Goal: Use online tool/utility: Use online tool/utility

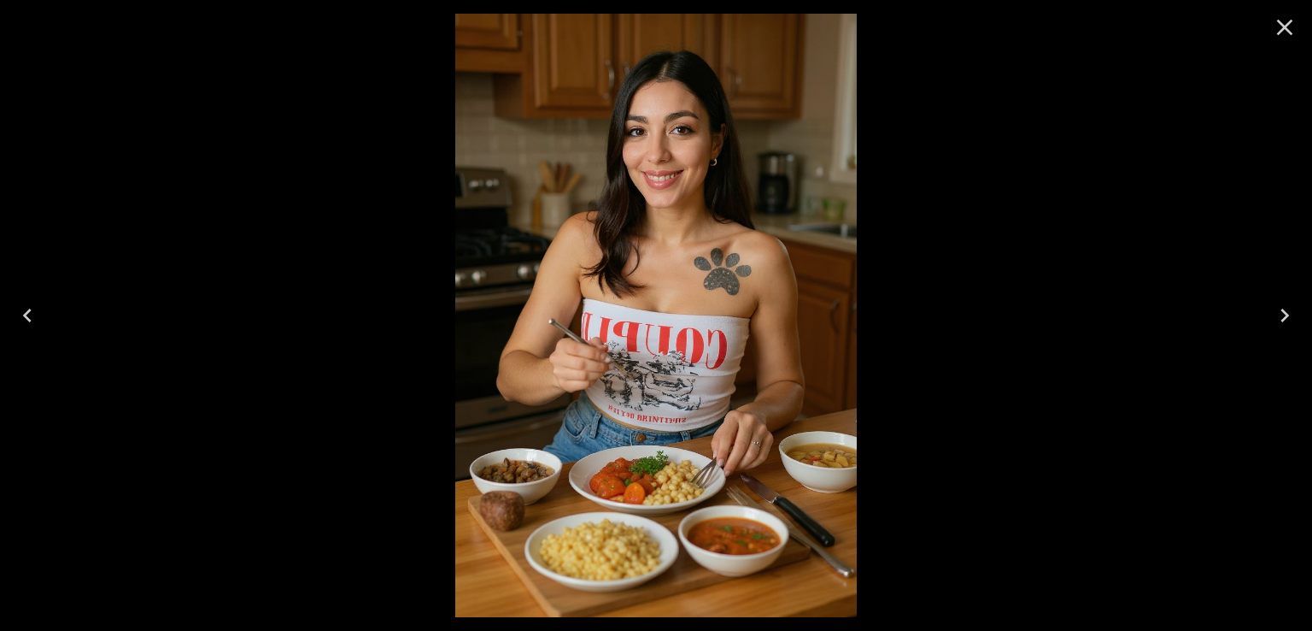
click at [904, 279] on div at bounding box center [656, 315] width 1312 height 631
click at [1275, 44] on button "Close" at bounding box center [1285, 27] width 41 height 41
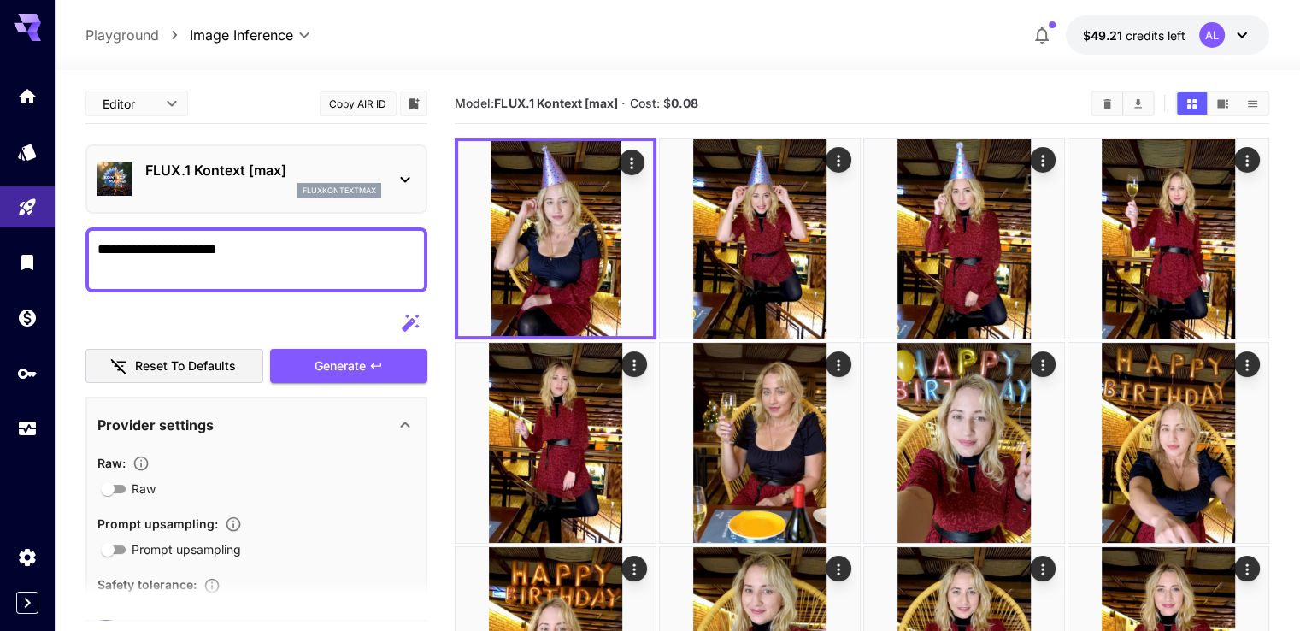
drag, startPoint x: 257, startPoint y: 241, endPoint x: 65, endPoint y: 240, distance: 192.3
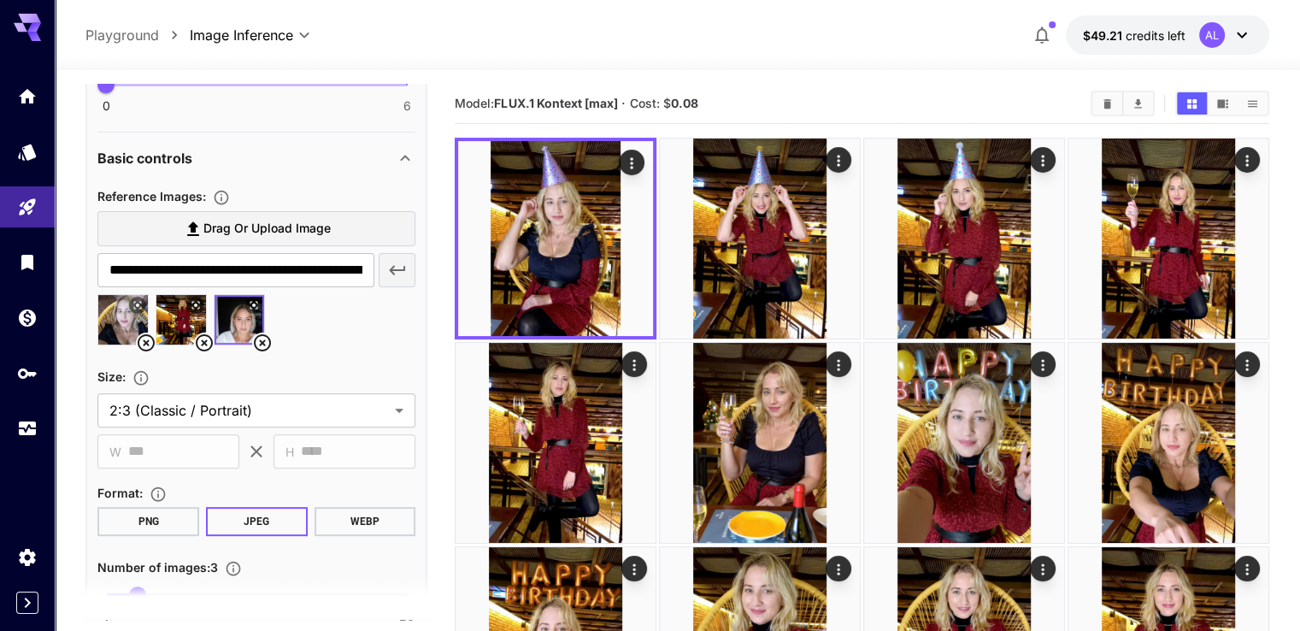
scroll to position [671, 0]
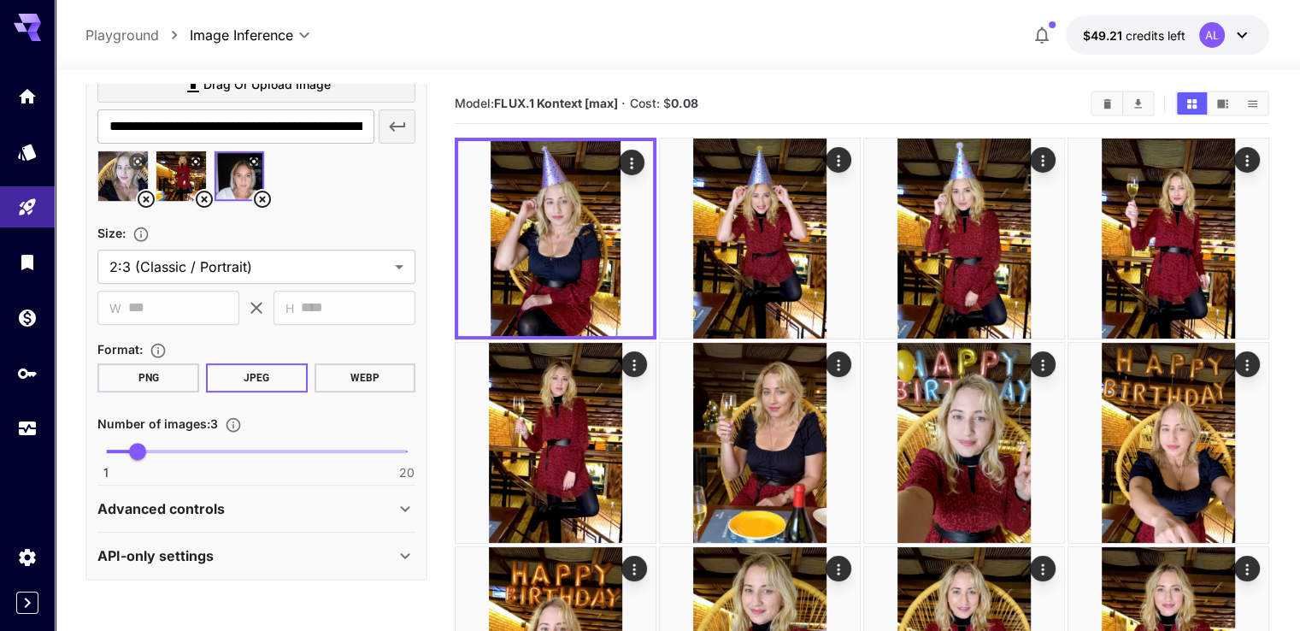
click at [261, 203] on icon at bounding box center [262, 199] width 21 height 21
click at [203, 198] on icon at bounding box center [204, 199] width 17 height 17
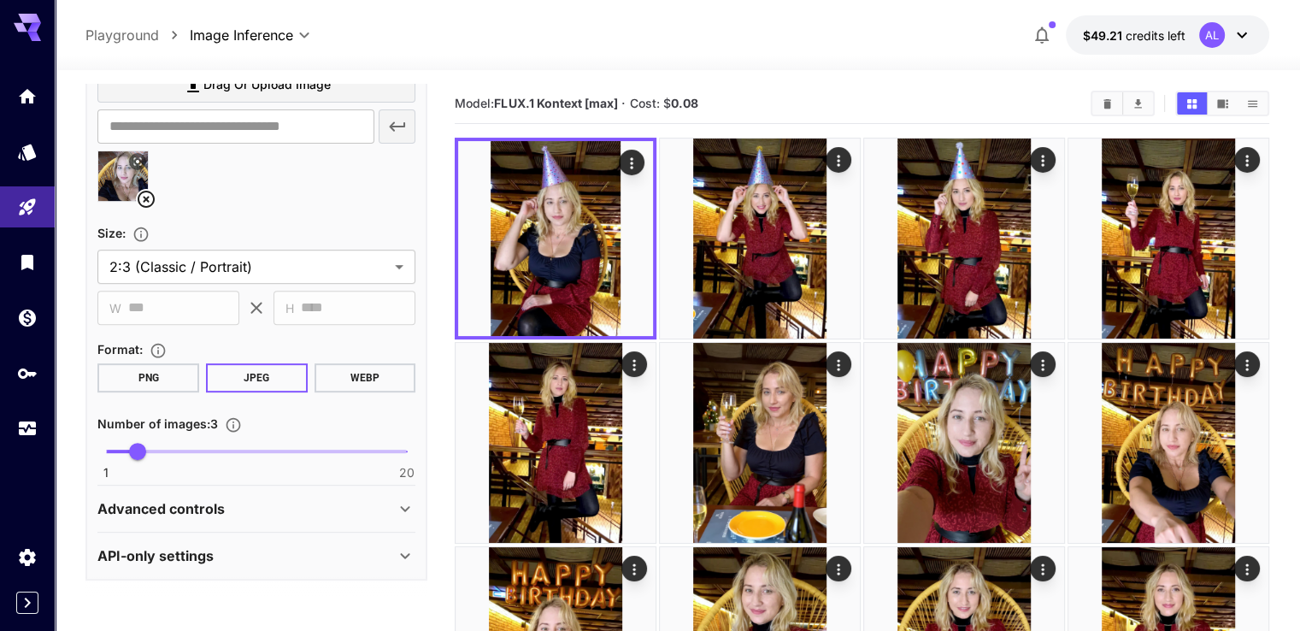
click at [140, 203] on icon at bounding box center [146, 199] width 17 height 17
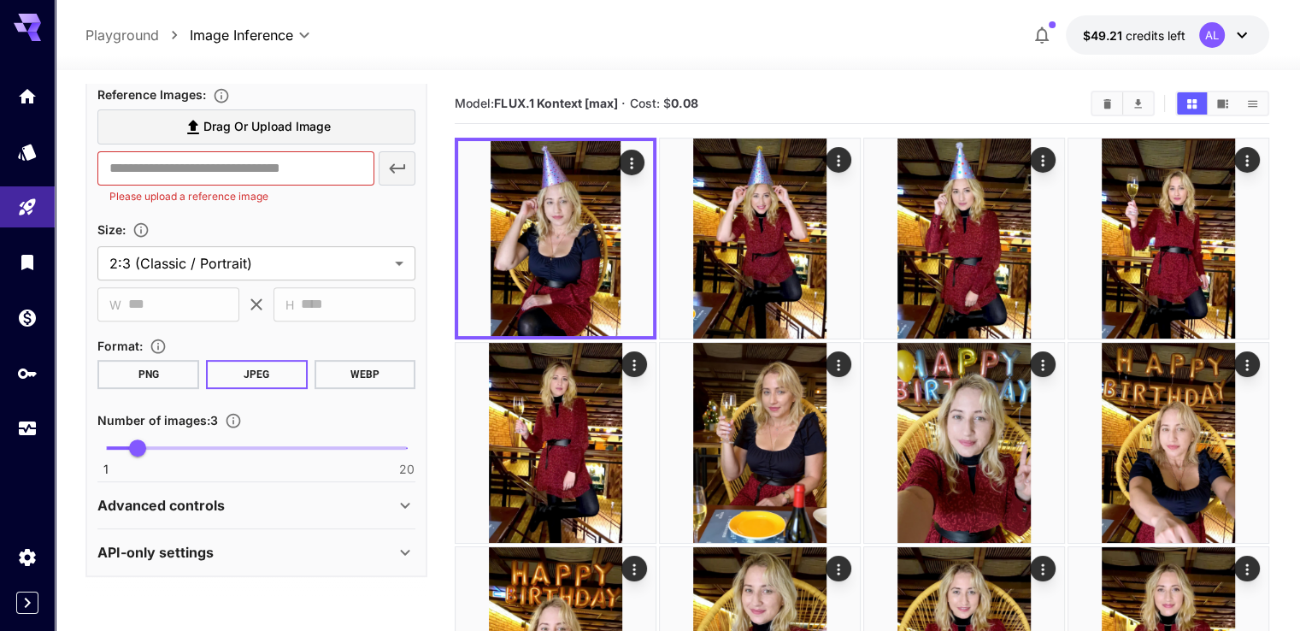
scroll to position [625, 0]
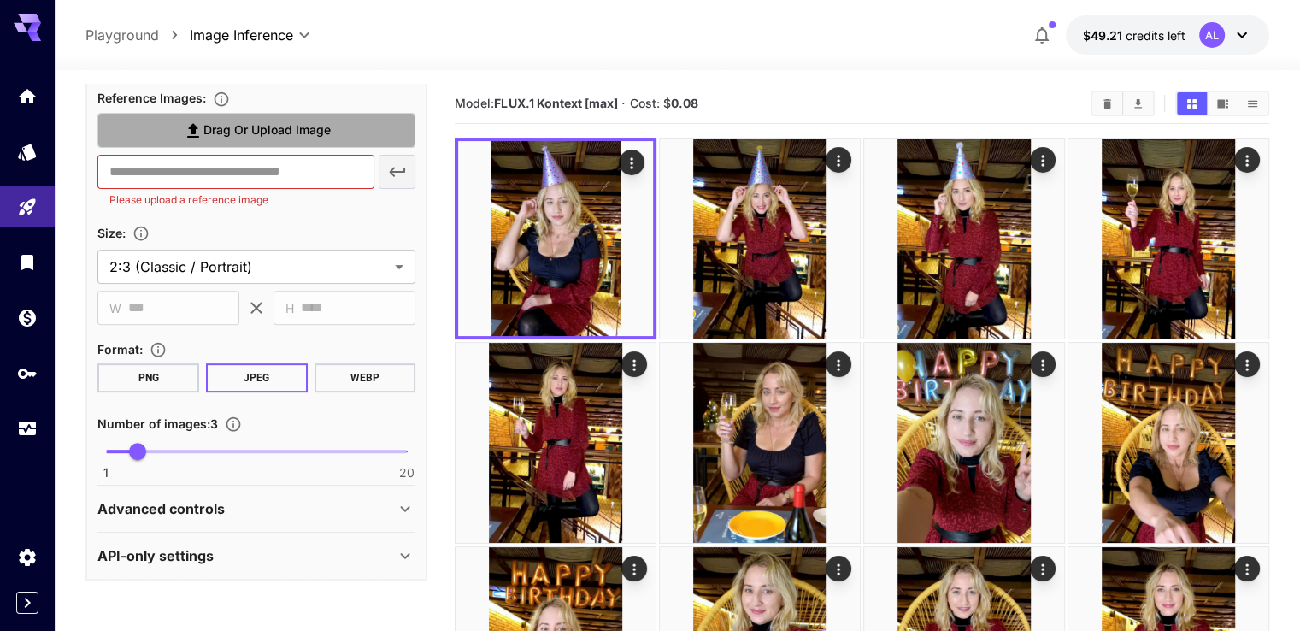
click at [243, 124] on span "Drag or upload image" at bounding box center [266, 130] width 127 height 21
click at [0, 0] on input "Drag or upload image" at bounding box center [0, 0] width 0 height 0
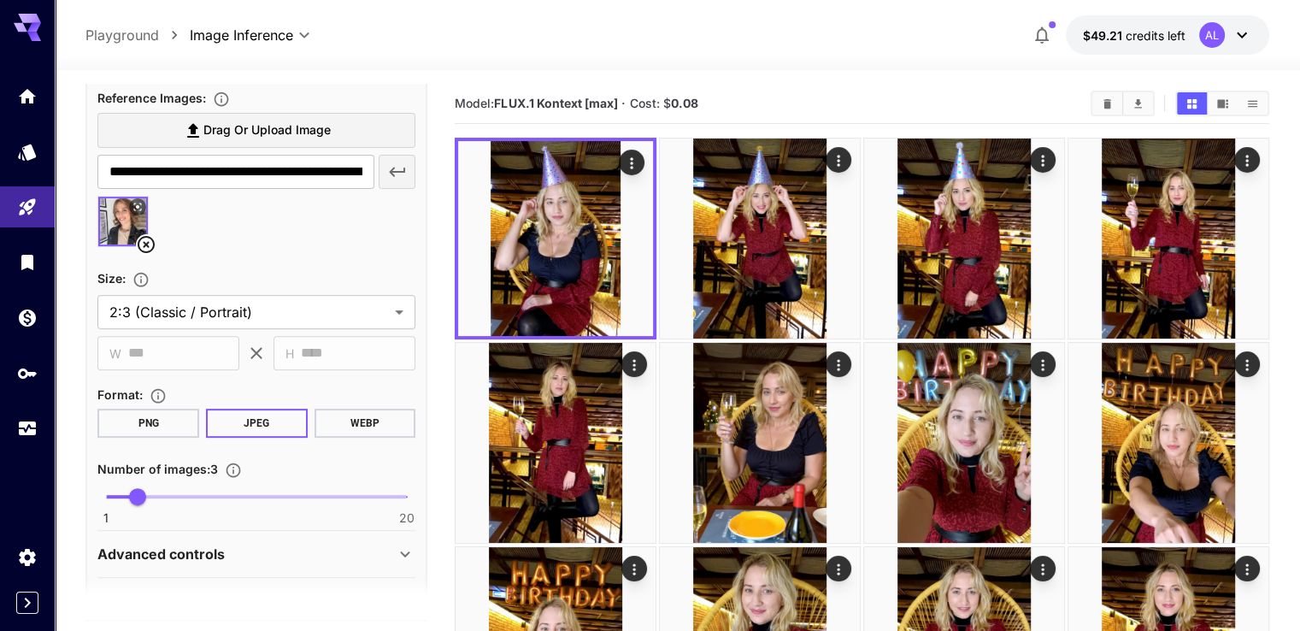
click at [287, 137] on span "Drag or upload image" at bounding box center [266, 130] width 127 height 21
click at [0, 0] on input "Drag or upload image" at bounding box center [0, 0] width 0 height 0
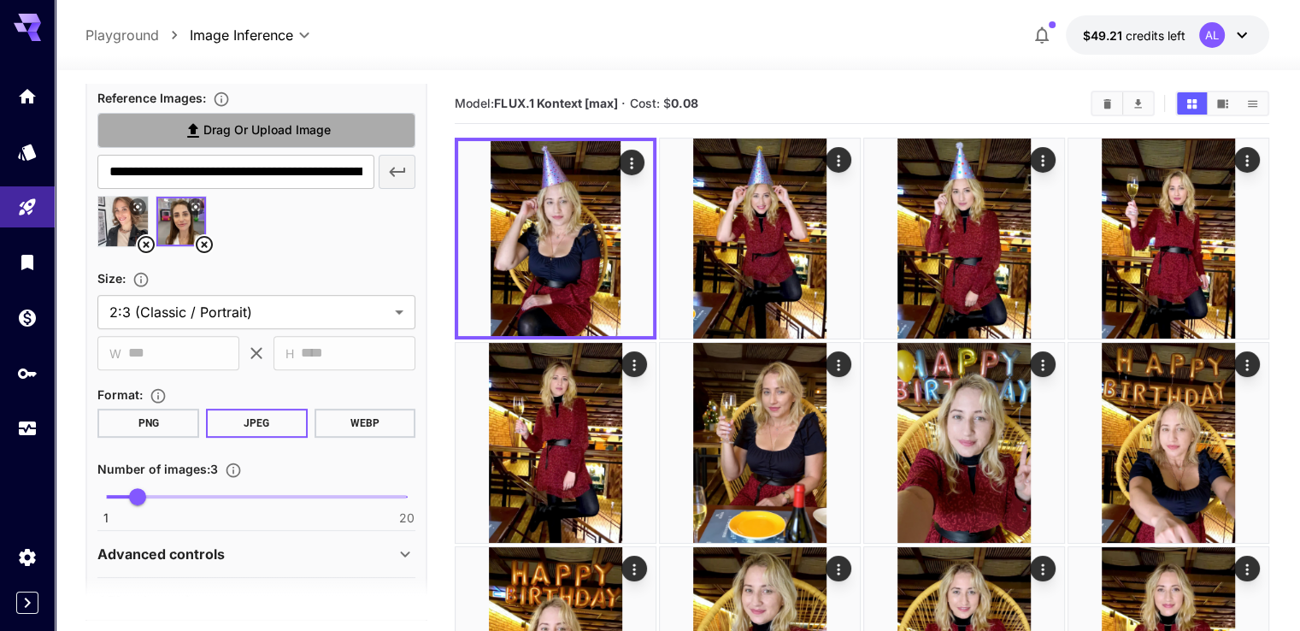
click at [278, 135] on span "Drag or upload image" at bounding box center [266, 130] width 127 height 21
click at [0, 0] on input "Drag or upload image" at bounding box center [0, 0] width 0 height 0
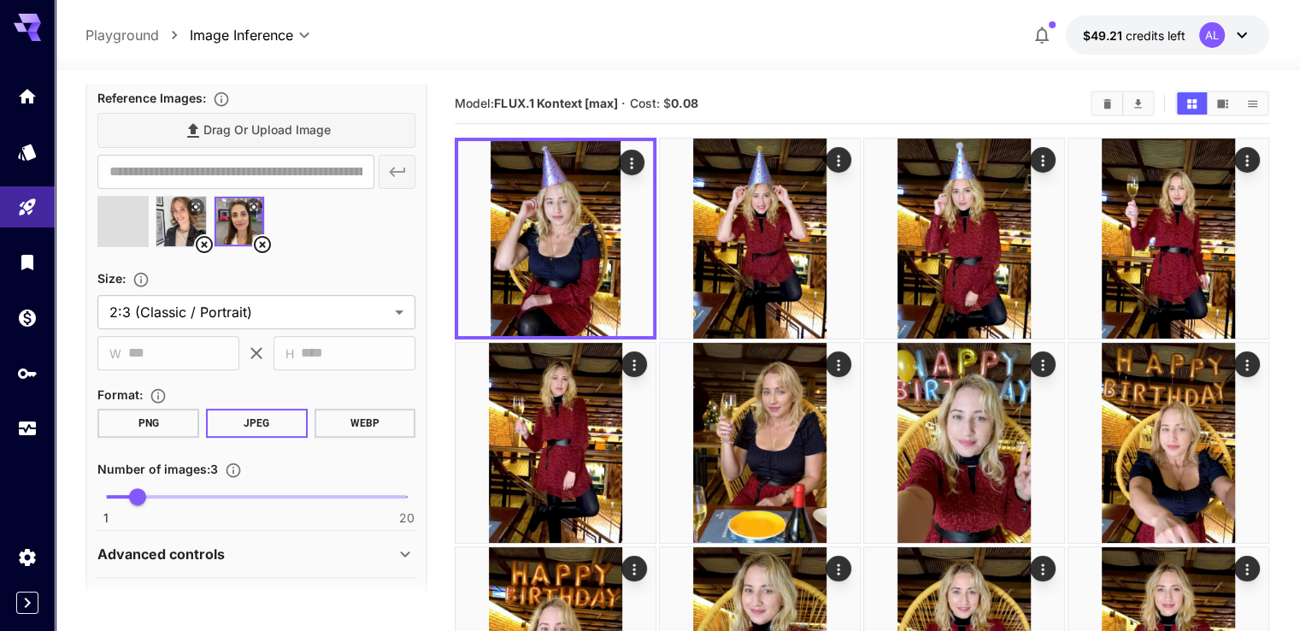
type input "**********"
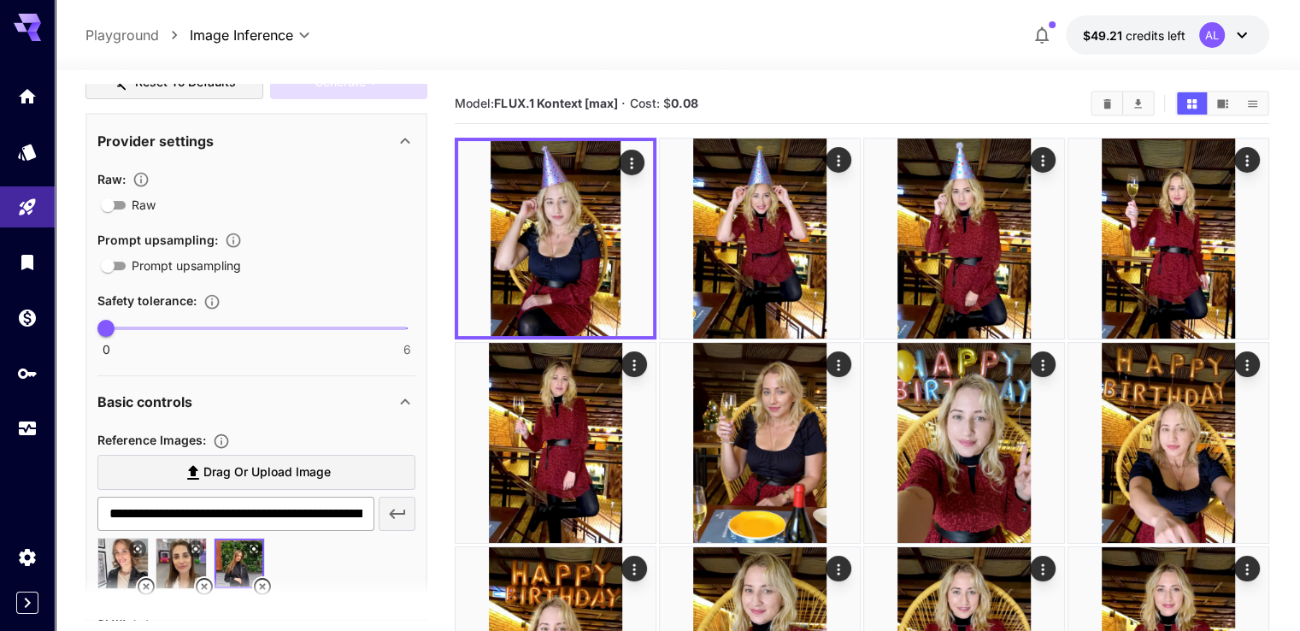
scroll to position [0, 0]
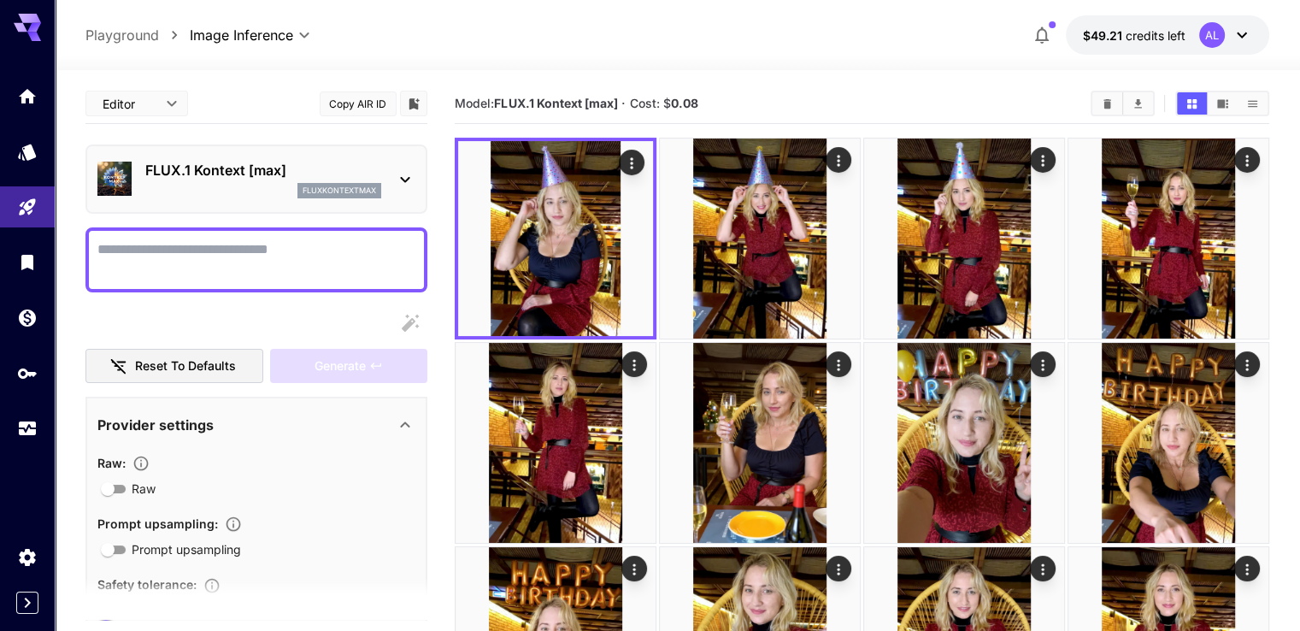
click at [311, 244] on textarea "Raw" at bounding box center [256, 259] width 318 height 41
paste textarea "**********"
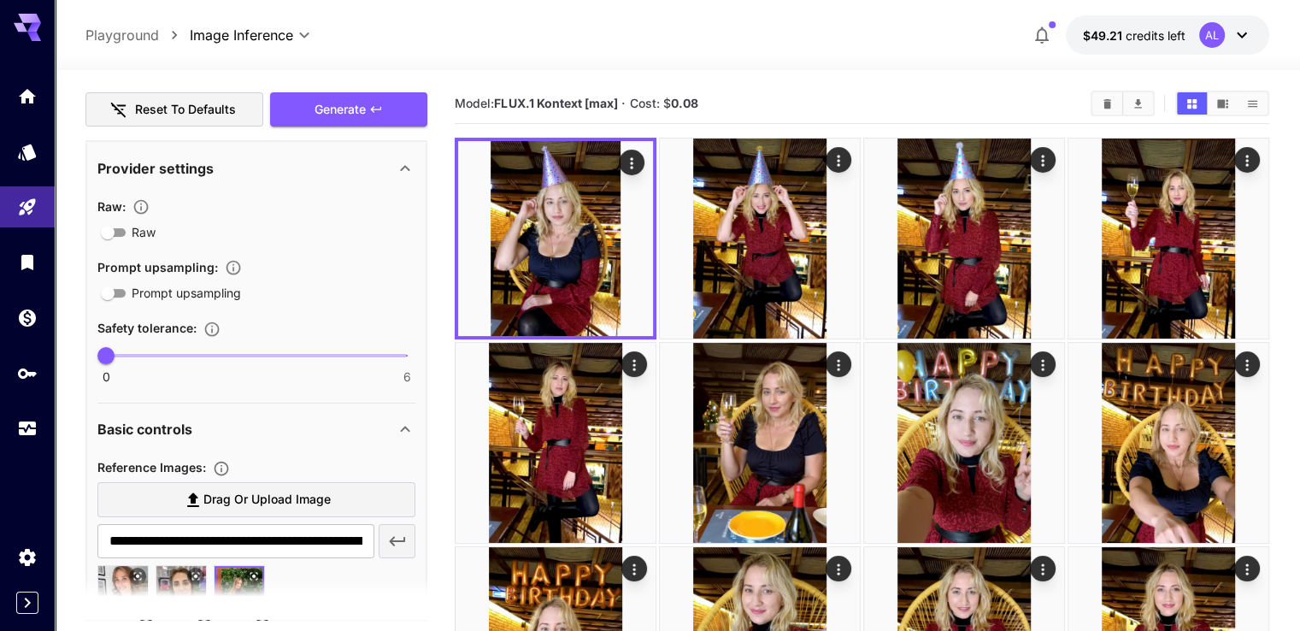
scroll to position [671, 0]
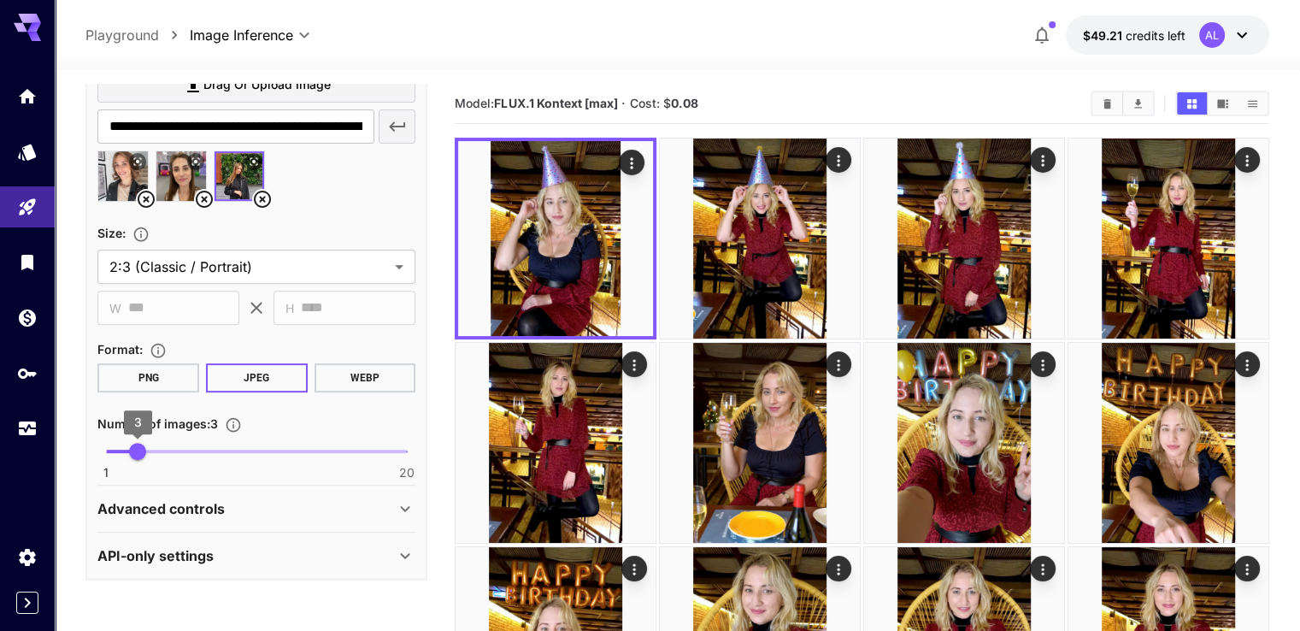
type textarea "**********"
type input "*"
drag, startPoint x: 144, startPoint y: 447, endPoint x: 159, endPoint y: 449, distance: 15.5
click at [159, 449] on span "4" at bounding box center [153, 451] width 17 height 17
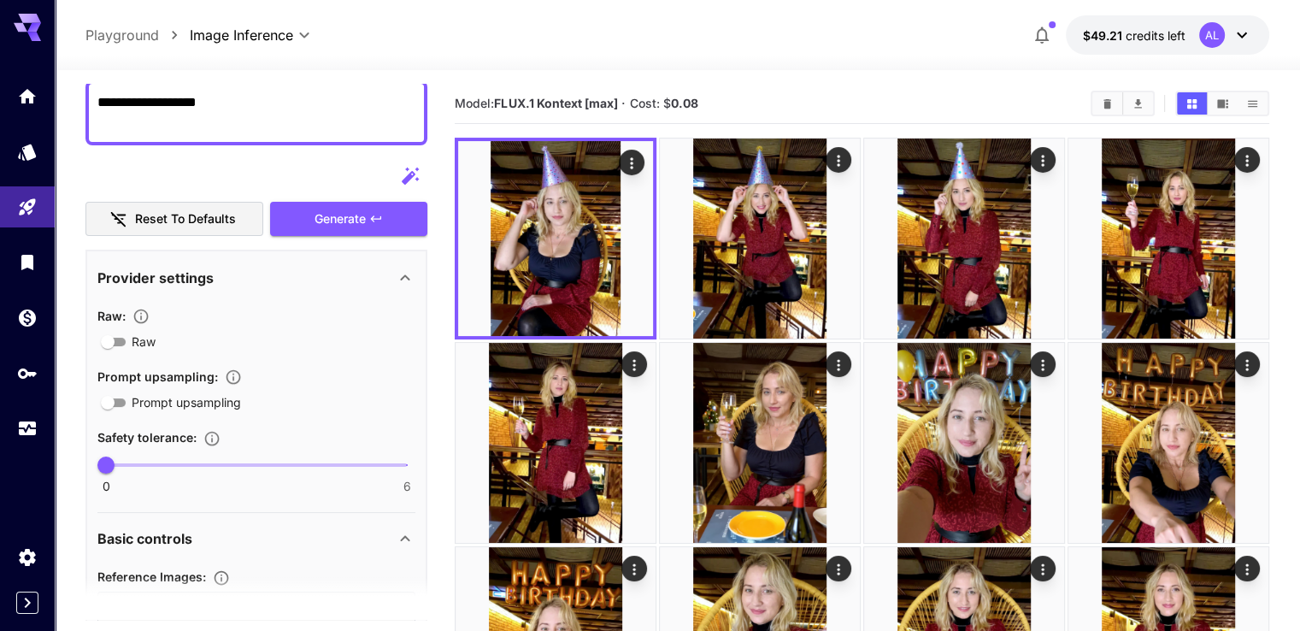
scroll to position [0, 0]
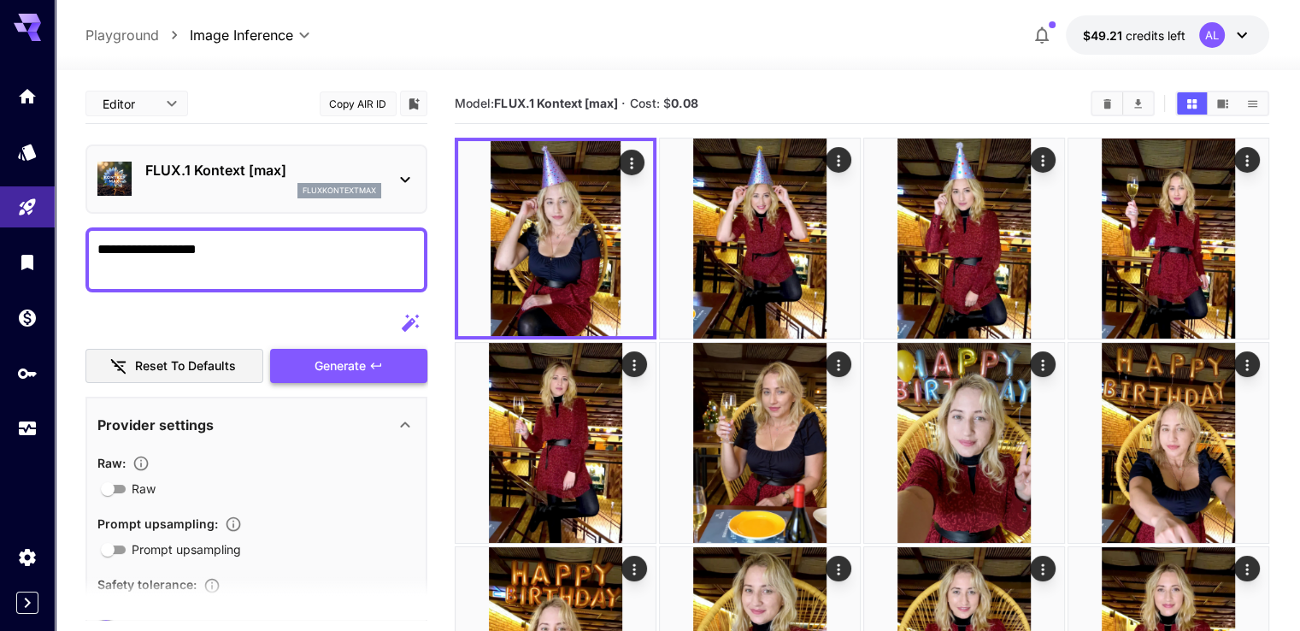
click at [366, 370] on span "Generate" at bounding box center [339, 365] width 51 height 21
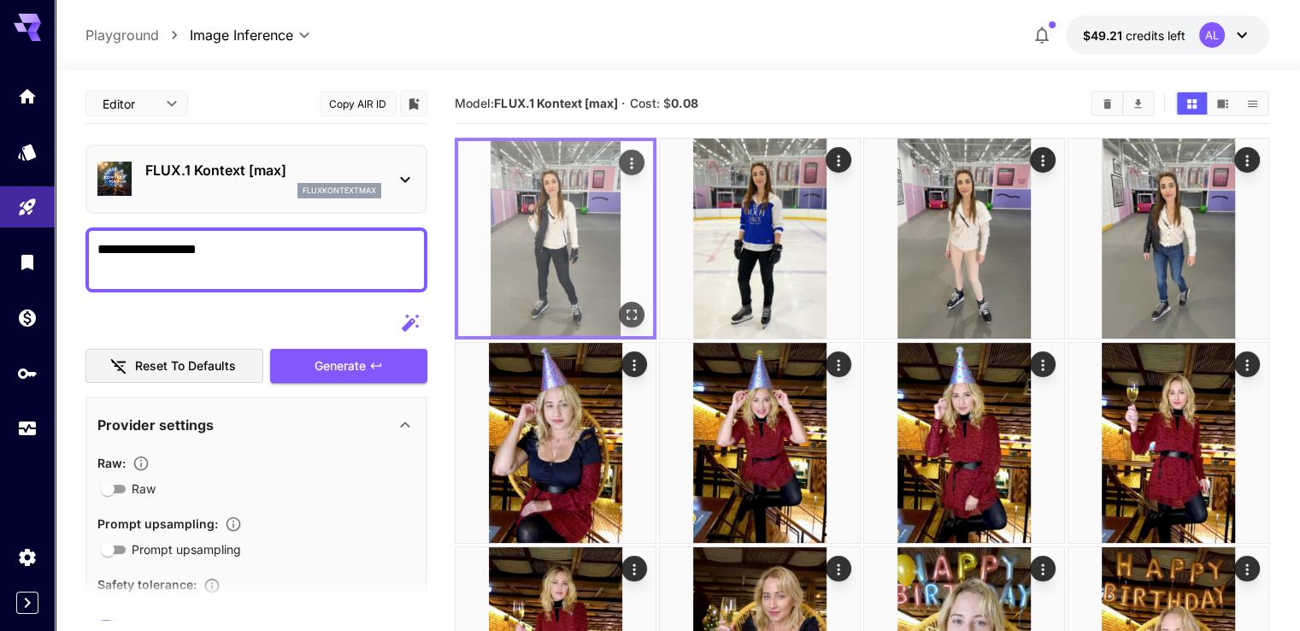
click at [623, 306] on icon "Open in fullscreen" at bounding box center [631, 314] width 17 height 17
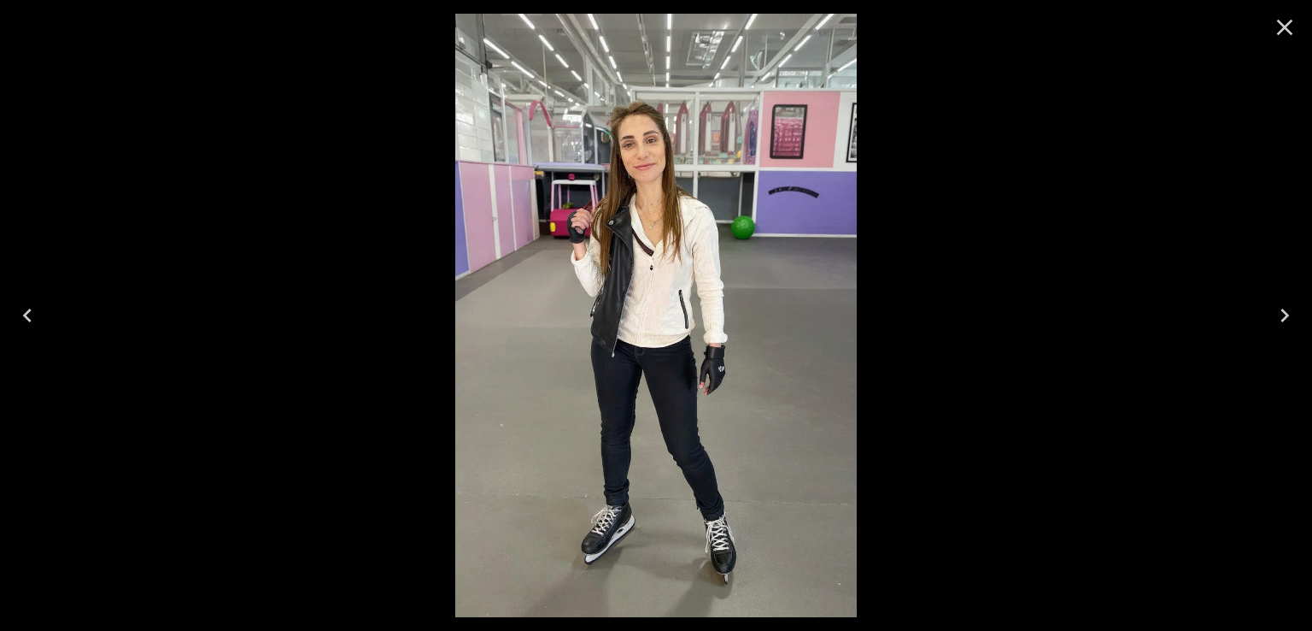
click at [1283, 312] on icon "Next" at bounding box center [1284, 315] width 27 height 27
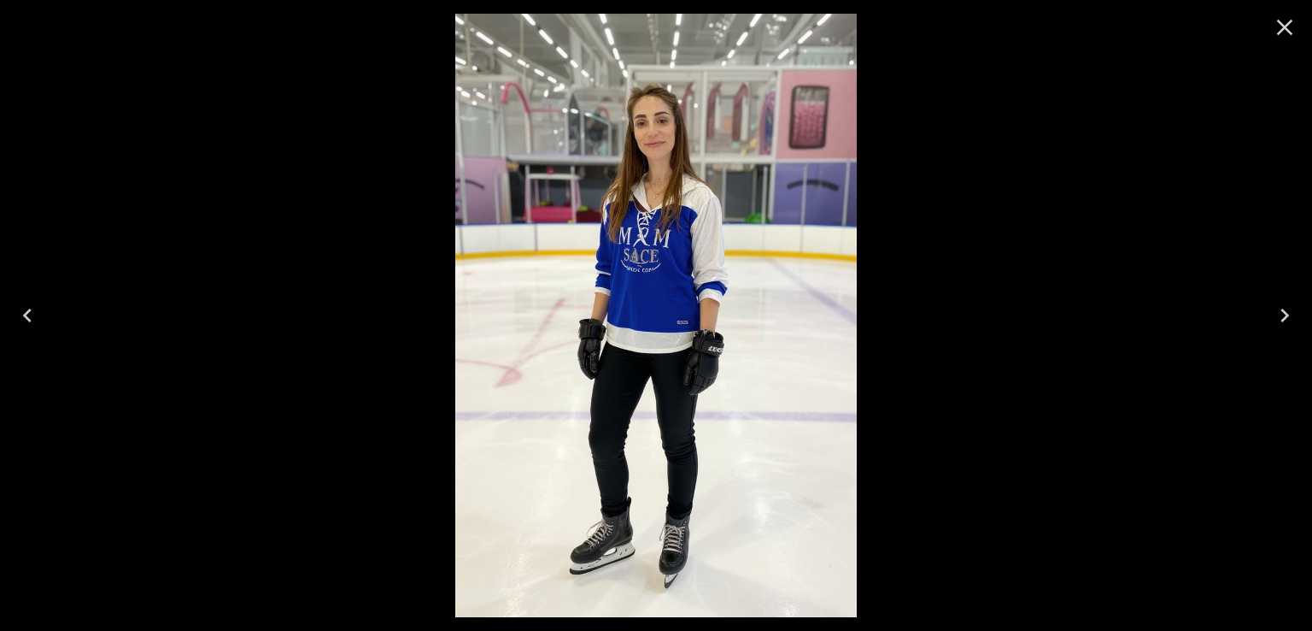
click at [1283, 312] on icon "Next" at bounding box center [1284, 315] width 27 height 27
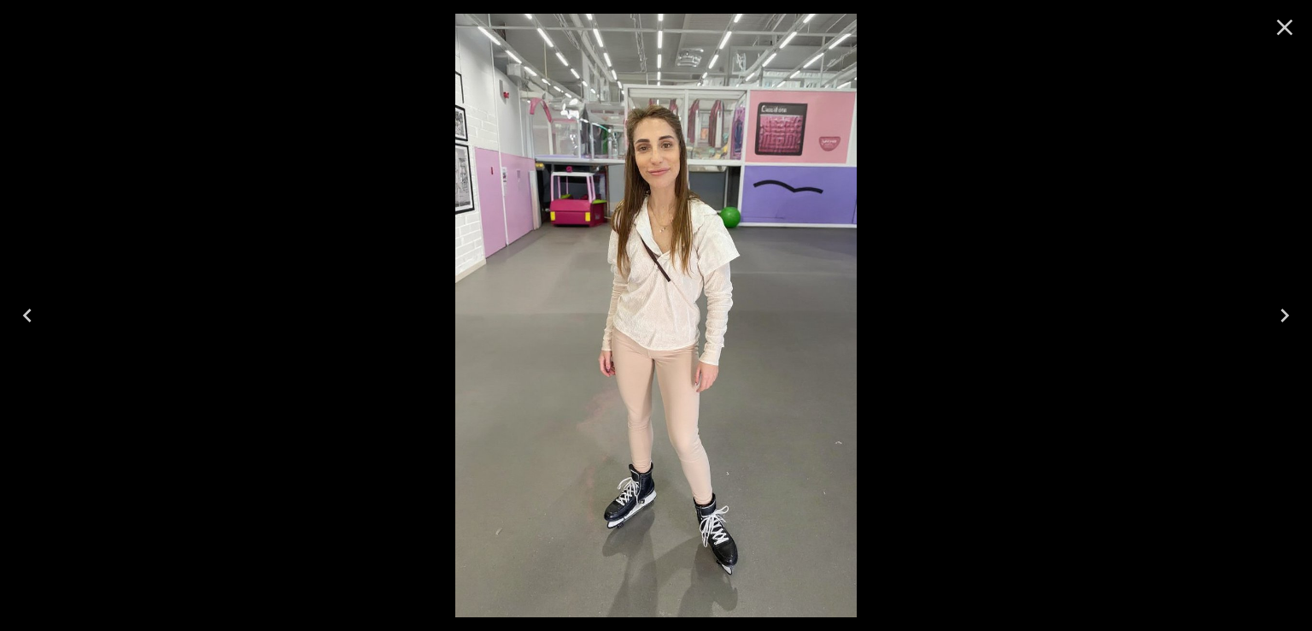
click at [1283, 312] on icon "Next" at bounding box center [1284, 315] width 27 height 27
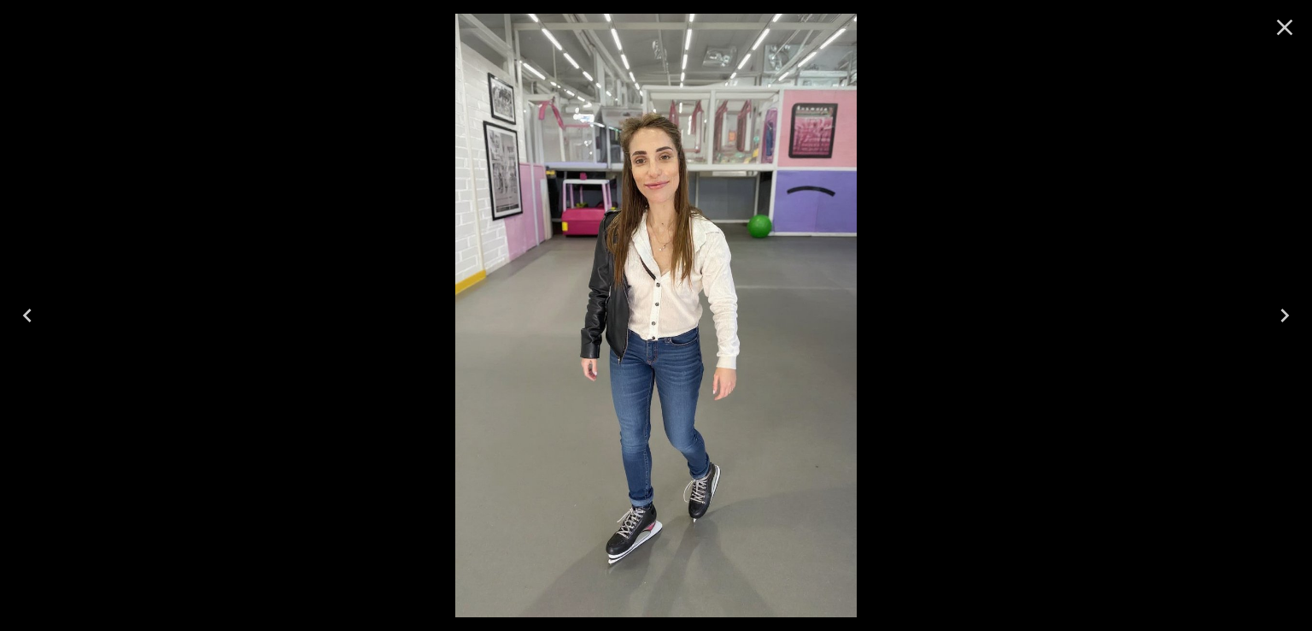
click at [1289, 32] on icon "Close" at bounding box center [1285, 28] width 16 height 16
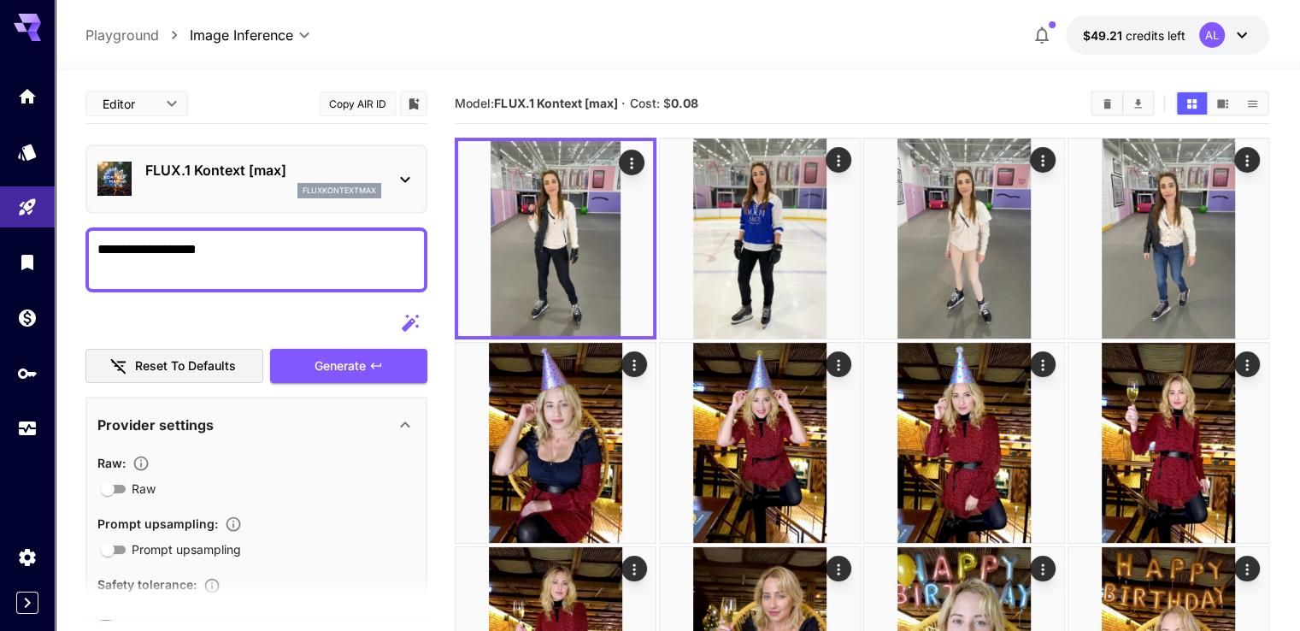
drag, startPoint x: 297, startPoint y: 261, endPoint x: 212, endPoint y: 271, distance: 86.0
click at [226, 267] on textarea "**********" at bounding box center [256, 259] width 318 height 41
drag, startPoint x: 163, startPoint y: 253, endPoint x: 44, endPoint y: 250, distance: 119.7
click at [176, 244] on textarea "*******" at bounding box center [256, 259] width 318 height 41
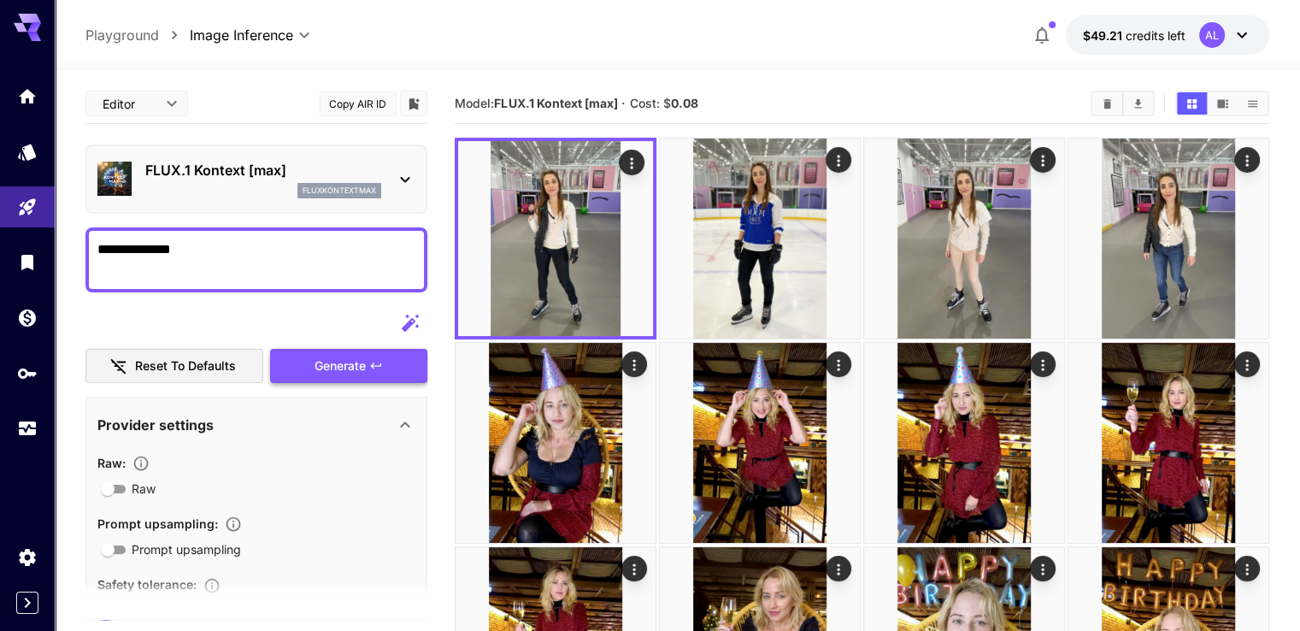
type textarea "**********"
click at [312, 355] on button "Generate" at bounding box center [348, 366] width 157 height 35
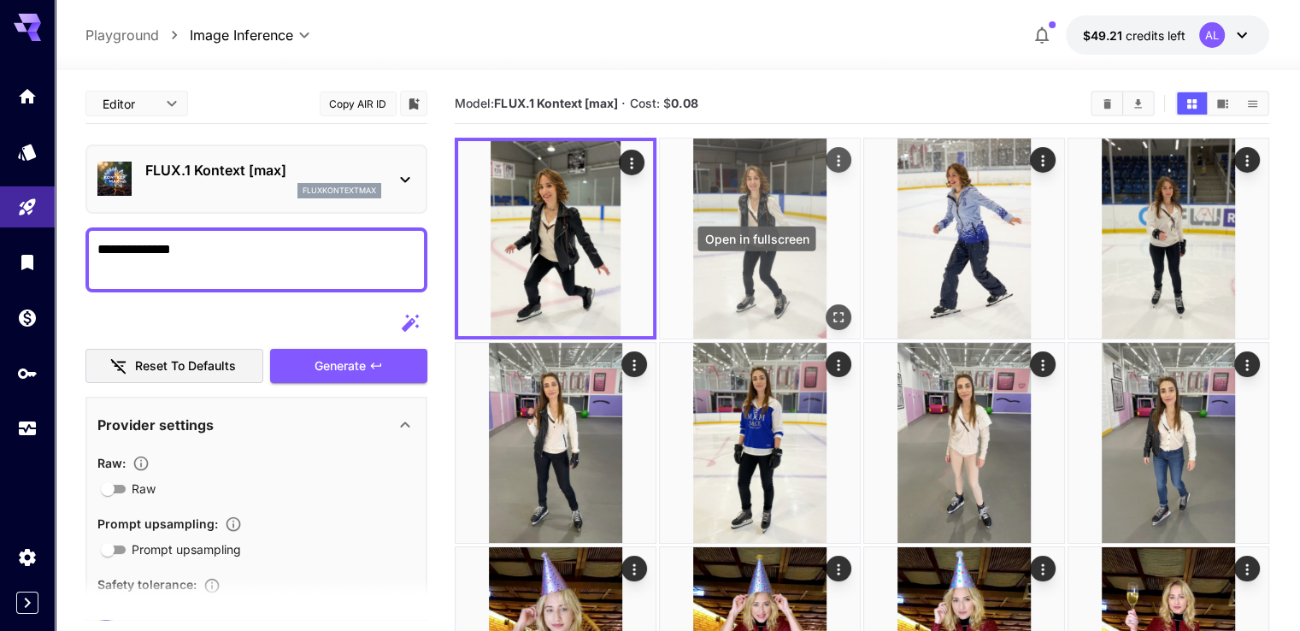
click at [830, 308] on icon "Open in fullscreen" at bounding box center [838, 316] width 17 height 17
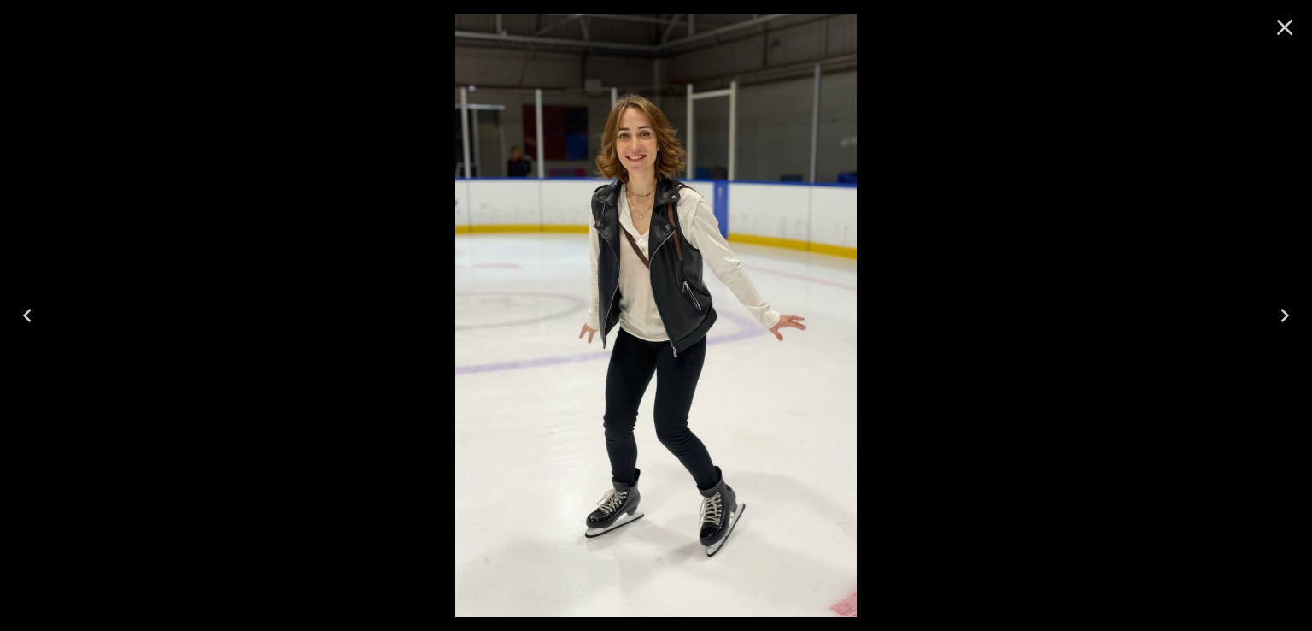
click at [1292, 313] on icon "Next" at bounding box center [1284, 315] width 27 height 27
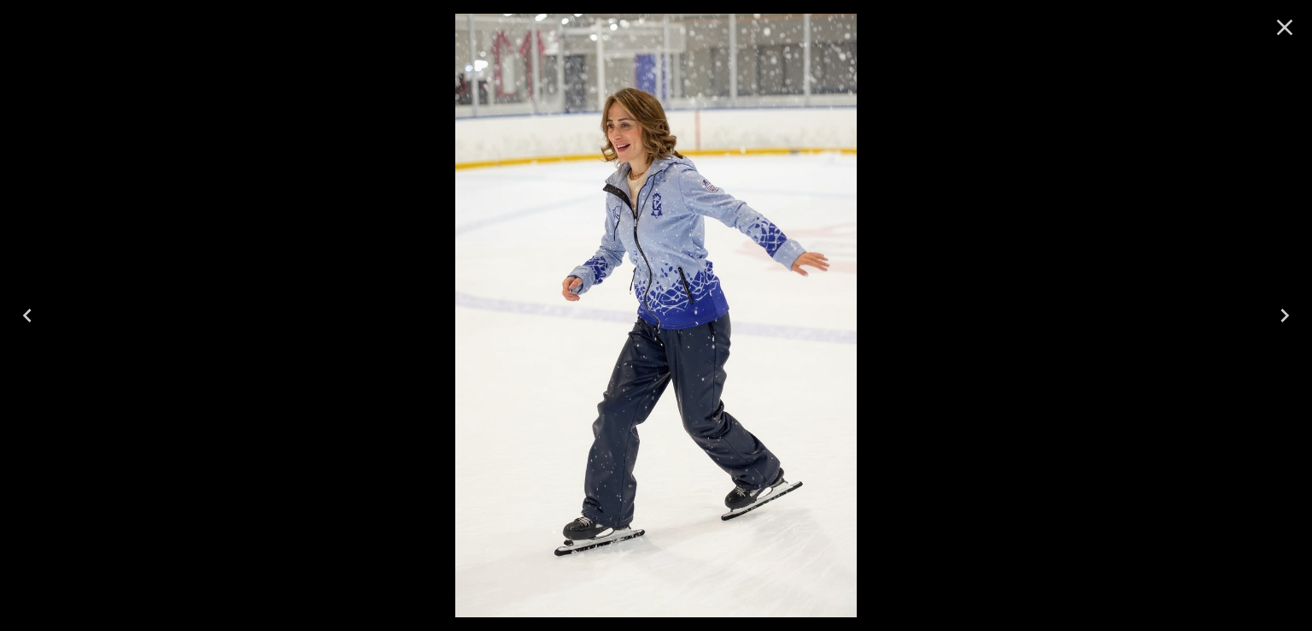
click at [1292, 313] on icon "Next" at bounding box center [1284, 315] width 27 height 27
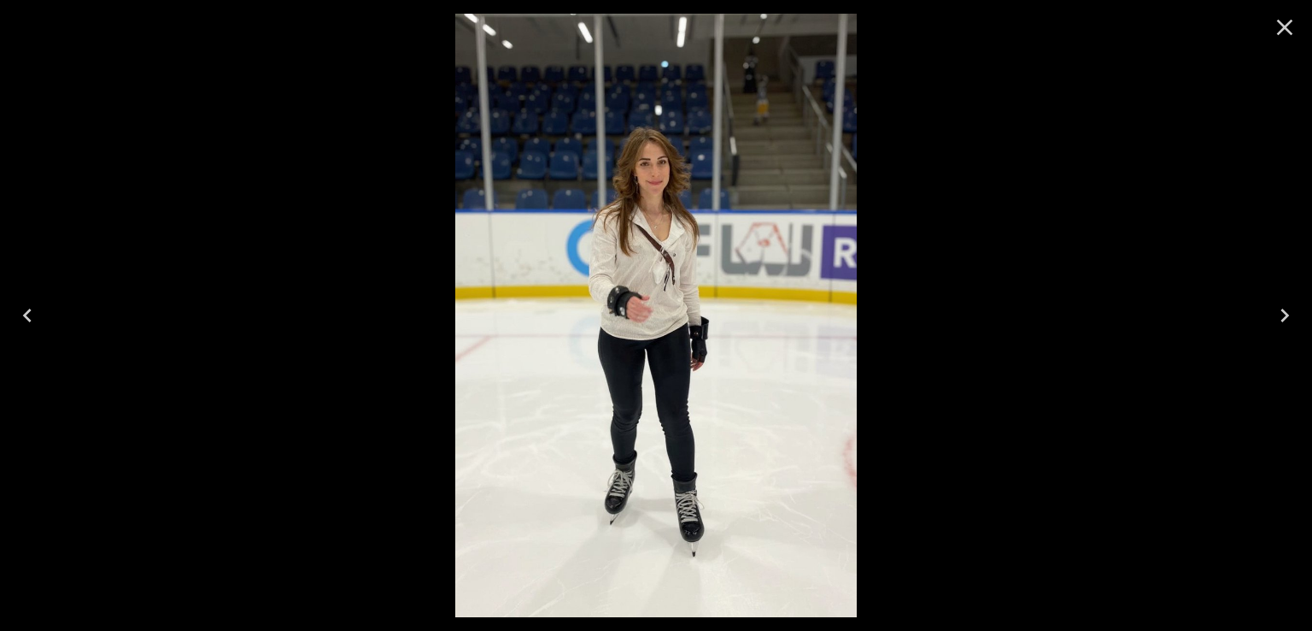
click at [1286, 312] on icon "Next" at bounding box center [1284, 315] width 27 height 27
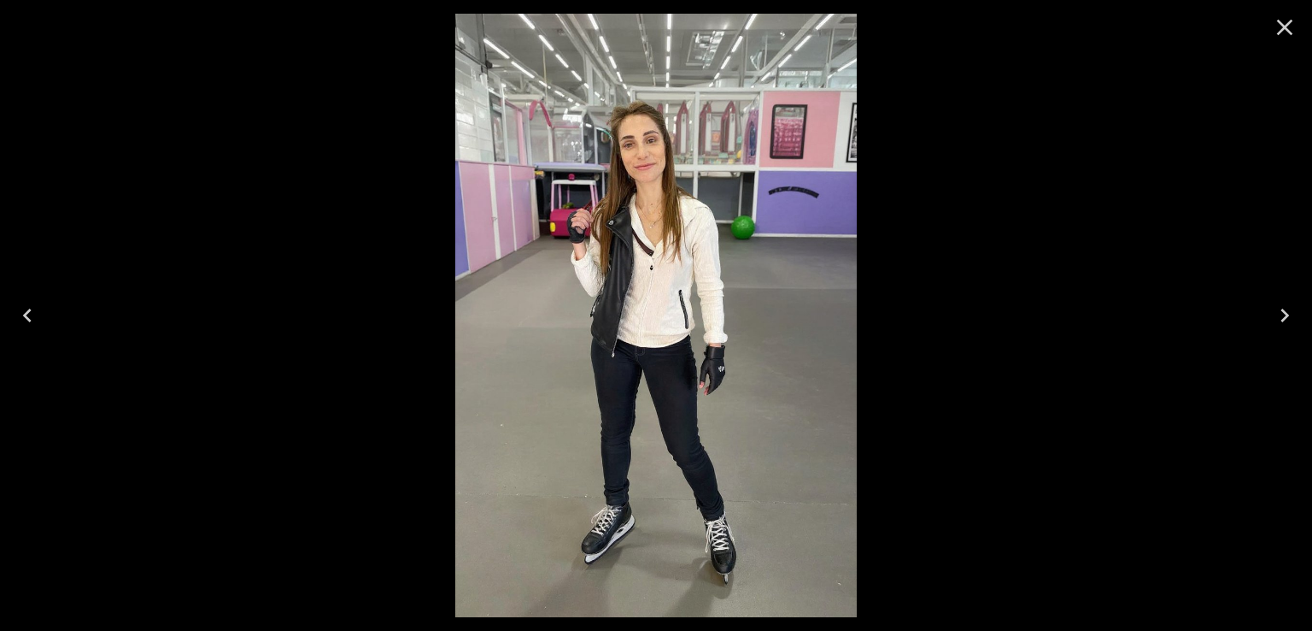
click at [1286, 38] on icon "Close" at bounding box center [1284, 27] width 27 height 27
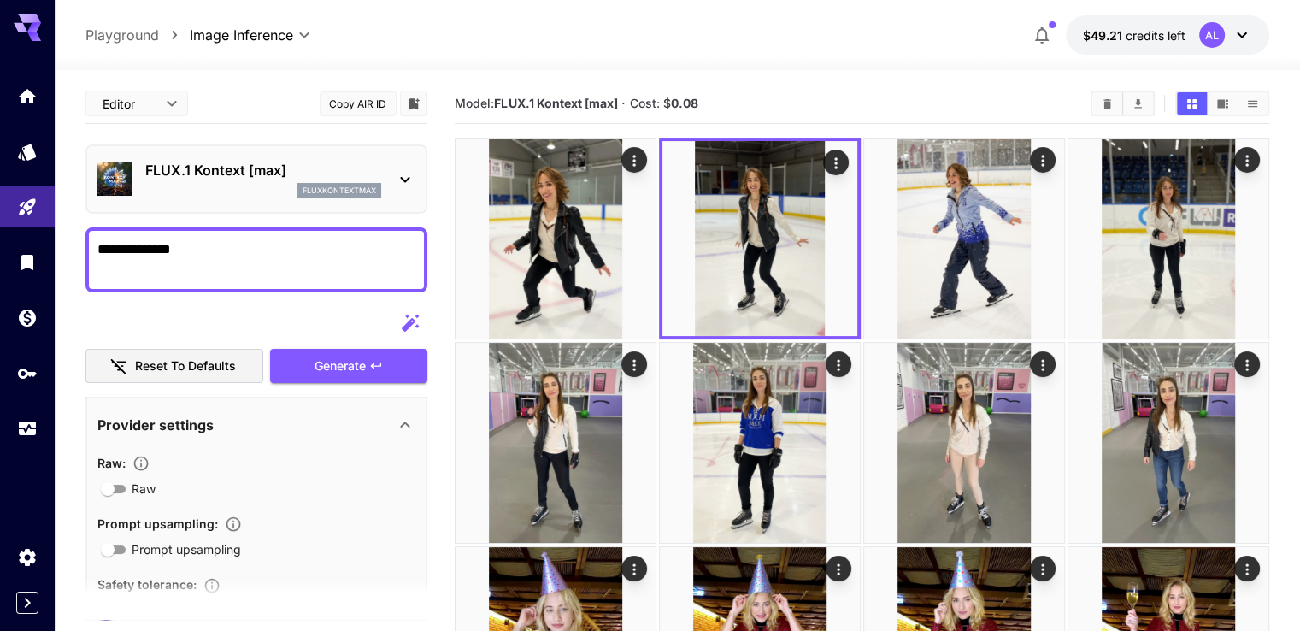
drag, startPoint x: 220, startPoint y: 252, endPoint x: 75, endPoint y: 271, distance: 145.6
click at [211, 252] on textarea "**********" at bounding box center [256, 259] width 318 height 41
drag, startPoint x: 338, startPoint y: 277, endPoint x: 92, endPoint y: 233, distance: 249.9
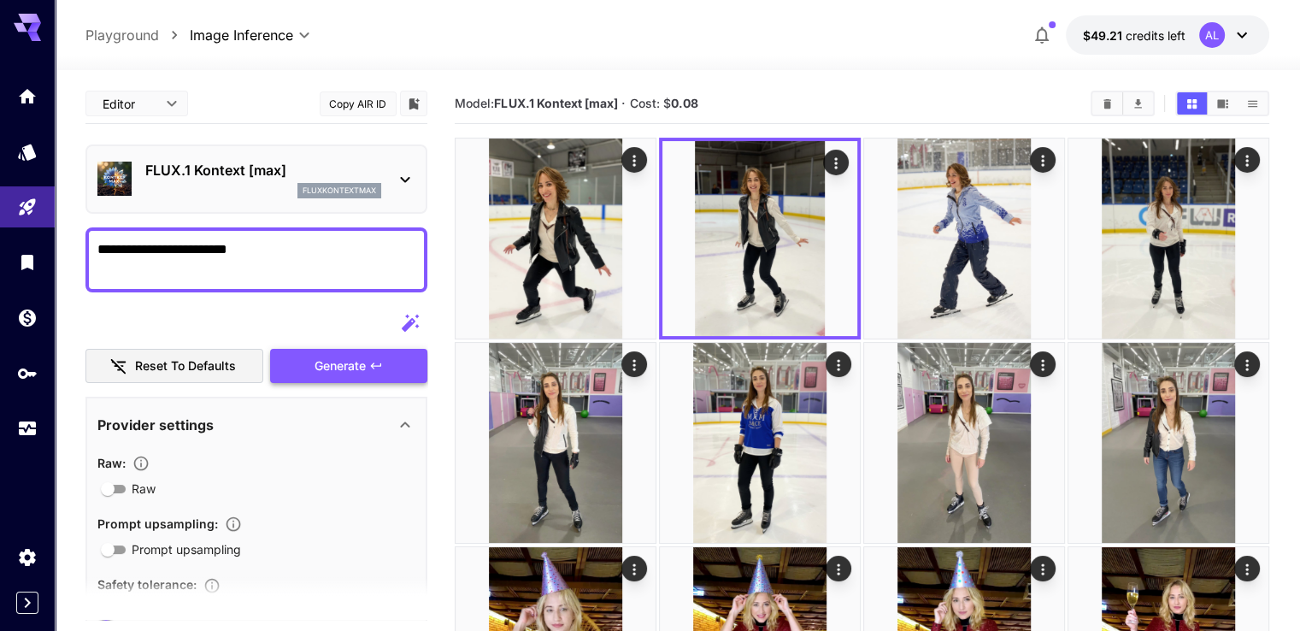
type textarea "**********"
click at [338, 372] on span "Generate" at bounding box center [339, 365] width 51 height 21
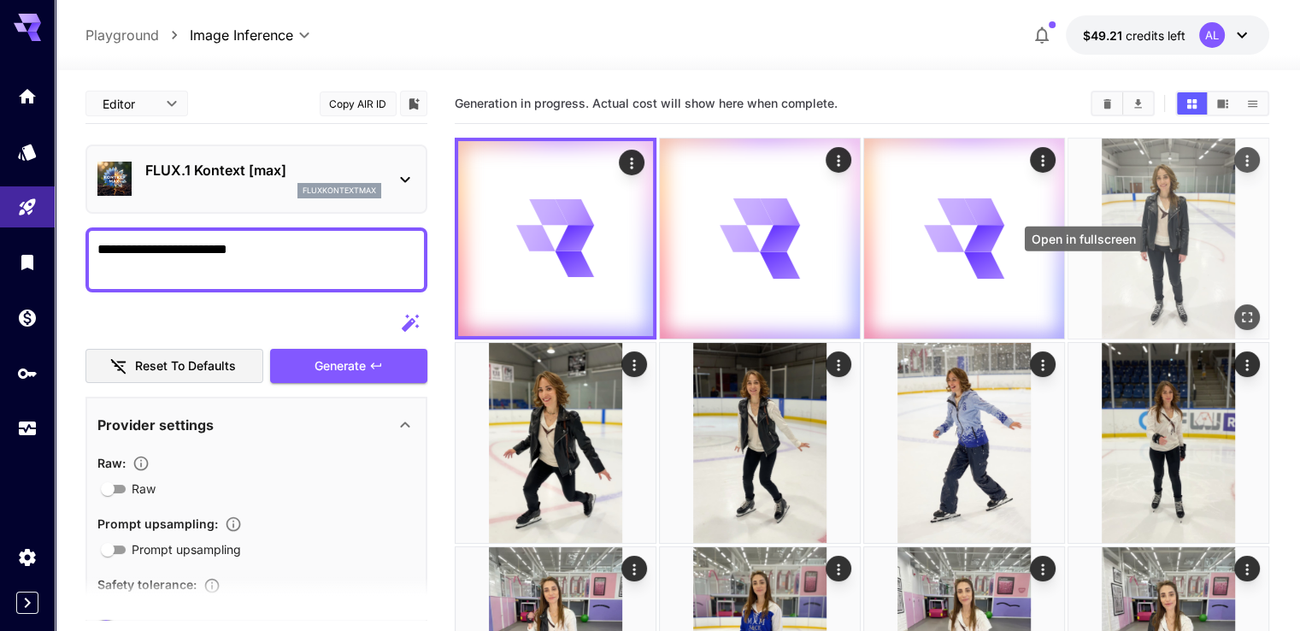
click at [1238, 308] on icon "Open in fullscreen" at bounding box center [1246, 316] width 17 height 17
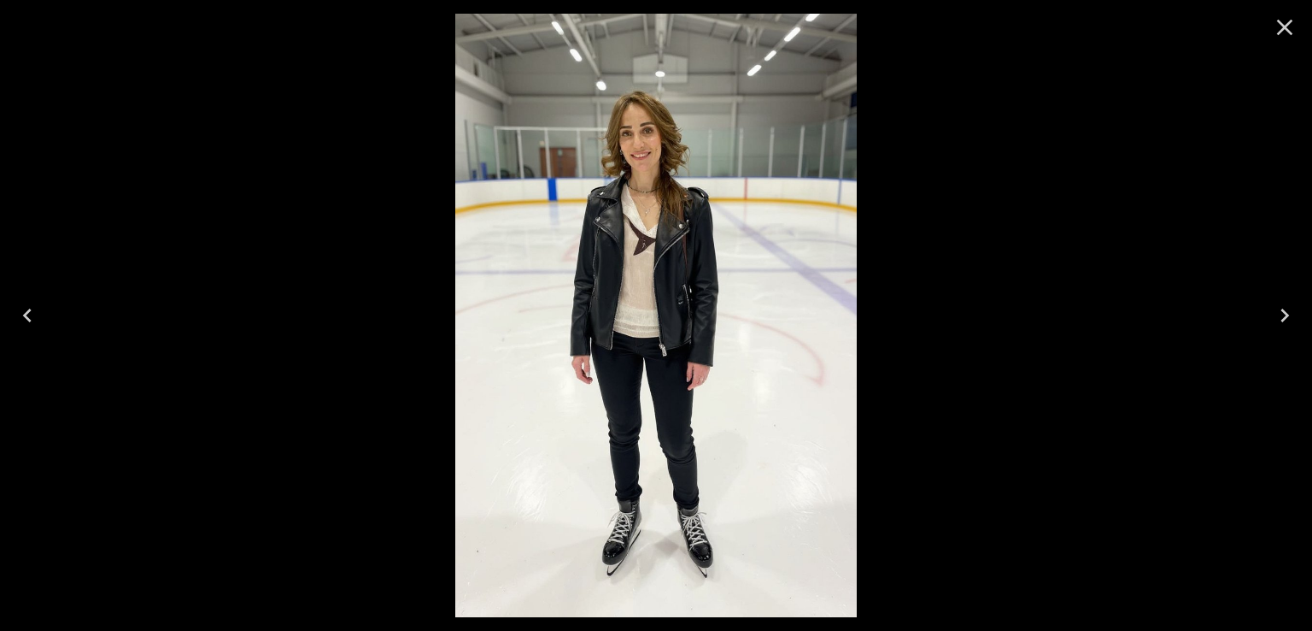
click at [1289, 28] on icon "Close" at bounding box center [1284, 27] width 27 height 27
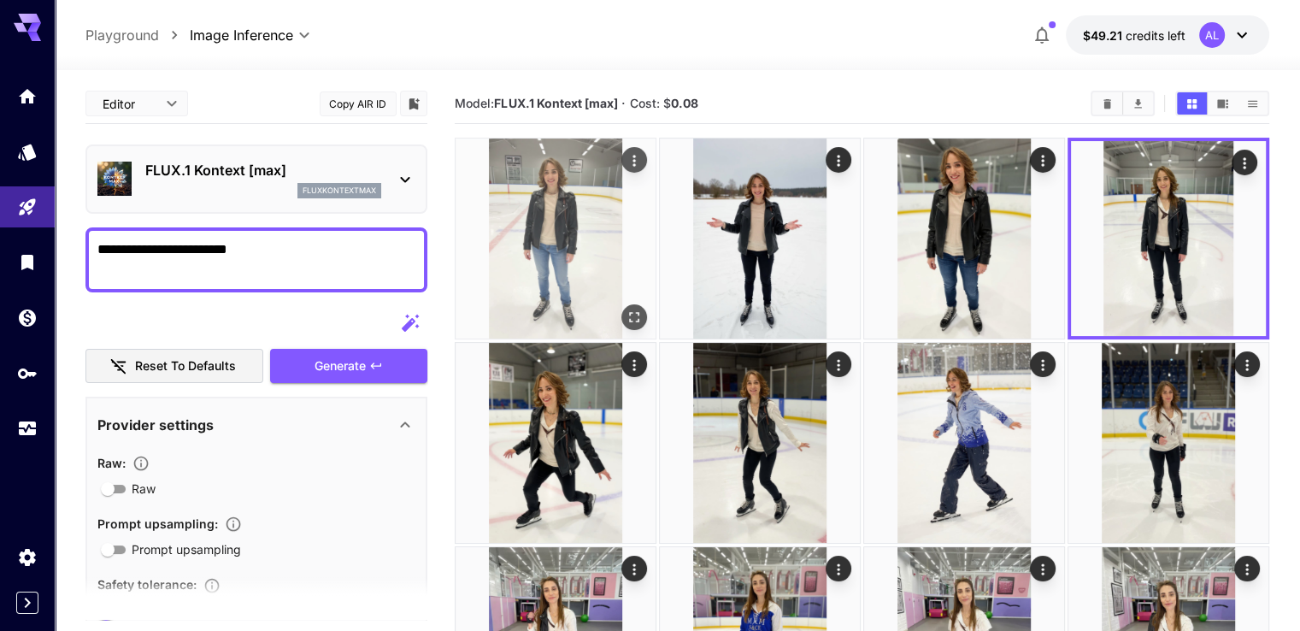
click at [625, 308] on icon "Open in fullscreen" at bounding box center [633, 316] width 17 height 17
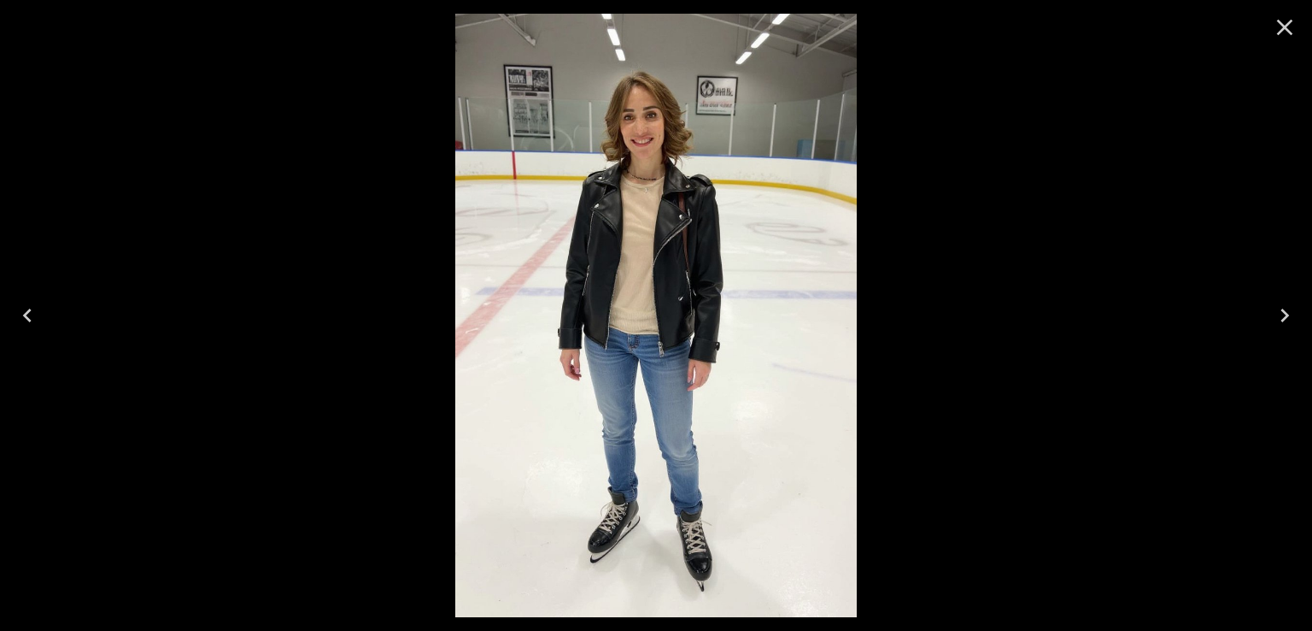
click at [1271, 322] on icon "Next" at bounding box center [1284, 315] width 27 height 27
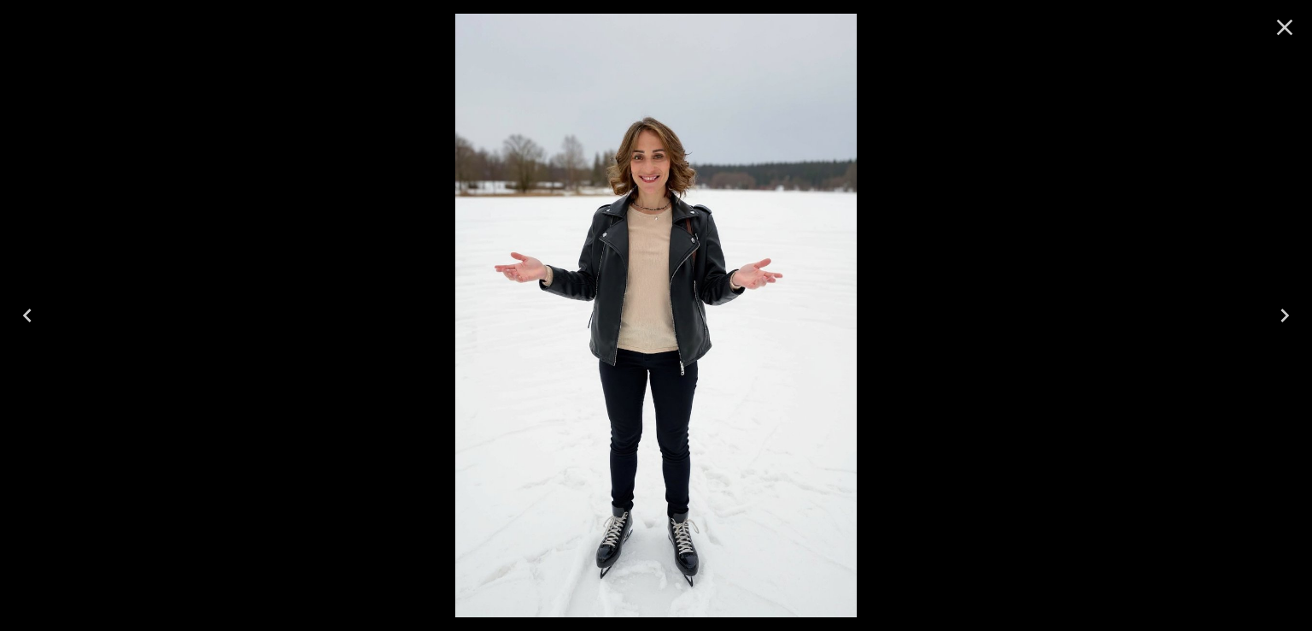
click at [1282, 319] on icon "Next" at bounding box center [1284, 315] width 27 height 27
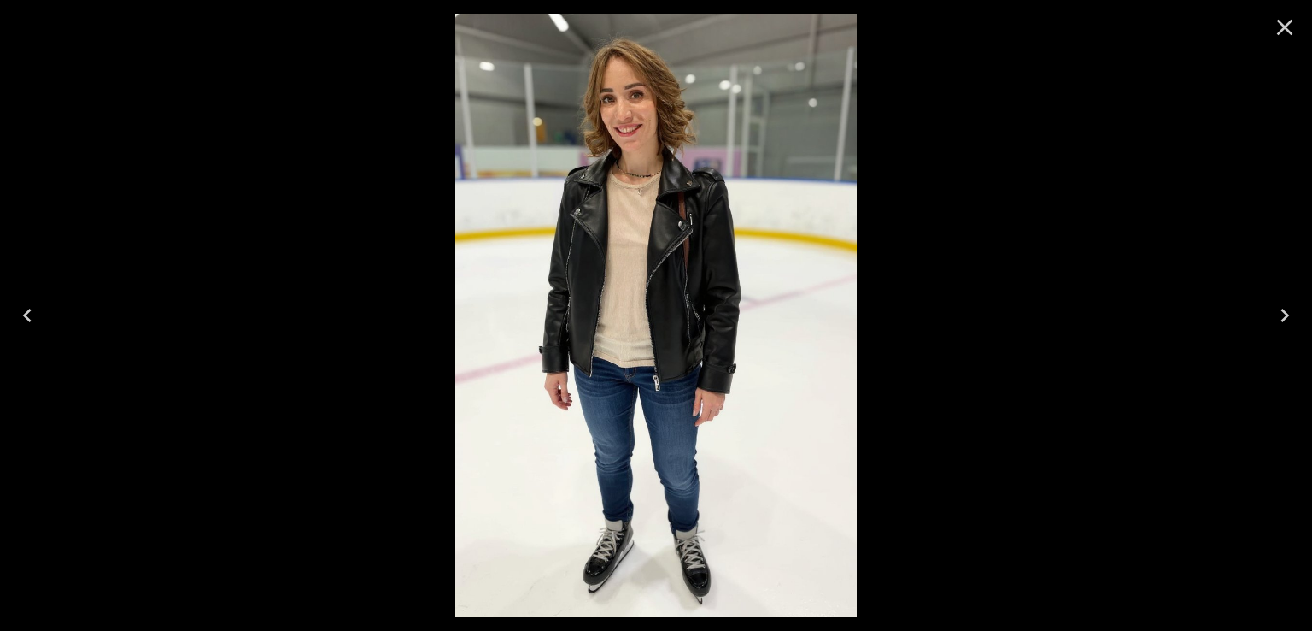
click at [1281, 326] on icon "Next" at bounding box center [1284, 315] width 27 height 27
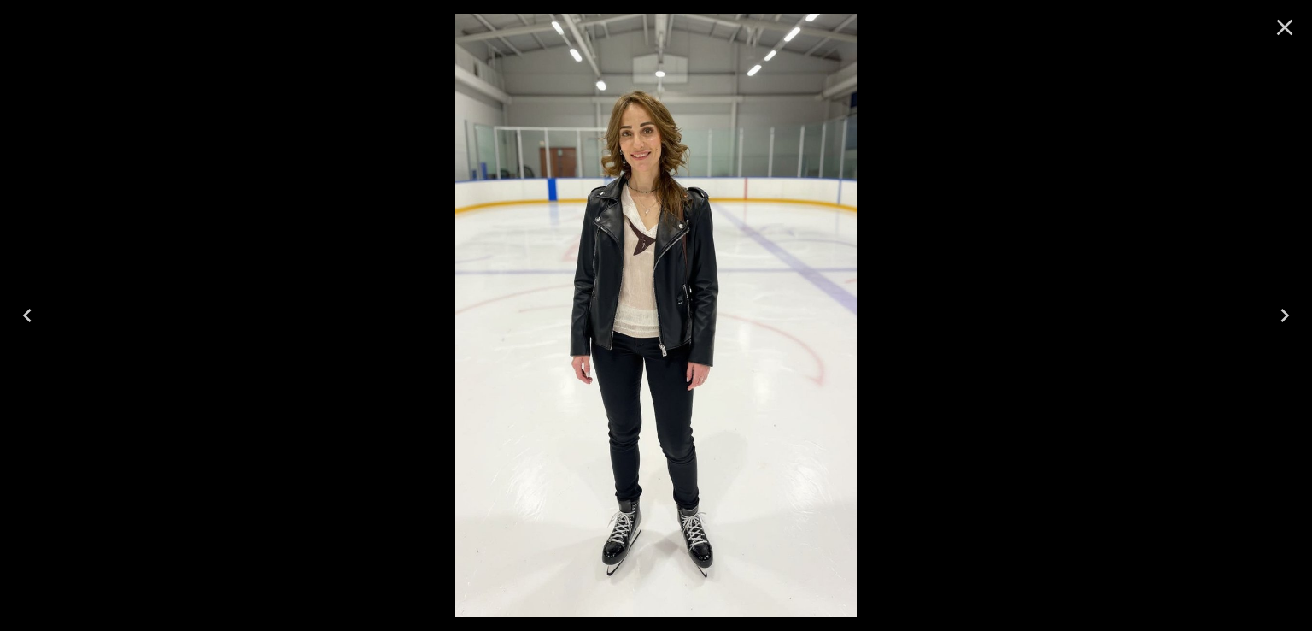
click at [1279, 309] on icon "Next" at bounding box center [1284, 315] width 27 height 27
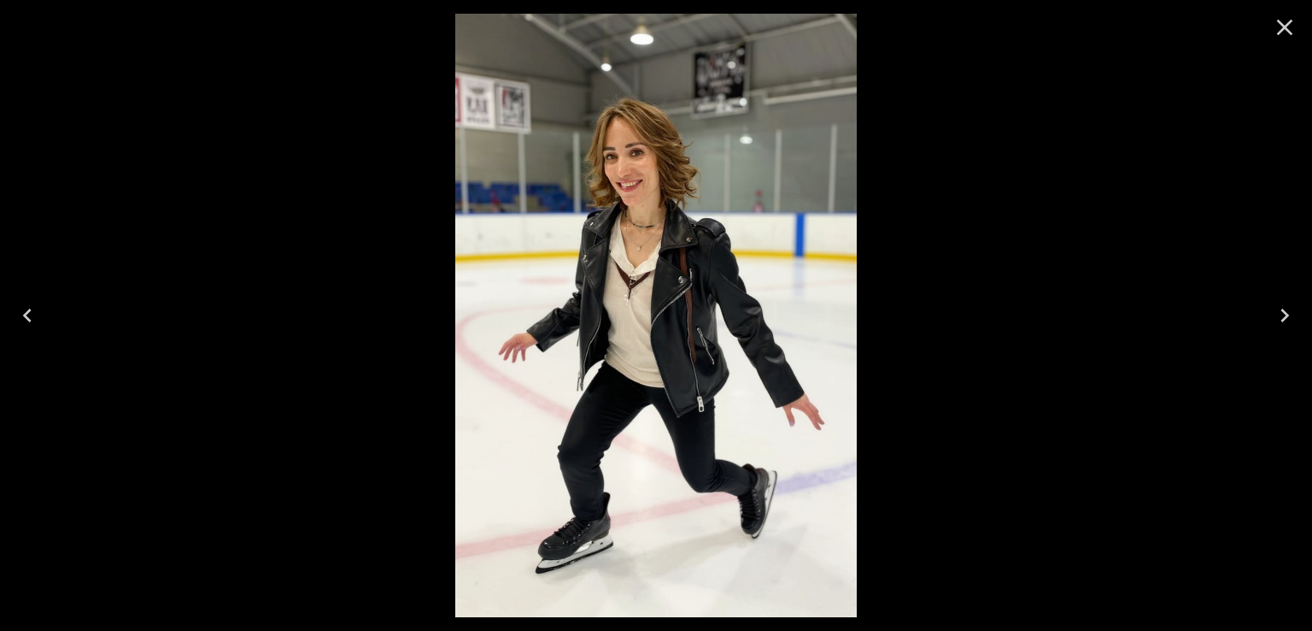
click at [1284, 318] on icon "Next" at bounding box center [1285, 315] width 9 height 14
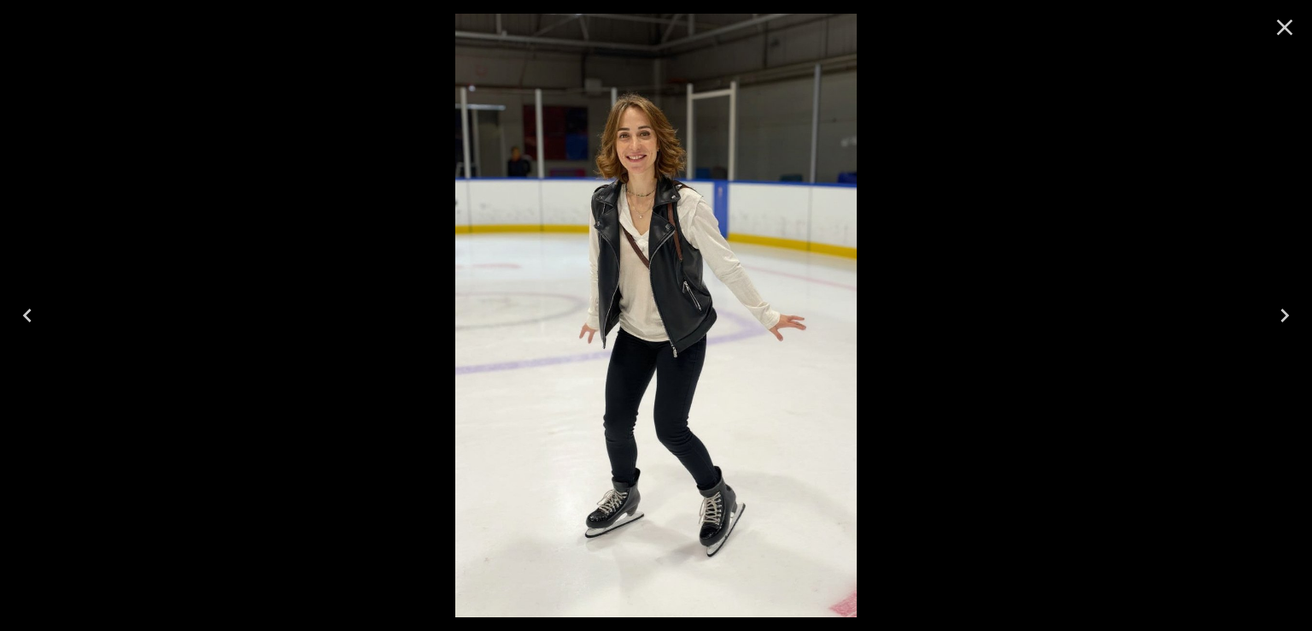
click at [1285, 312] on icon "Next" at bounding box center [1285, 315] width 9 height 14
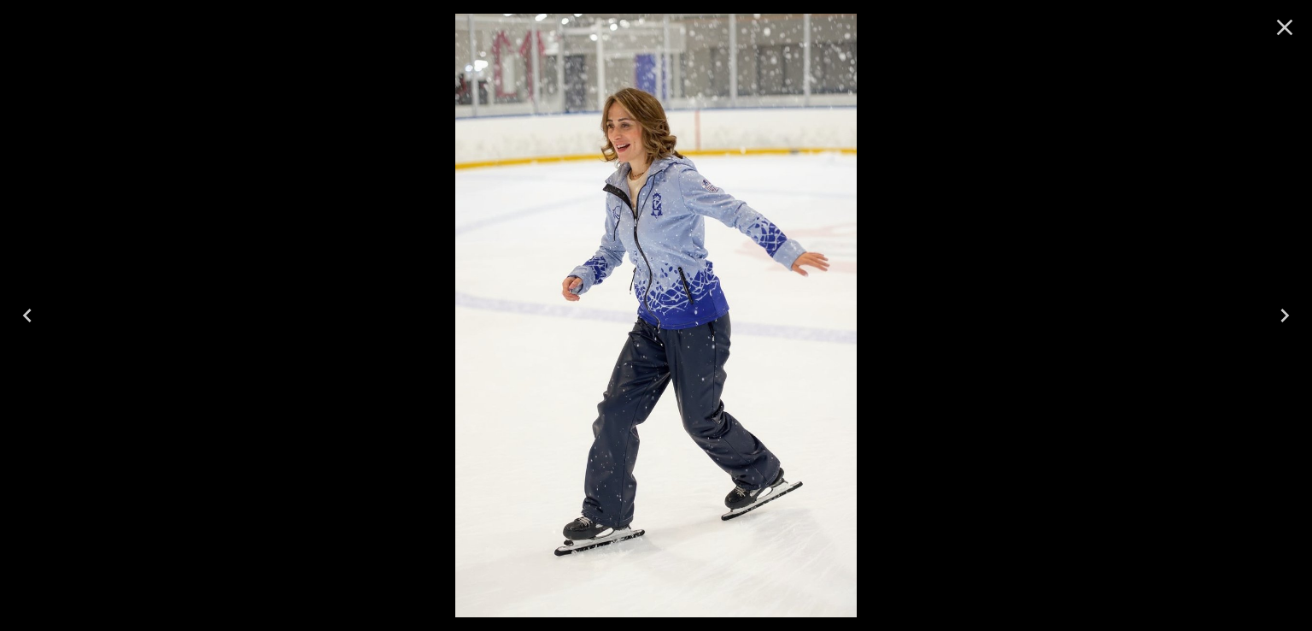
click at [1276, 315] on icon "Next" at bounding box center [1284, 315] width 27 height 27
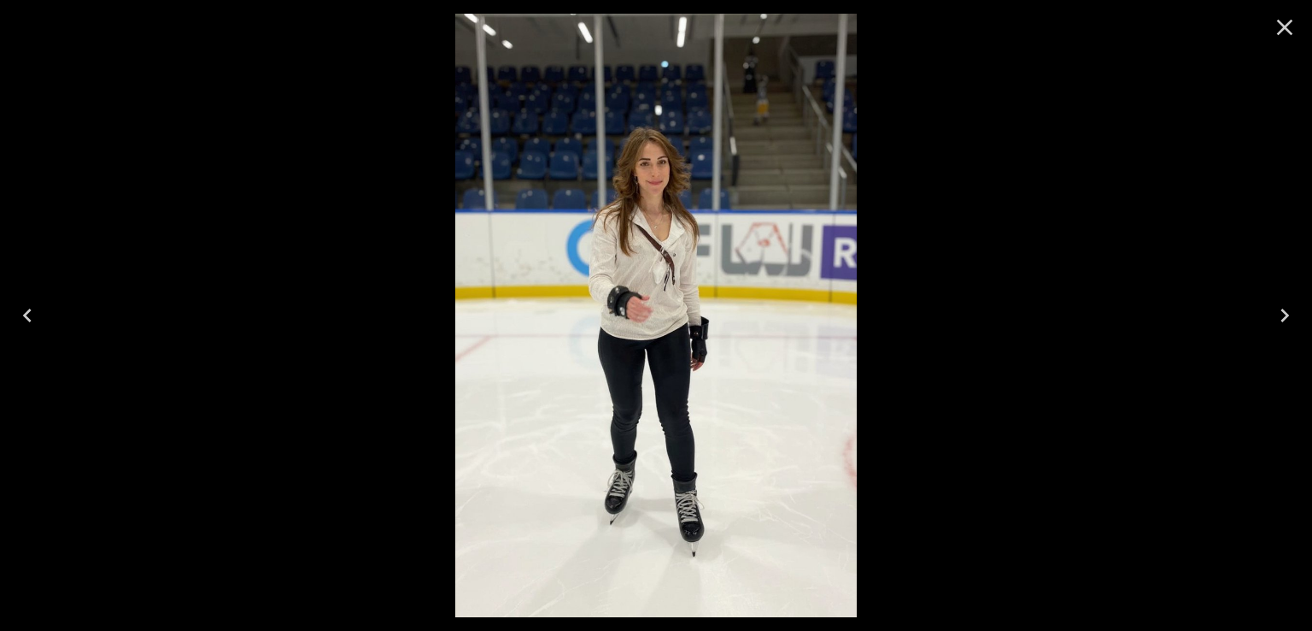
click at [1278, 317] on icon "Next" at bounding box center [1284, 315] width 27 height 27
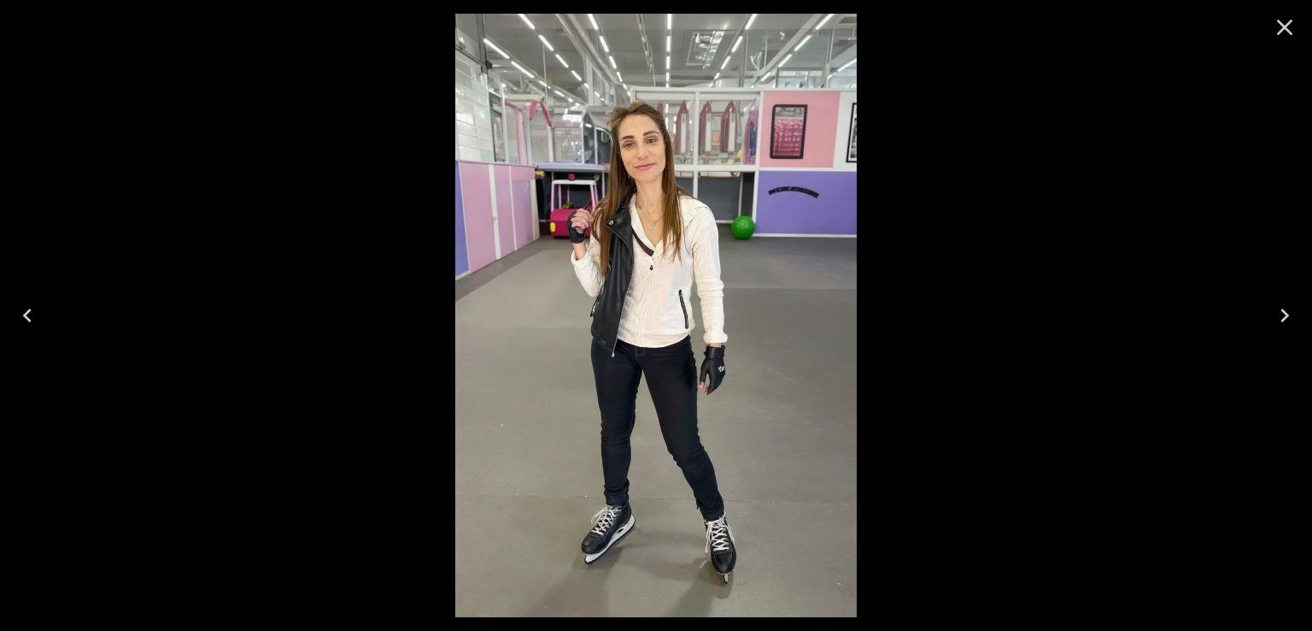
click at [1275, 317] on icon "Next" at bounding box center [1284, 315] width 27 height 27
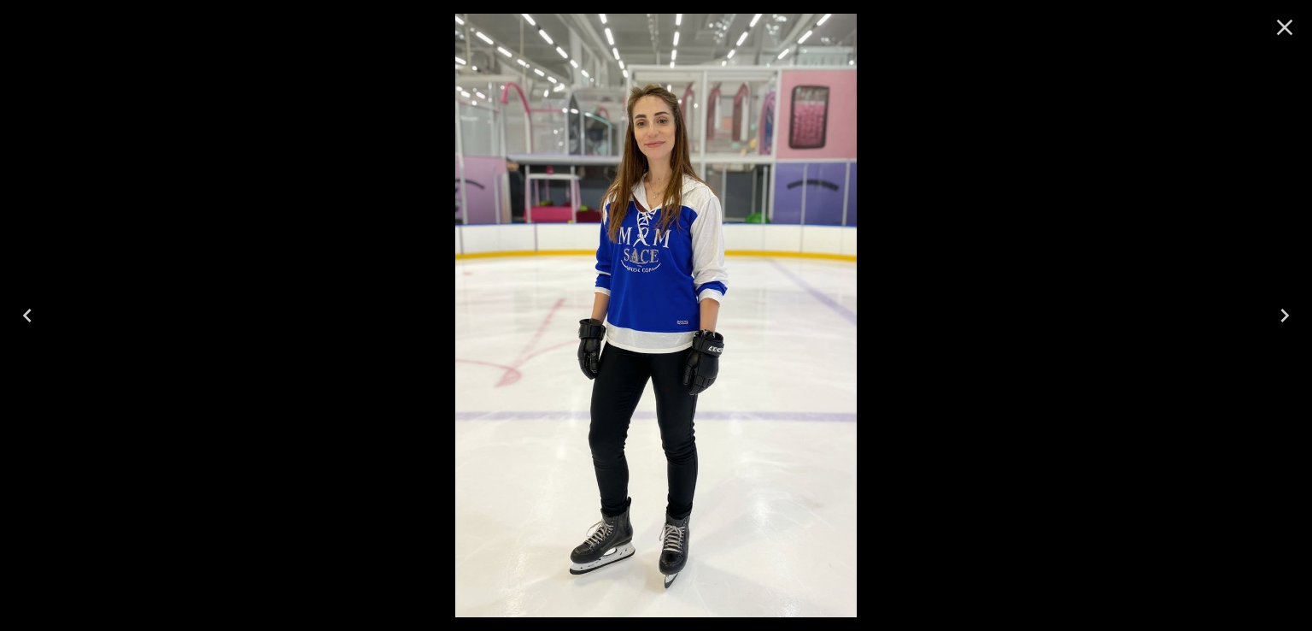
drag, startPoint x: 699, startPoint y: 303, endPoint x: 1282, endPoint y: 317, distance: 582.9
click at [1282, 317] on icon "Next" at bounding box center [1284, 315] width 27 height 27
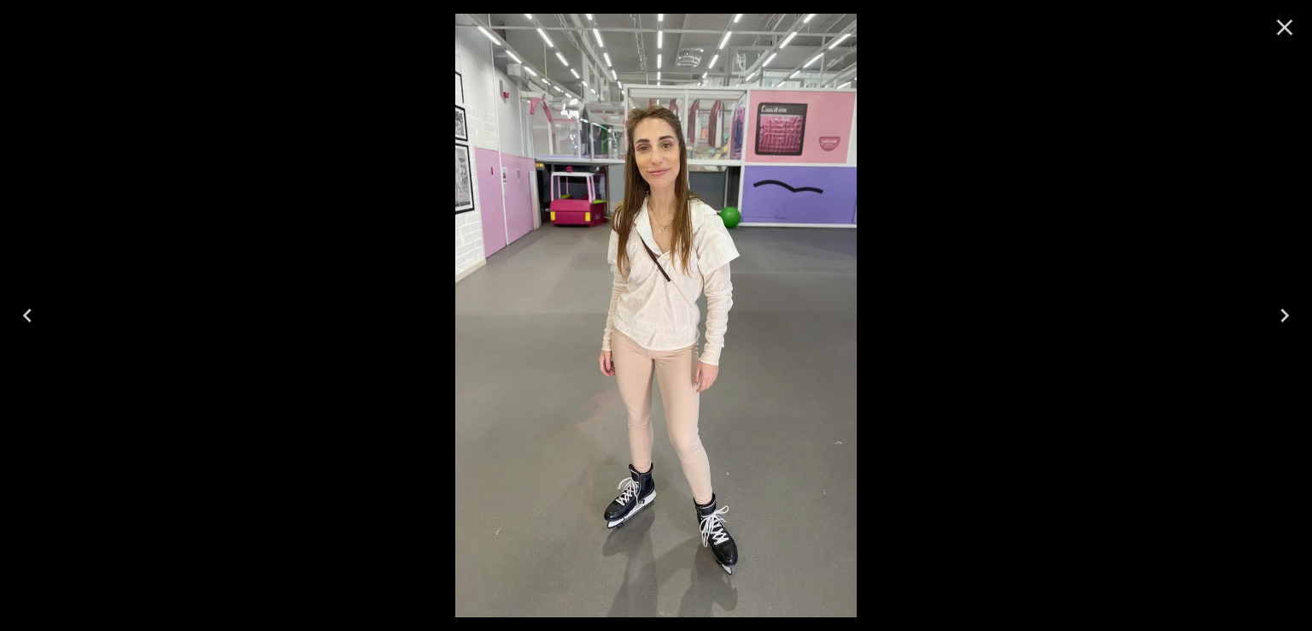
click at [1263, 317] on button "Next" at bounding box center [1285, 315] width 55 height 68
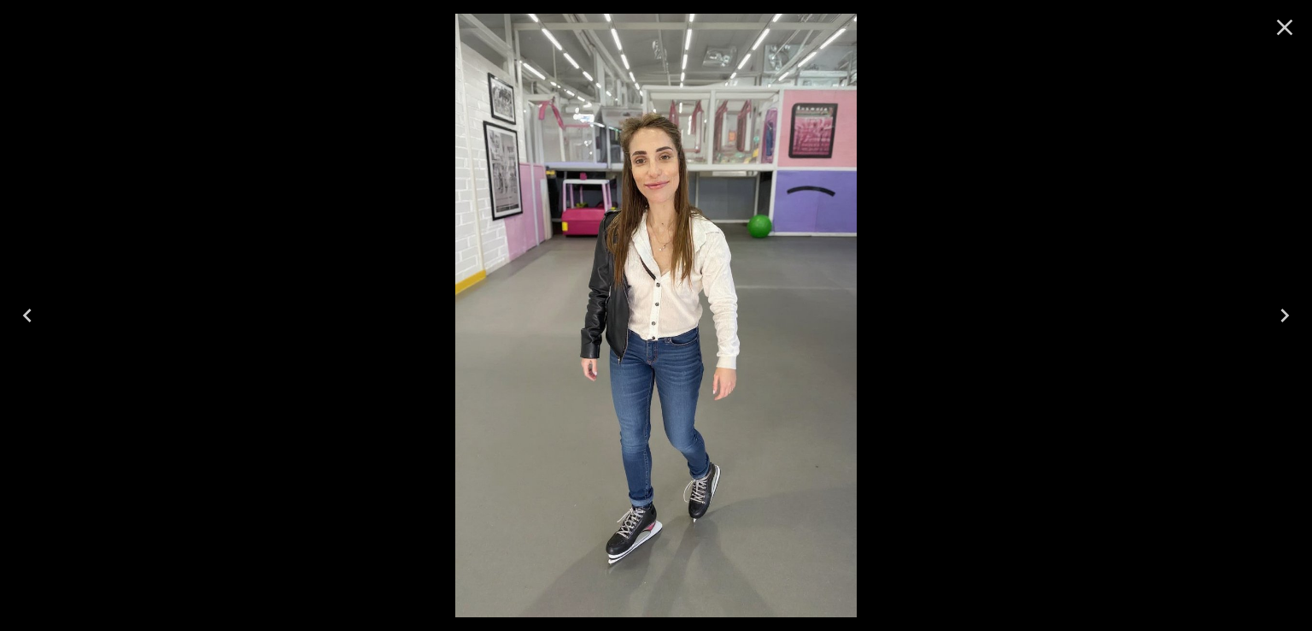
click at [1275, 315] on icon "Next" at bounding box center [1284, 315] width 27 height 27
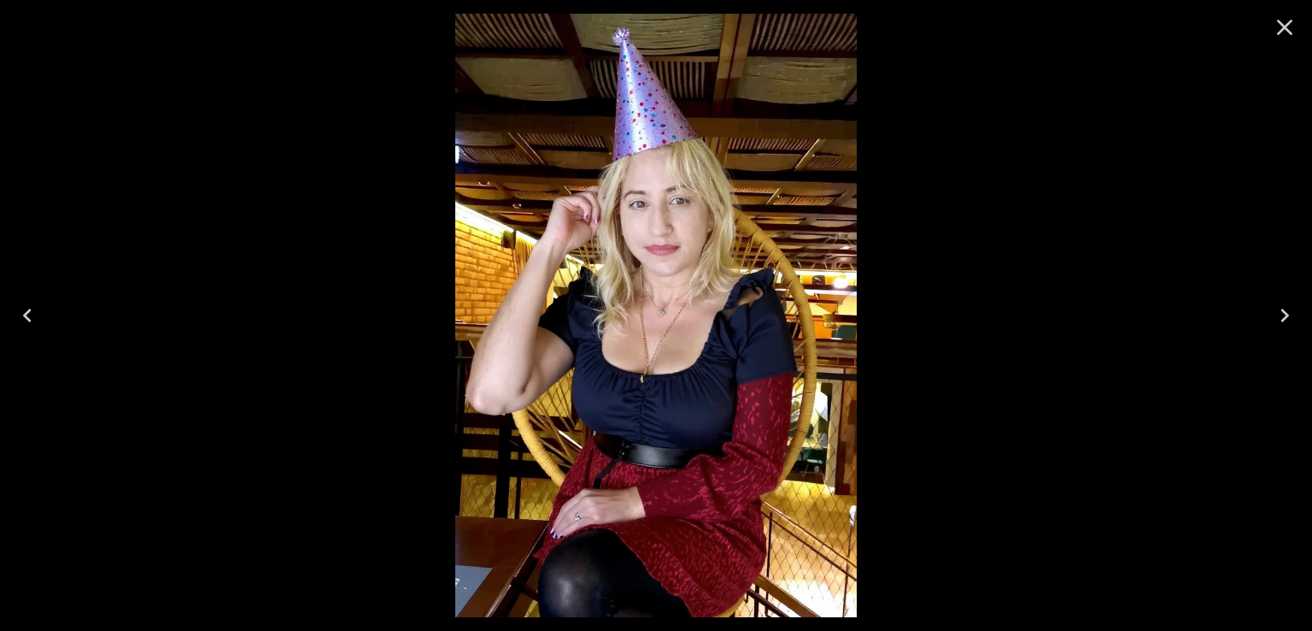
click at [22, 307] on icon "Previous" at bounding box center [27, 315] width 27 height 27
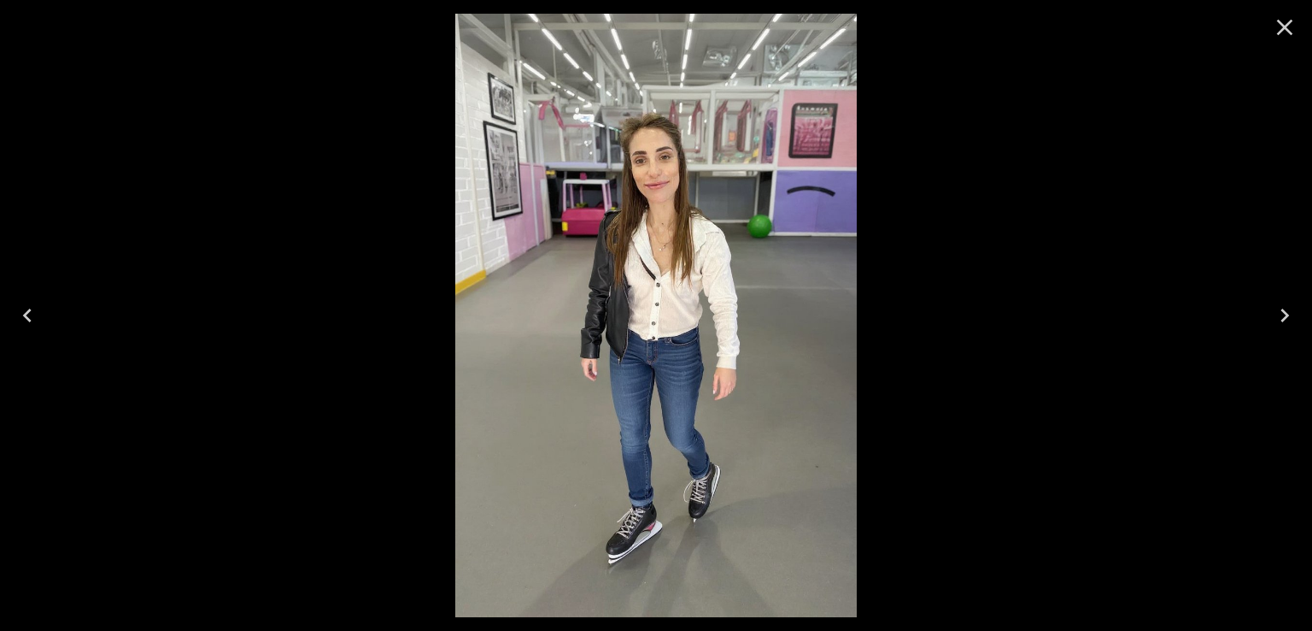
click at [22, 307] on icon "Previous" at bounding box center [27, 315] width 27 height 27
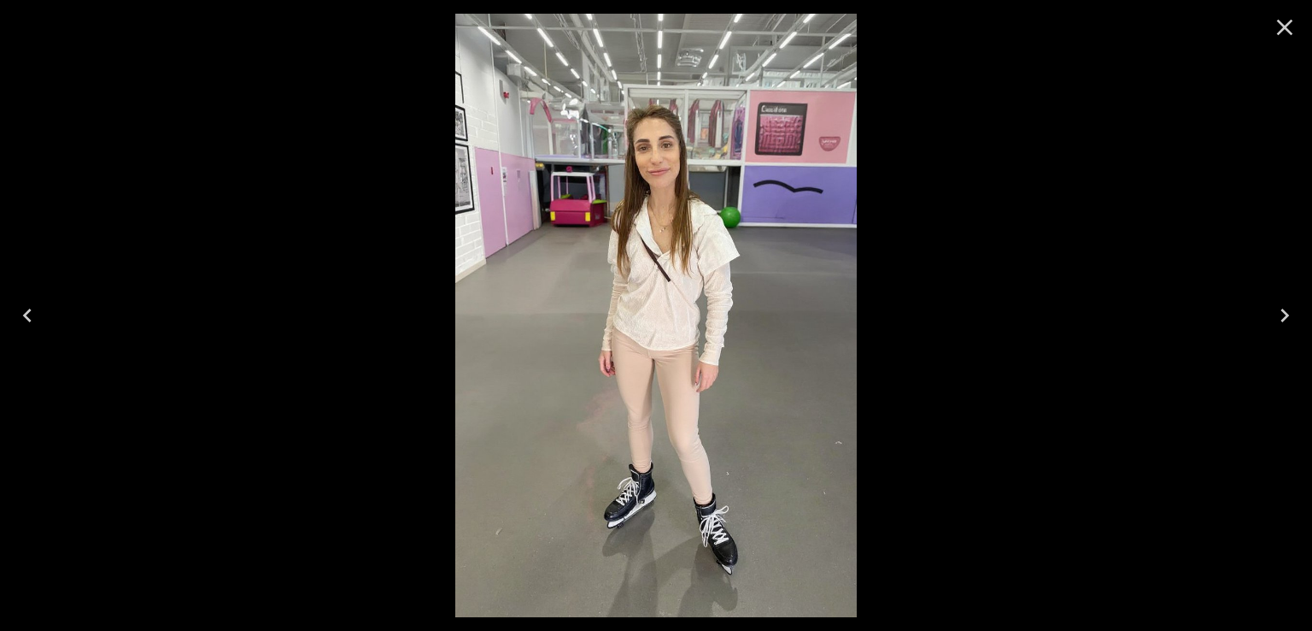
click at [22, 307] on icon "Previous" at bounding box center [27, 315] width 27 height 27
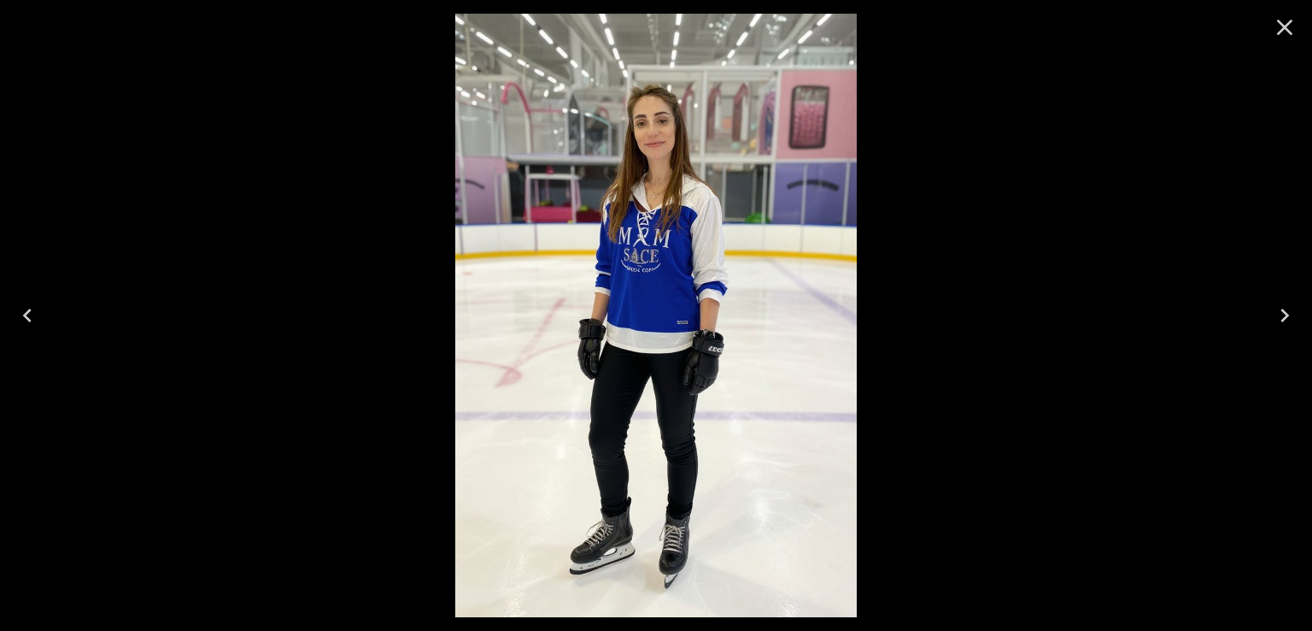
click at [22, 307] on icon "Previous" at bounding box center [27, 315] width 27 height 27
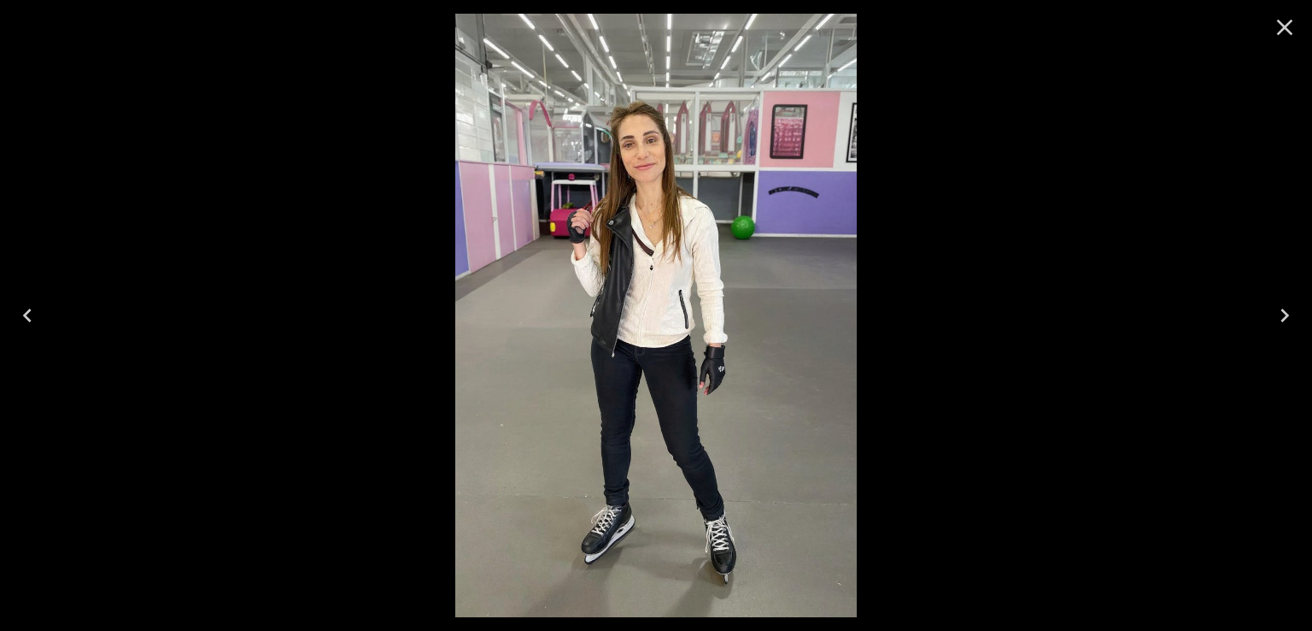
click at [1292, 324] on icon "Next" at bounding box center [1284, 315] width 27 height 27
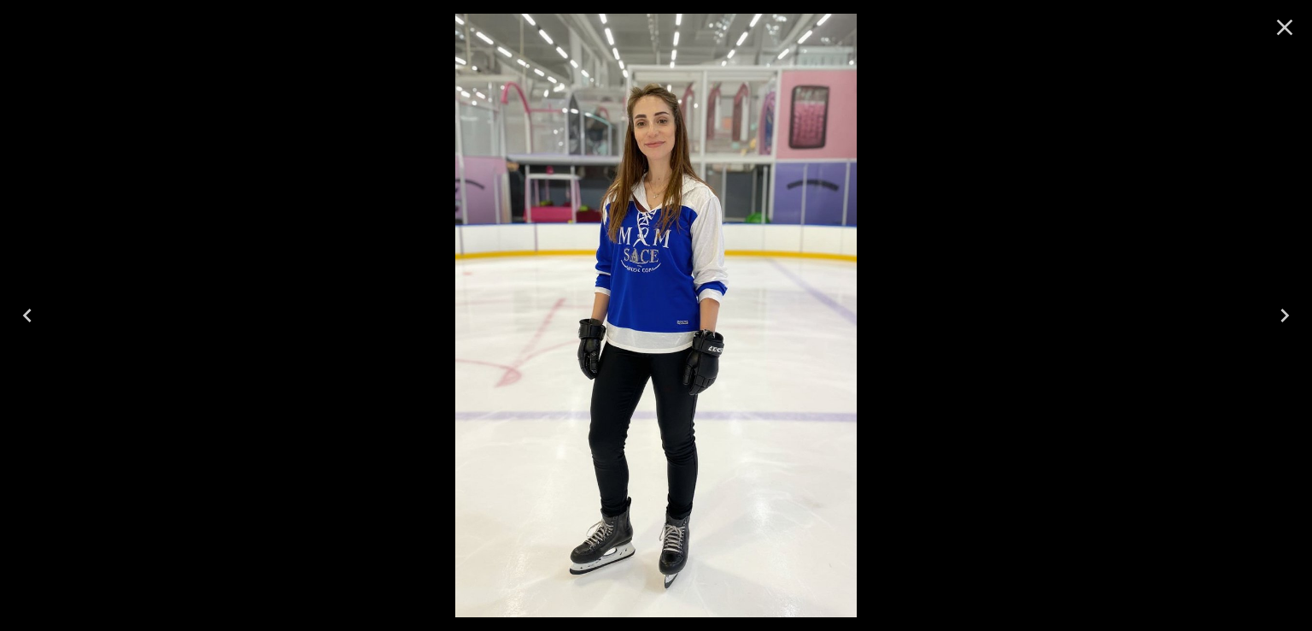
click at [1290, 32] on icon "Close" at bounding box center [1285, 28] width 16 height 16
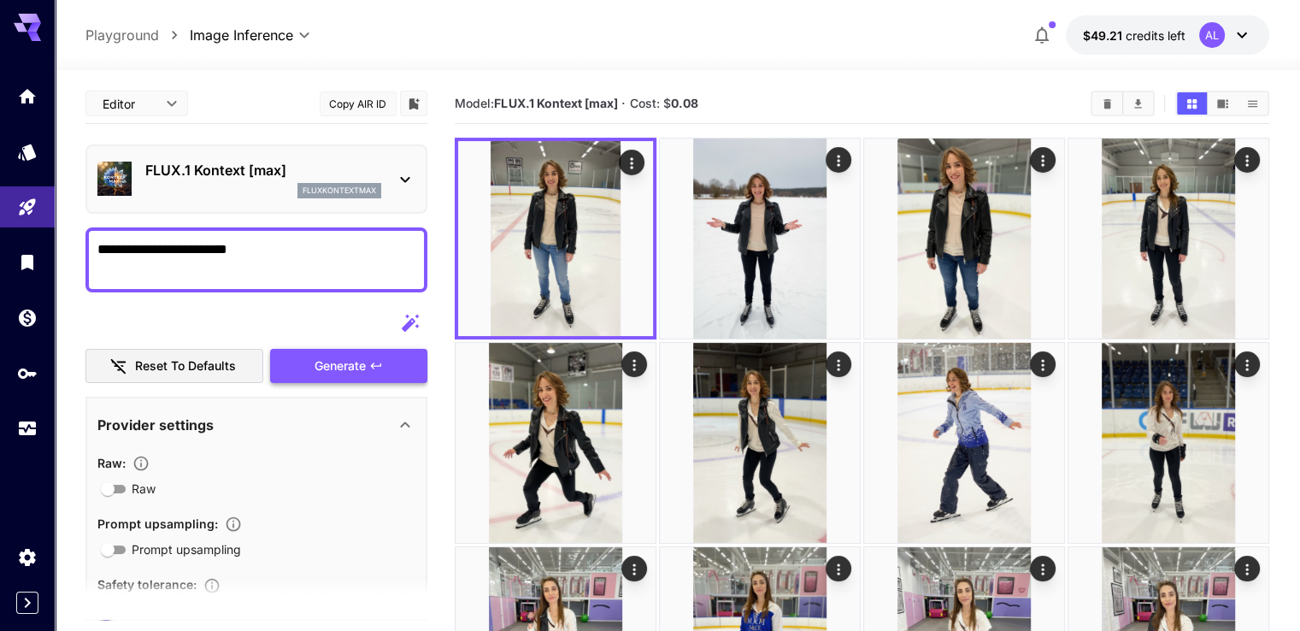
click at [348, 370] on span "Generate" at bounding box center [339, 365] width 51 height 21
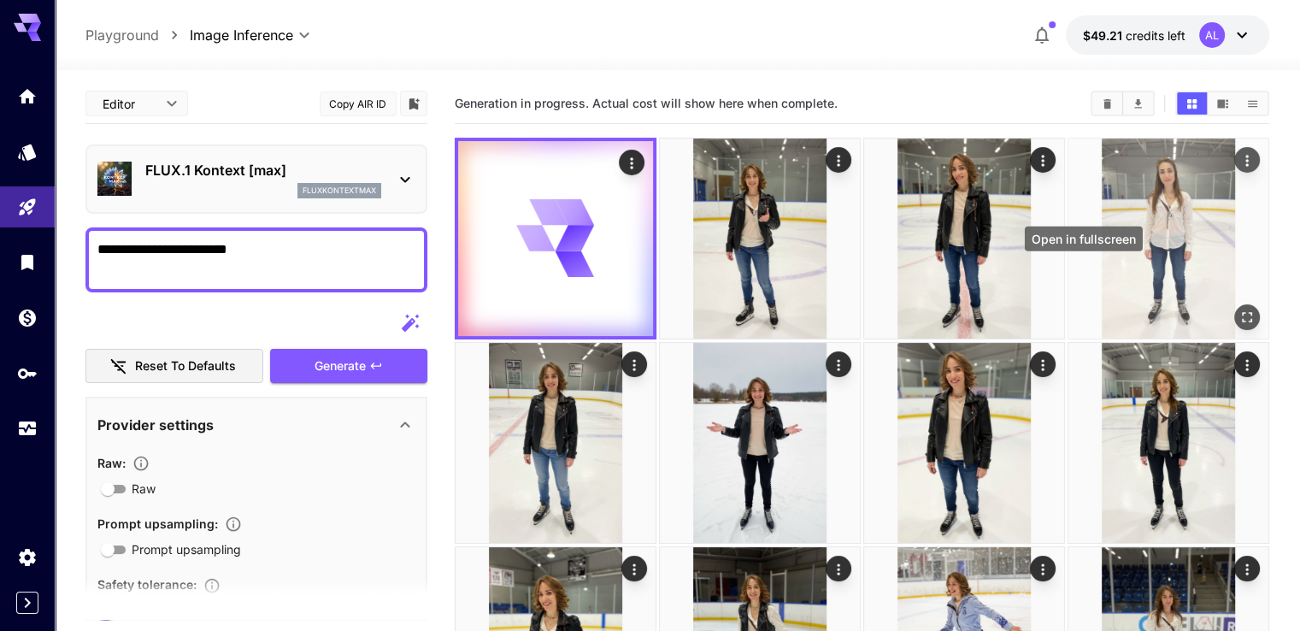
click at [1238, 308] on icon "Open in fullscreen" at bounding box center [1246, 316] width 17 height 17
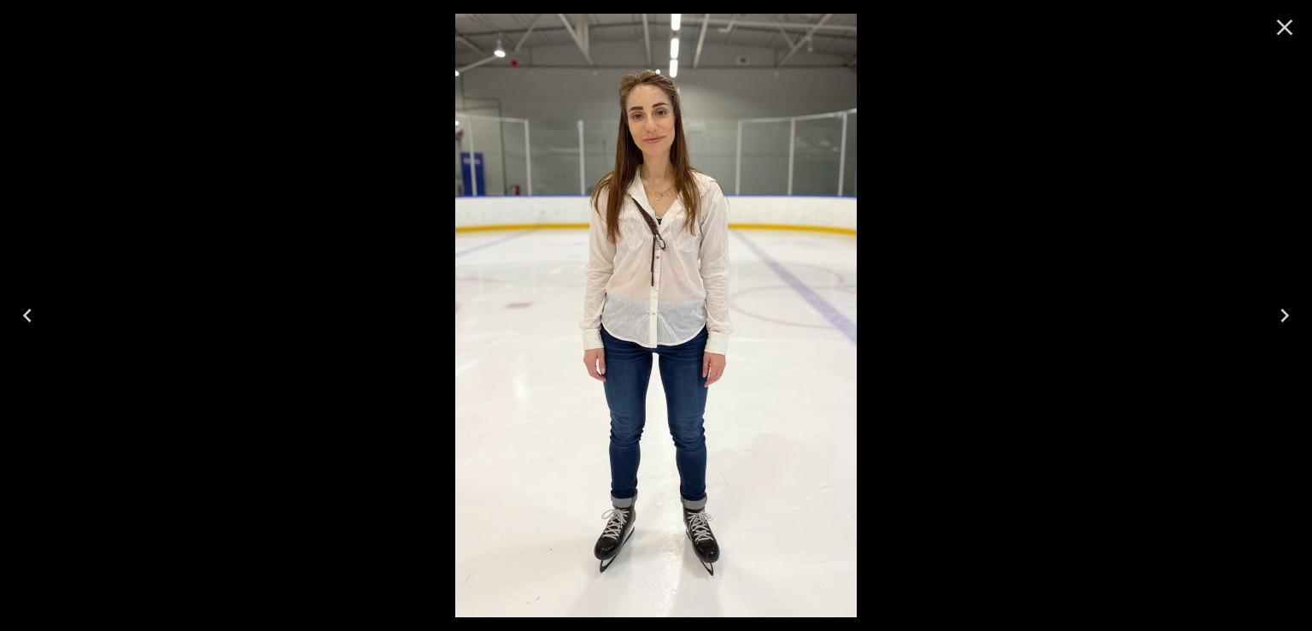
click at [22, 312] on icon "Previous" at bounding box center [27, 315] width 27 height 27
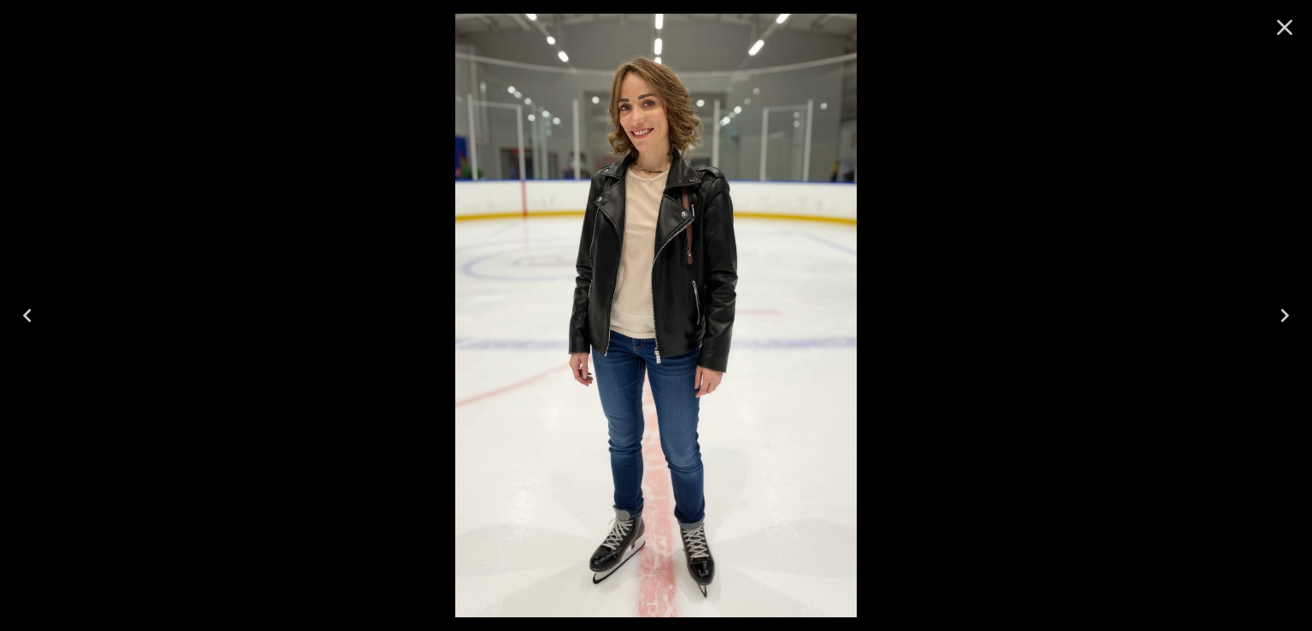
click at [38, 312] on icon "Previous" at bounding box center [27, 315] width 27 height 27
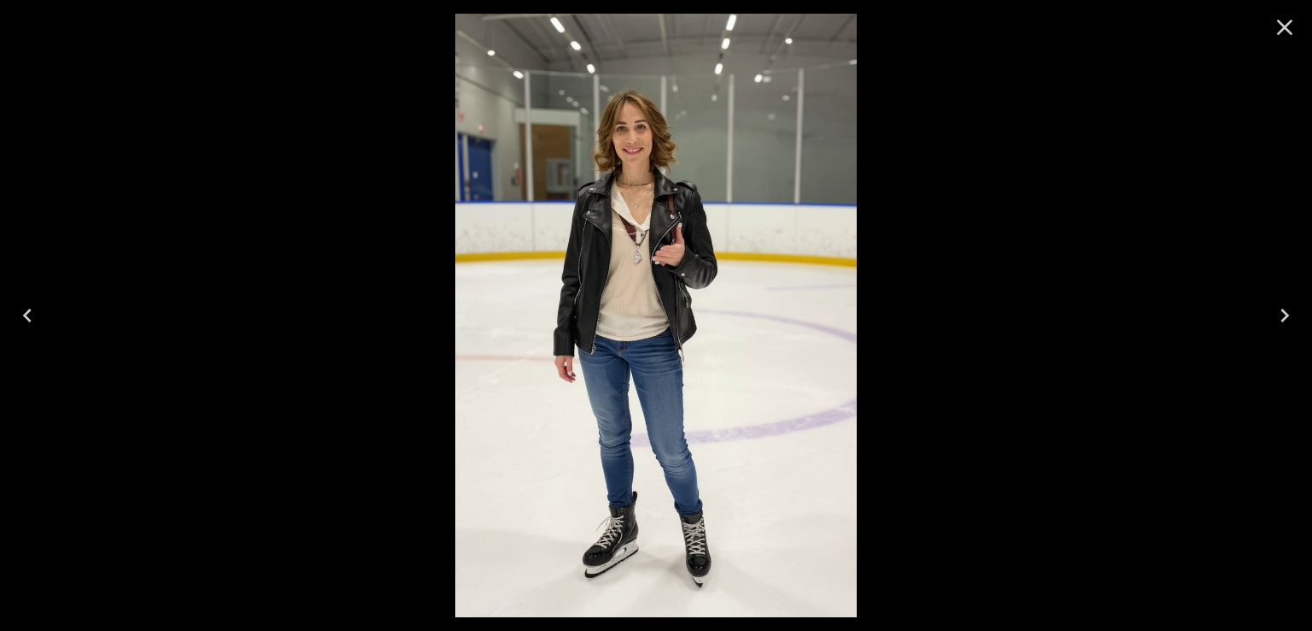
click at [37, 315] on icon "Previous" at bounding box center [27, 315] width 27 height 27
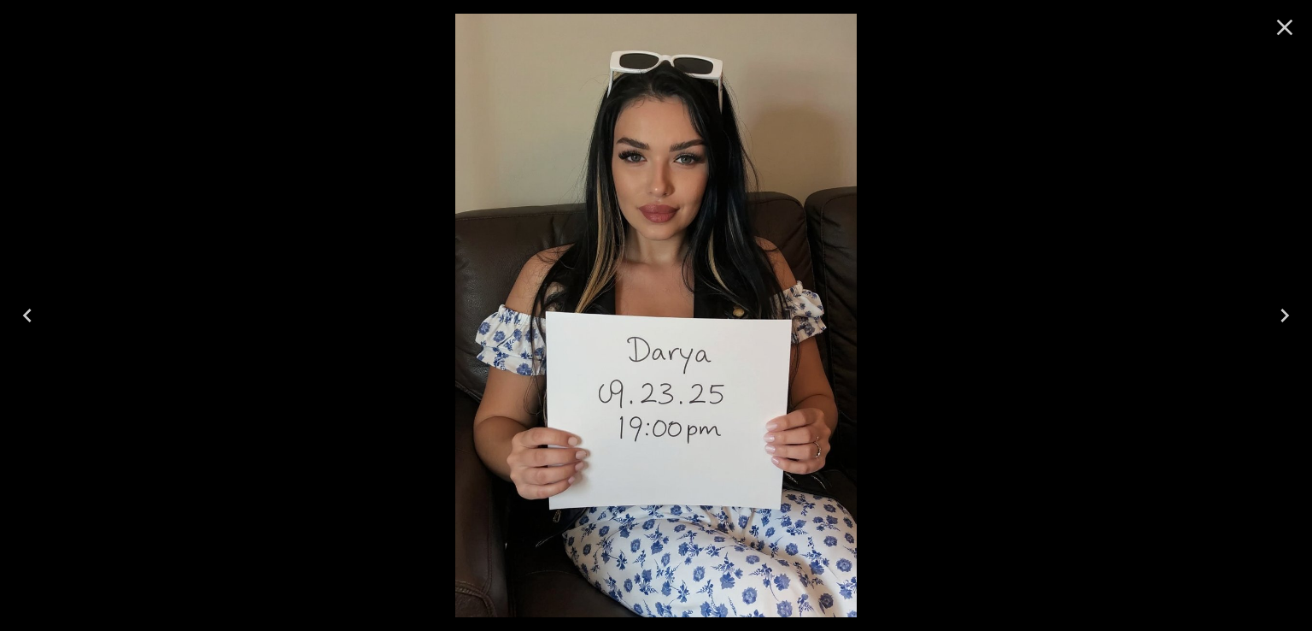
click at [1283, 34] on icon "Close" at bounding box center [1284, 27] width 27 height 27
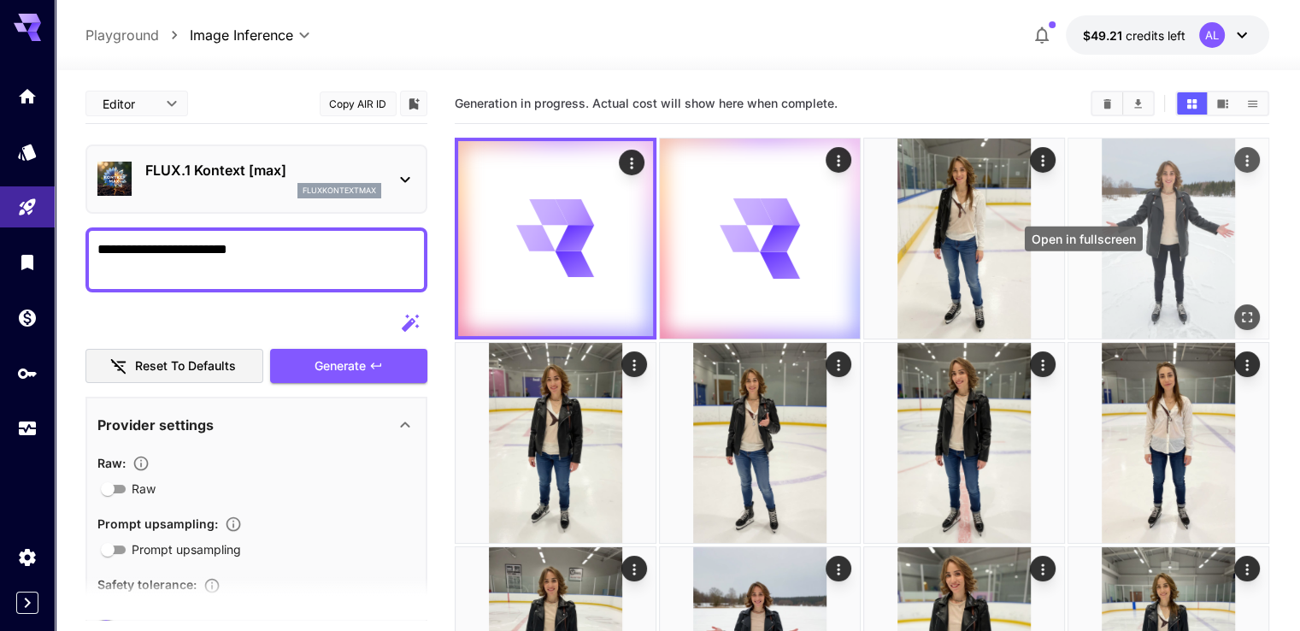
click at [1238, 308] on icon "Open in fullscreen" at bounding box center [1246, 316] width 17 height 17
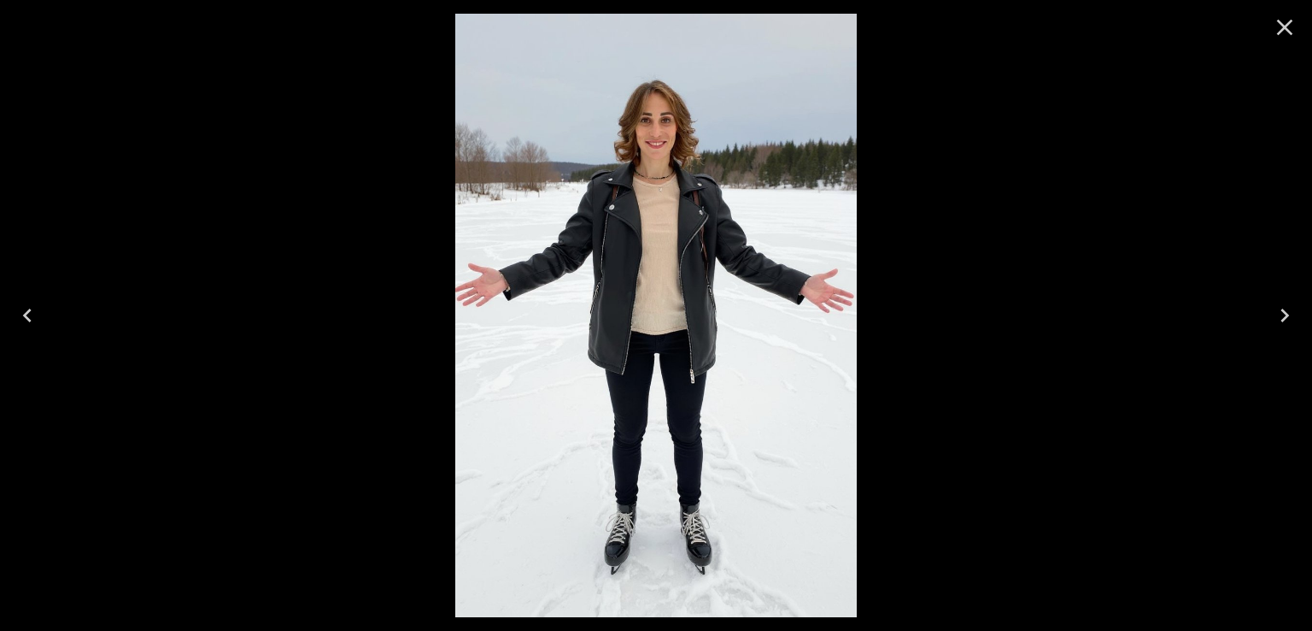
click at [34, 314] on icon "Previous" at bounding box center [27, 315] width 27 height 27
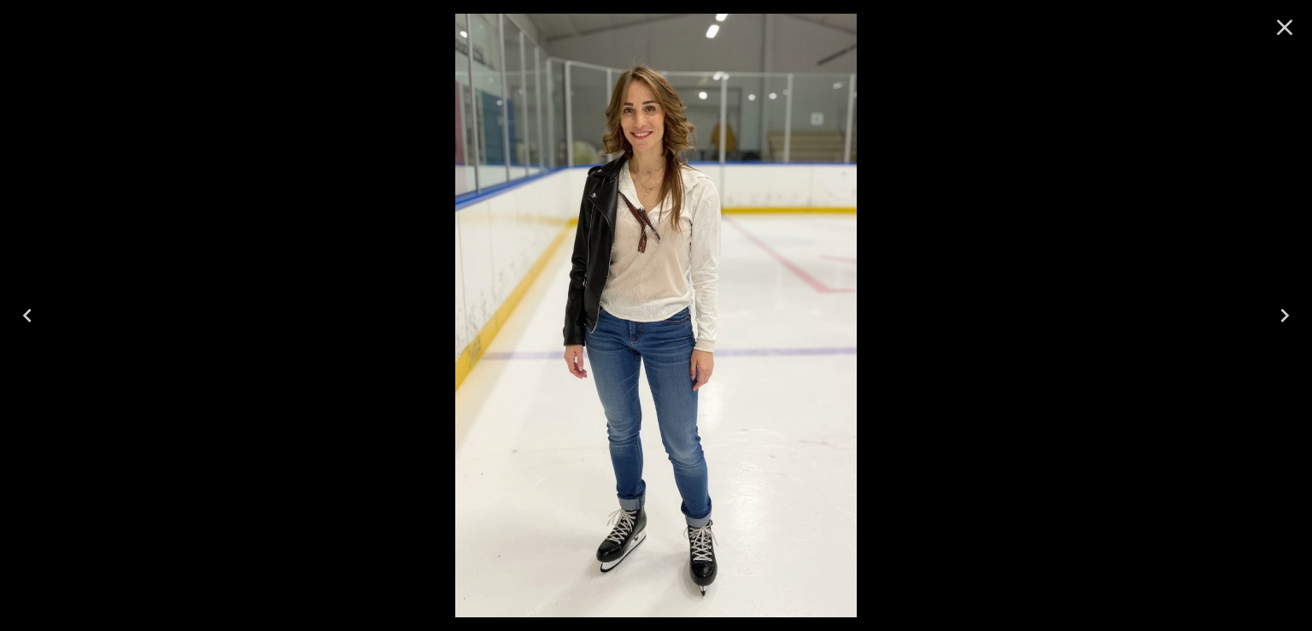
click at [34, 314] on icon "Previous" at bounding box center [27, 315] width 27 height 27
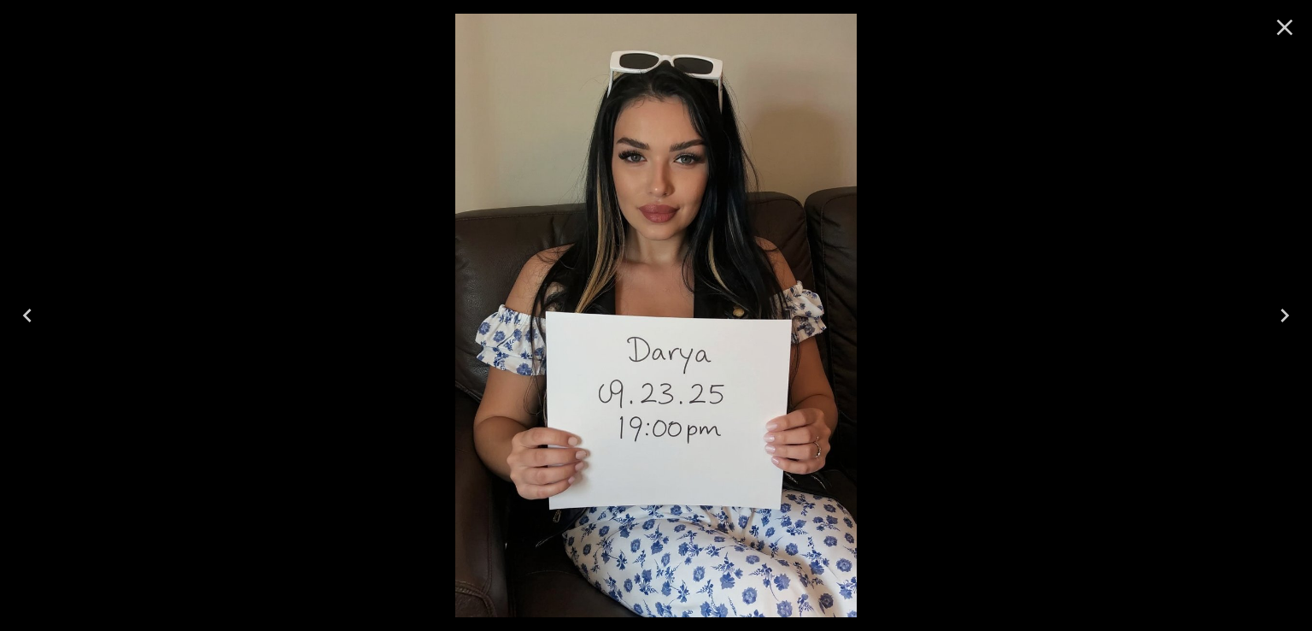
click at [1293, 38] on icon "Close" at bounding box center [1284, 27] width 27 height 27
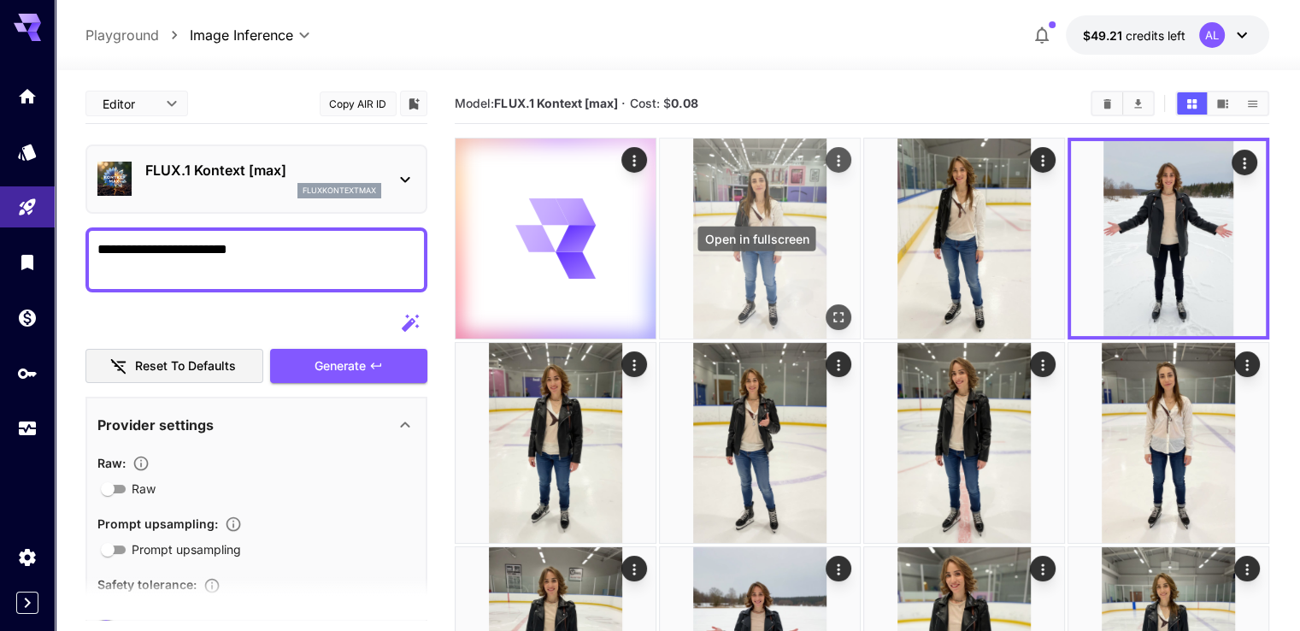
click at [830, 308] on icon "Open in fullscreen" at bounding box center [838, 316] width 17 height 17
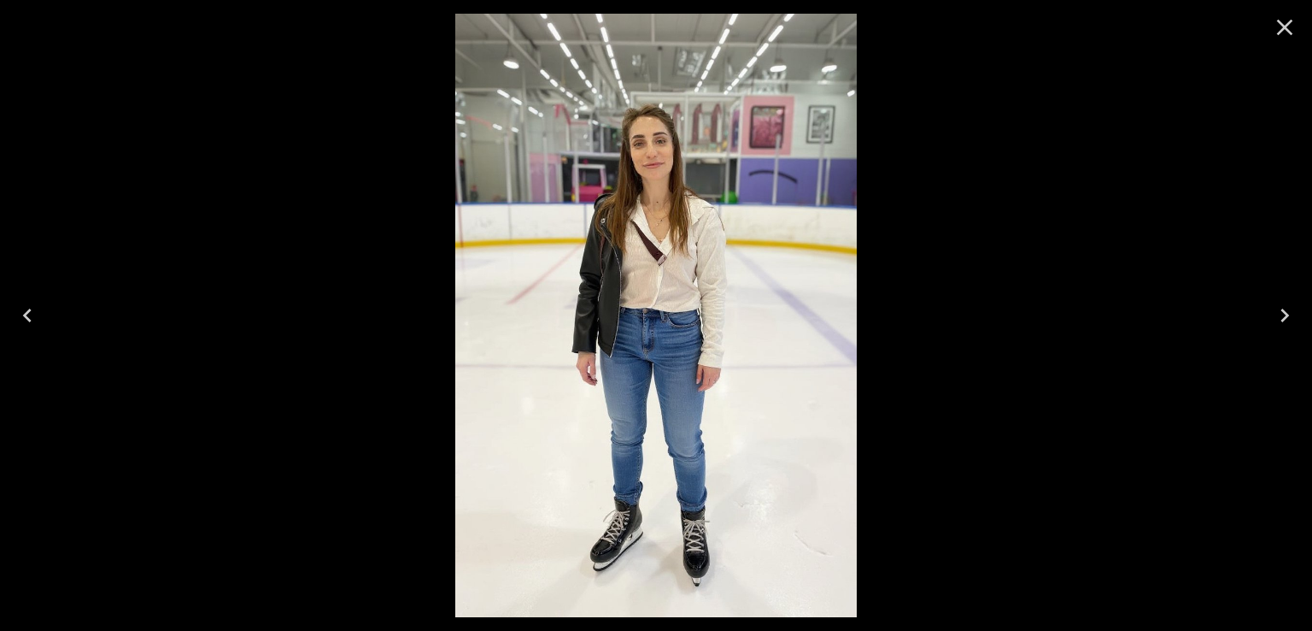
click at [1278, 29] on icon "Close" at bounding box center [1284, 27] width 27 height 27
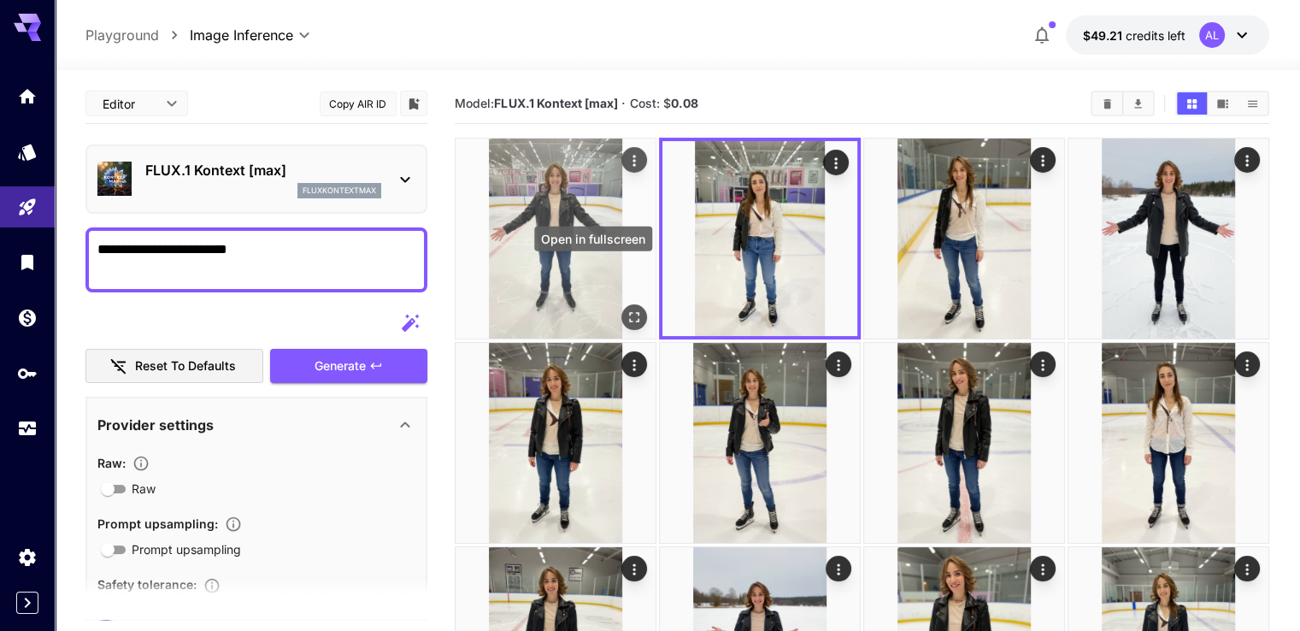
click at [625, 308] on icon "Open in fullscreen" at bounding box center [633, 316] width 17 height 17
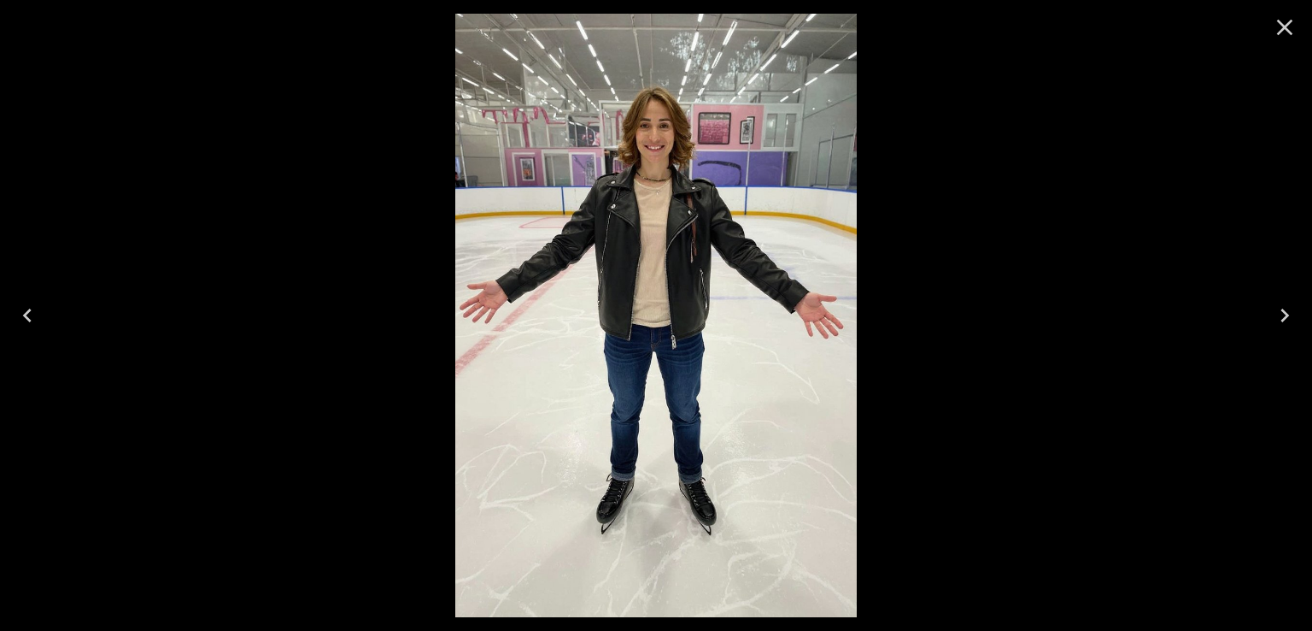
click at [1265, 33] on button "Close" at bounding box center [1285, 27] width 41 height 41
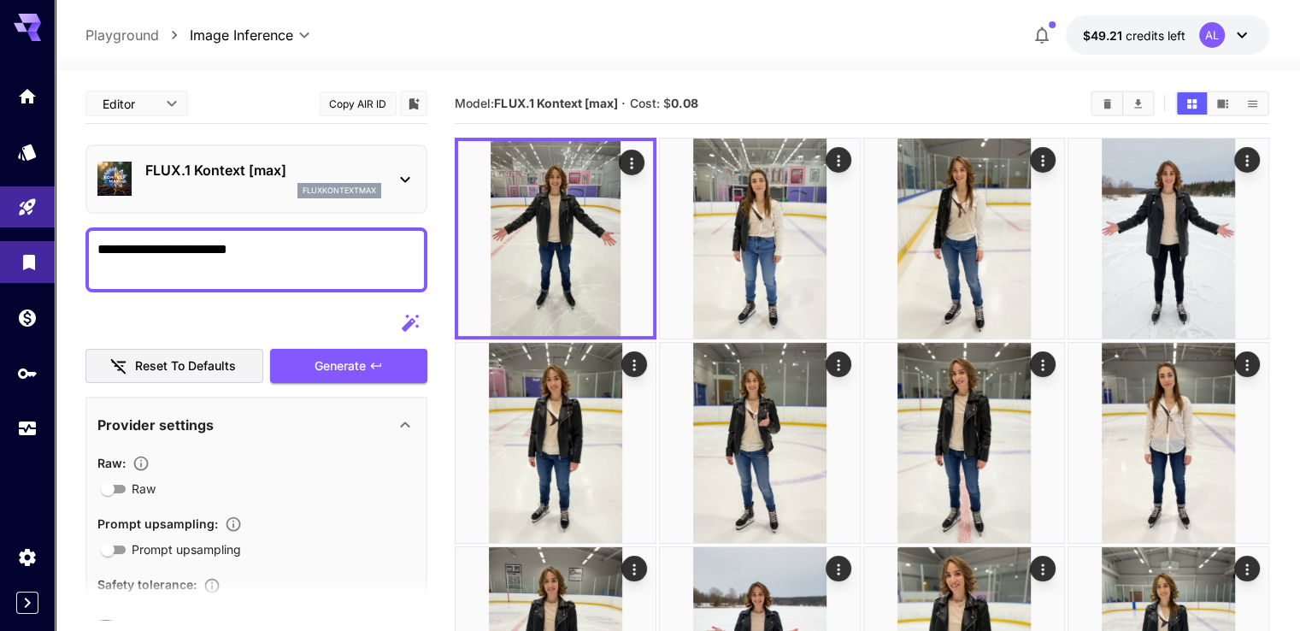
drag, startPoint x: 50, startPoint y: 257, endPoint x: 0, endPoint y: 263, distance: 50.8
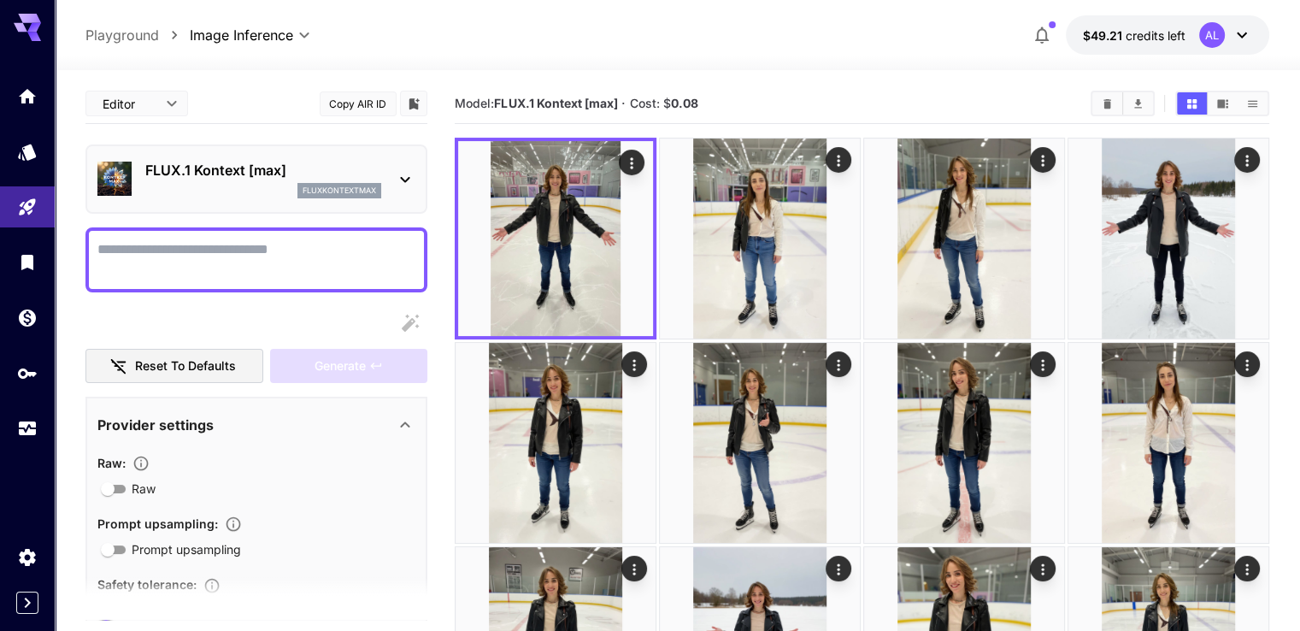
click at [290, 244] on textarea "Raw" at bounding box center [256, 259] width 318 height 41
paste textarea "**********"
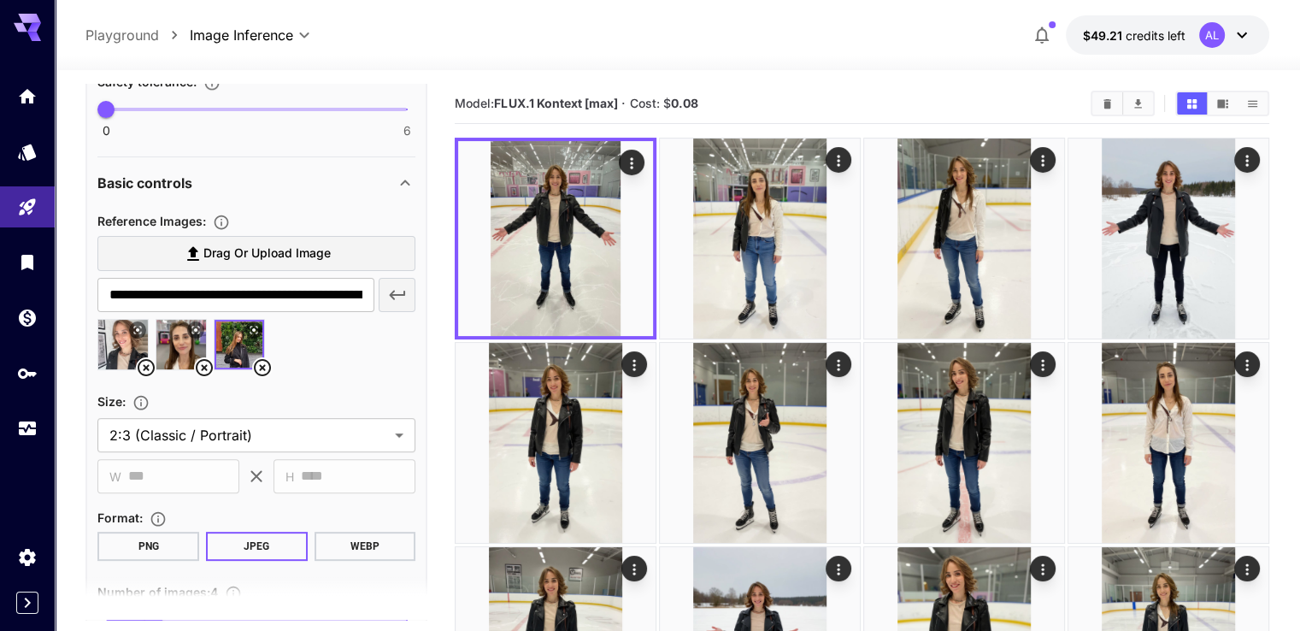
scroll to position [671, 0]
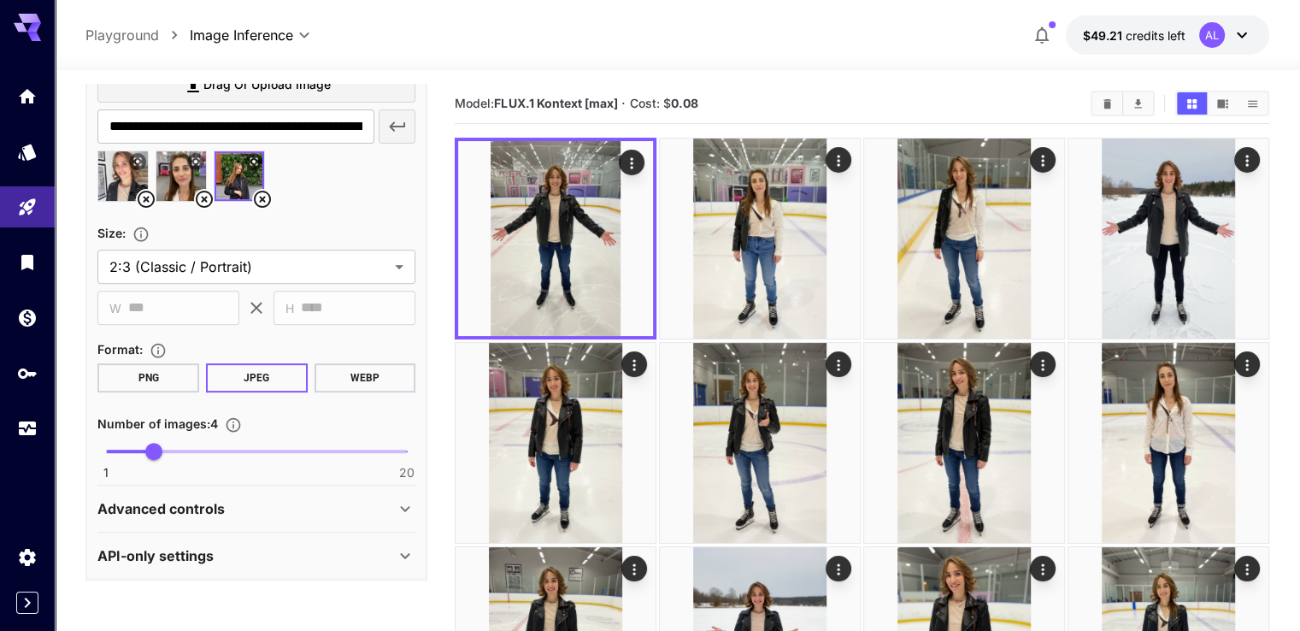
type textarea "**********"
type input "*"
click at [164, 448] on span "5" at bounding box center [169, 451] width 17 height 17
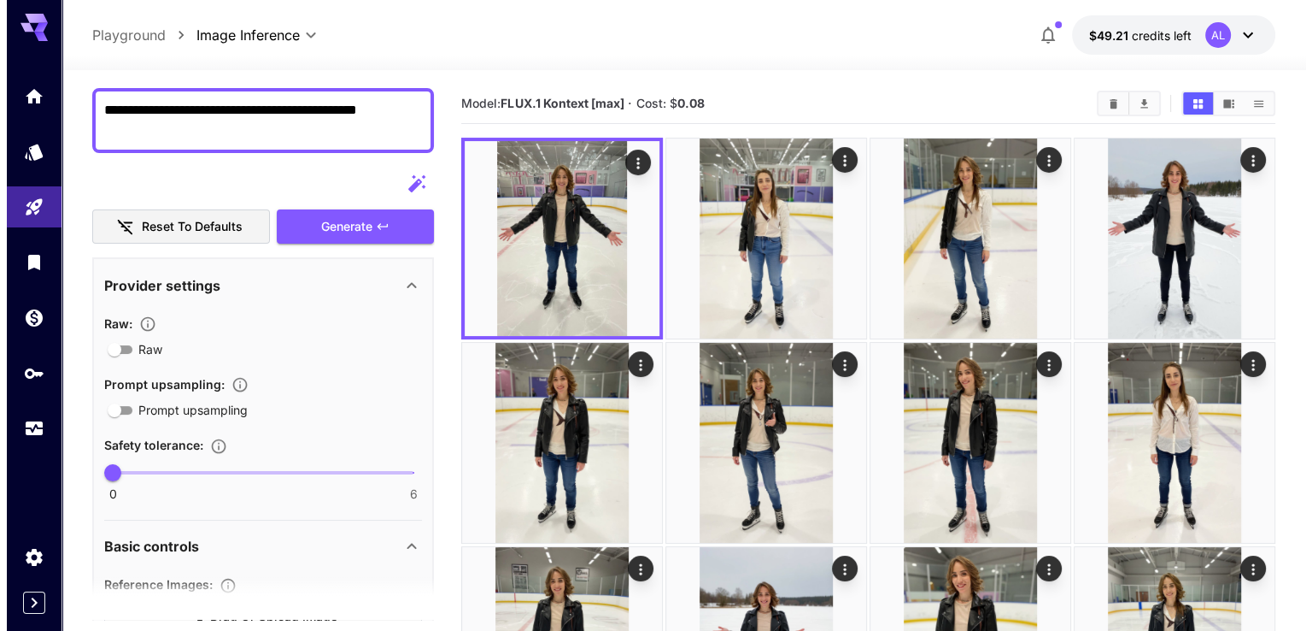
scroll to position [73, 0]
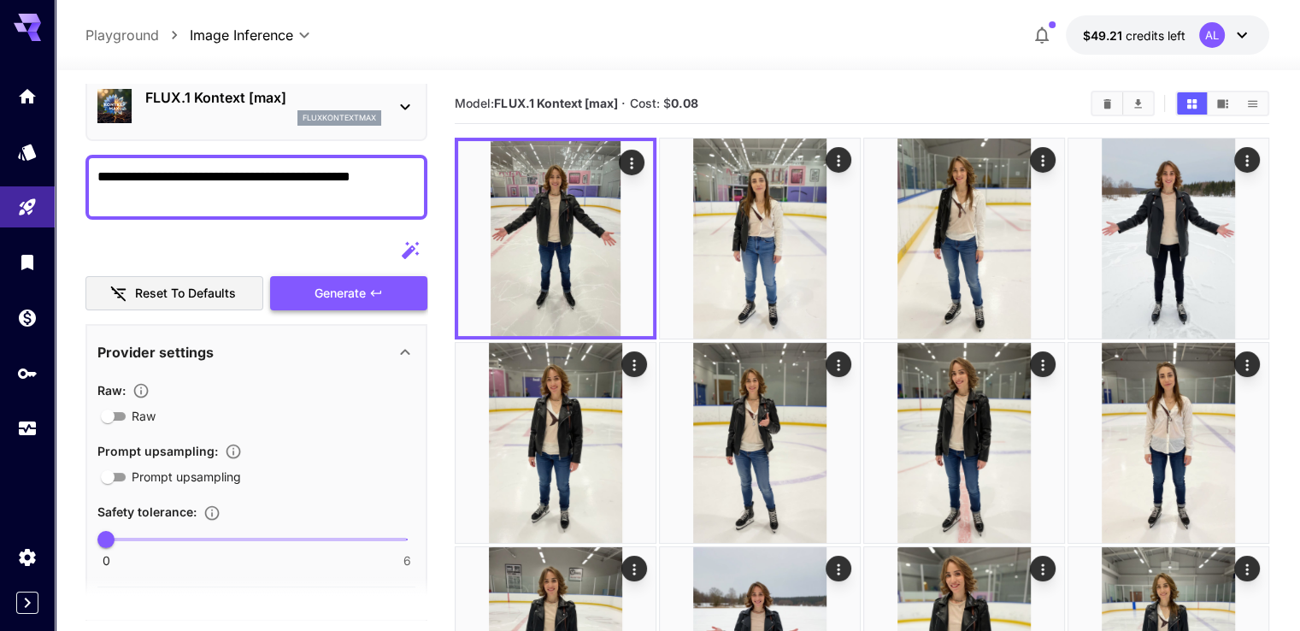
click at [369, 291] on button "Generate" at bounding box center [348, 293] width 157 height 35
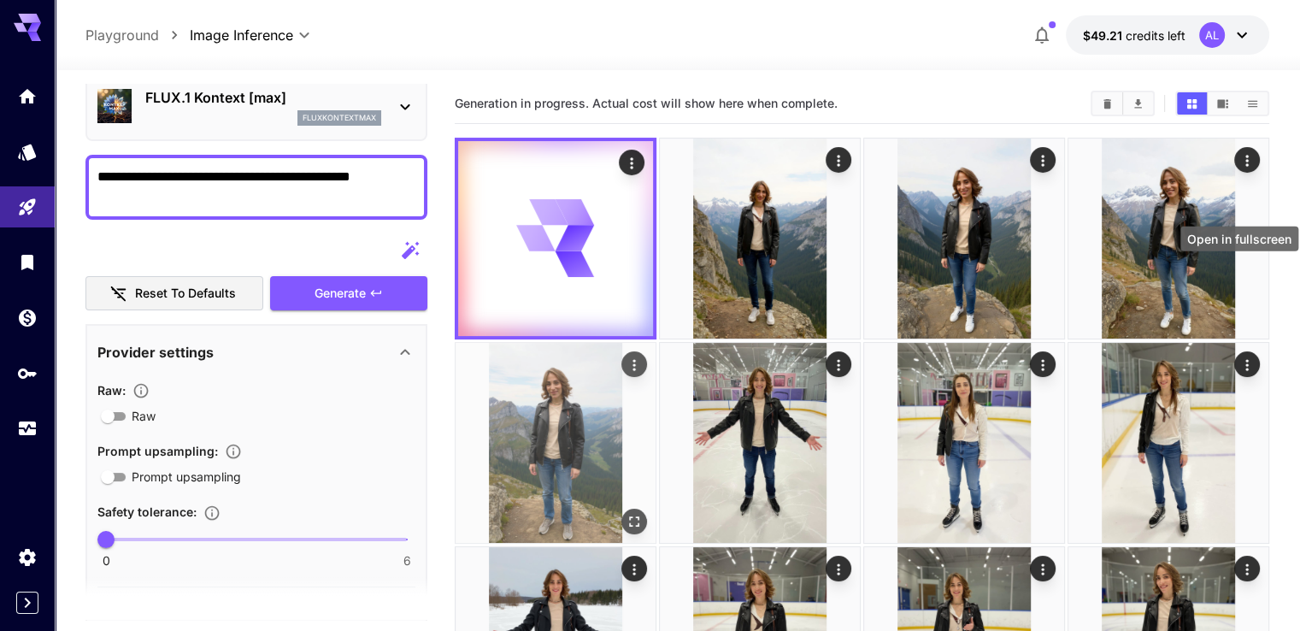
click at [647, 508] on div "Open in fullscreen" at bounding box center [634, 521] width 26 height 26
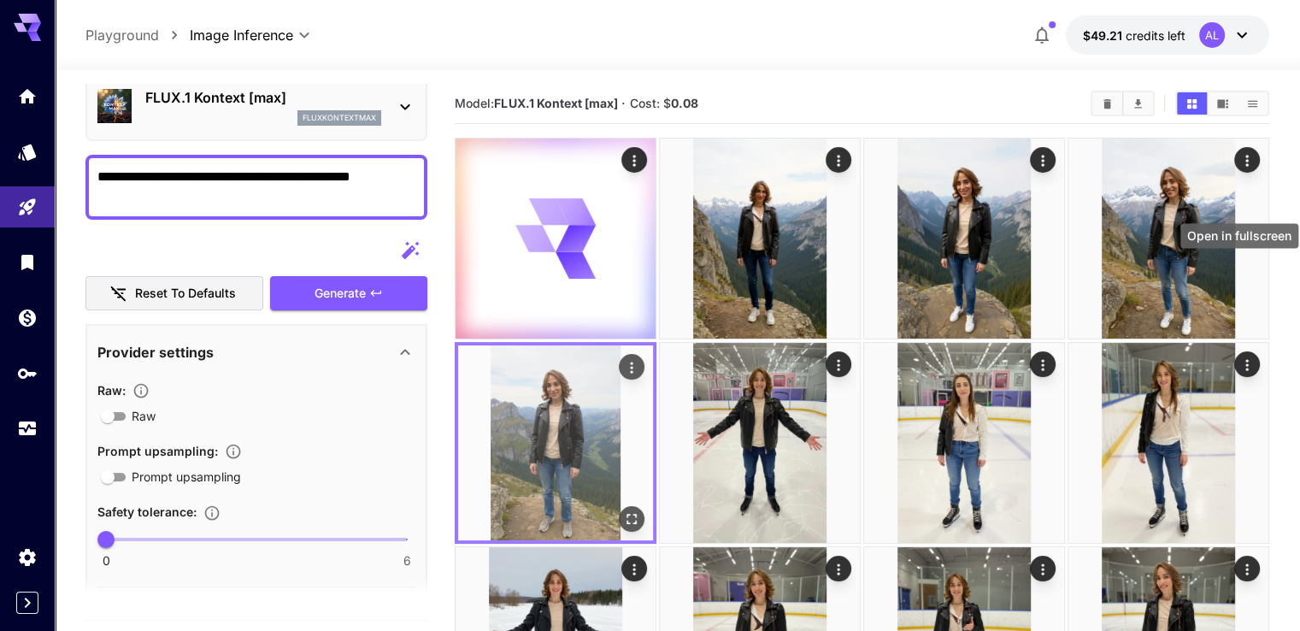
click at [640, 509] on icon "Open in fullscreen" at bounding box center [631, 517] width 17 height 17
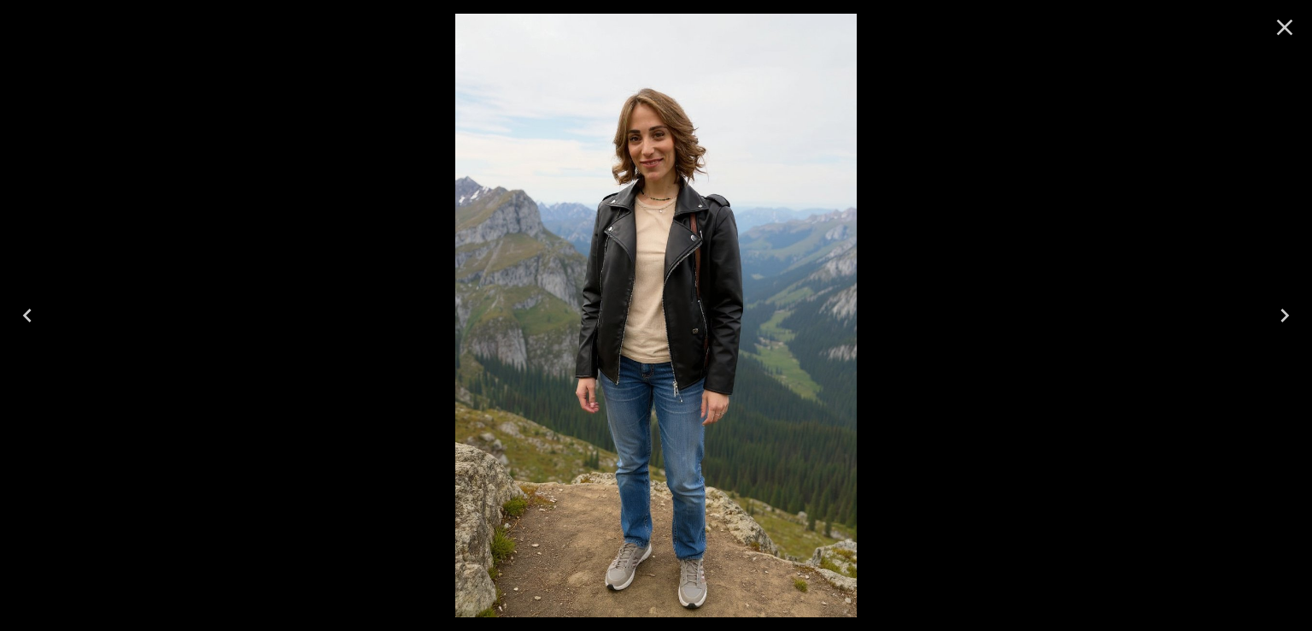
scroll to position [73, 0]
click at [19, 313] on icon "Previous" at bounding box center [27, 315] width 27 height 27
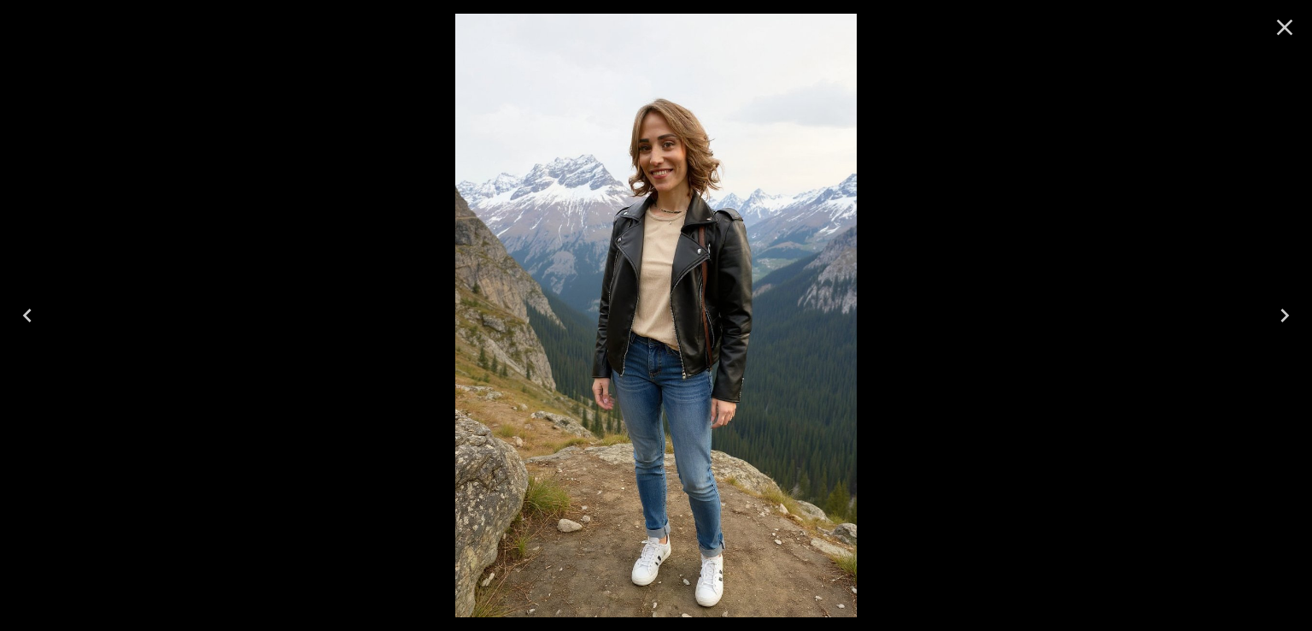
click at [32, 318] on icon "Previous" at bounding box center [27, 315] width 27 height 27
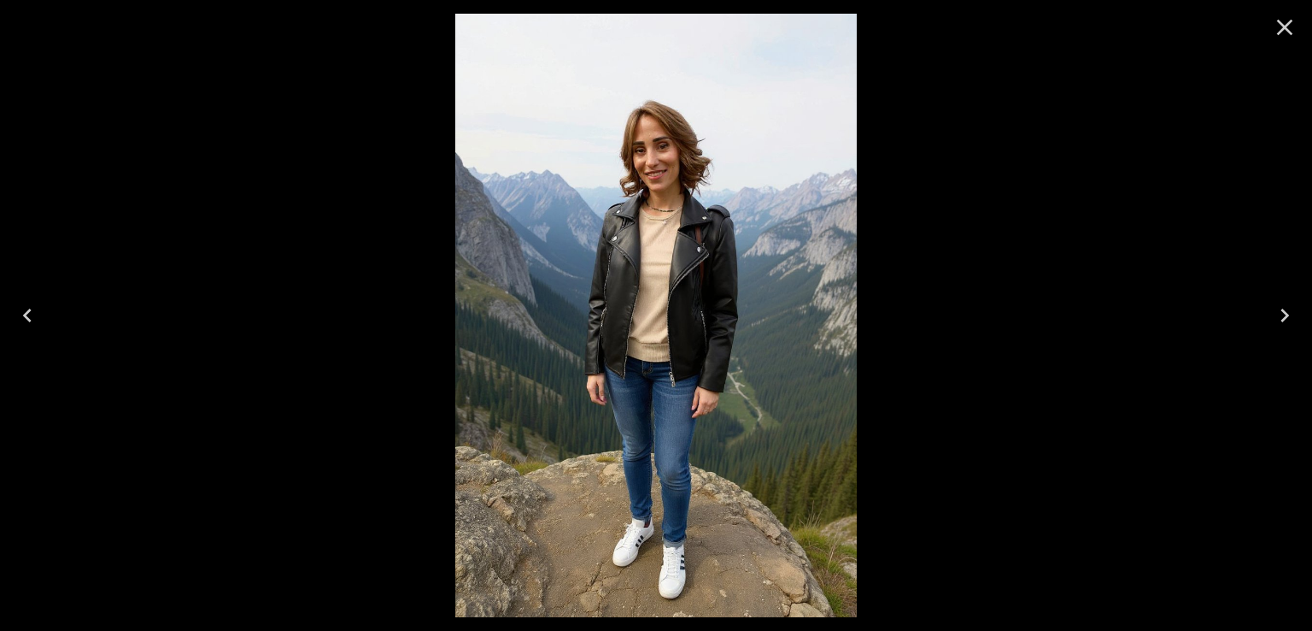
click at [46, 308] on button "Previous" at bounding box center [27, 315] width 55 height 68
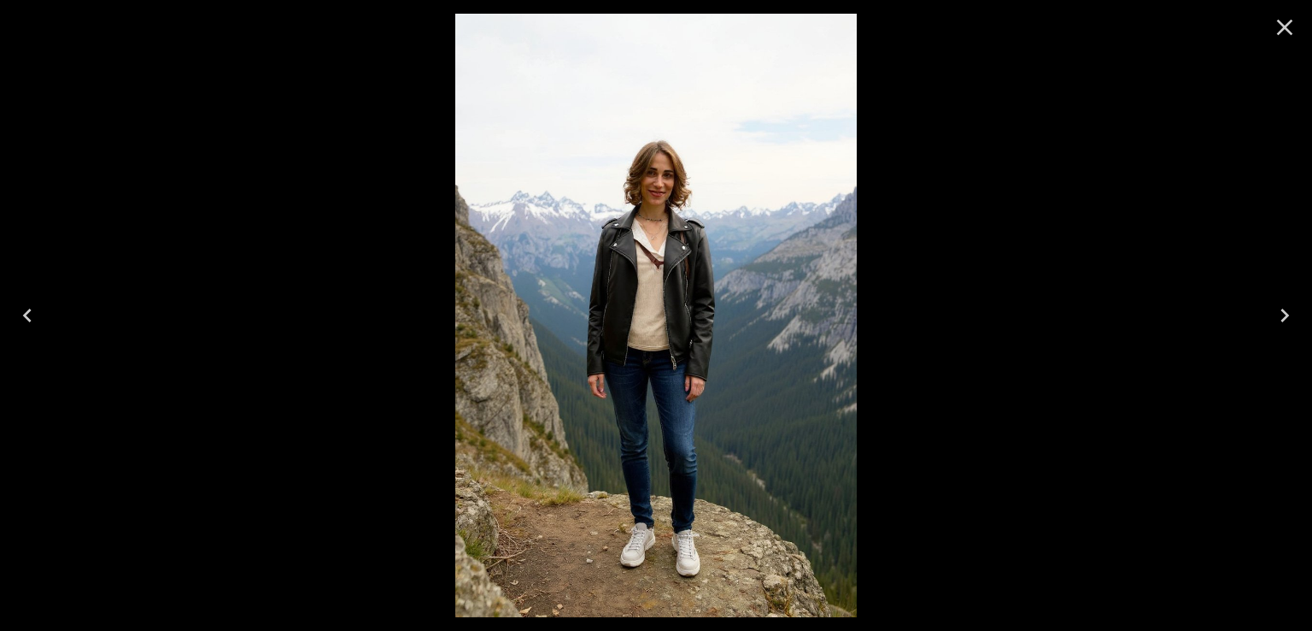
click at [1278, 34] on icon "Close" at bounding box center [1285, 28] width 16 height 16
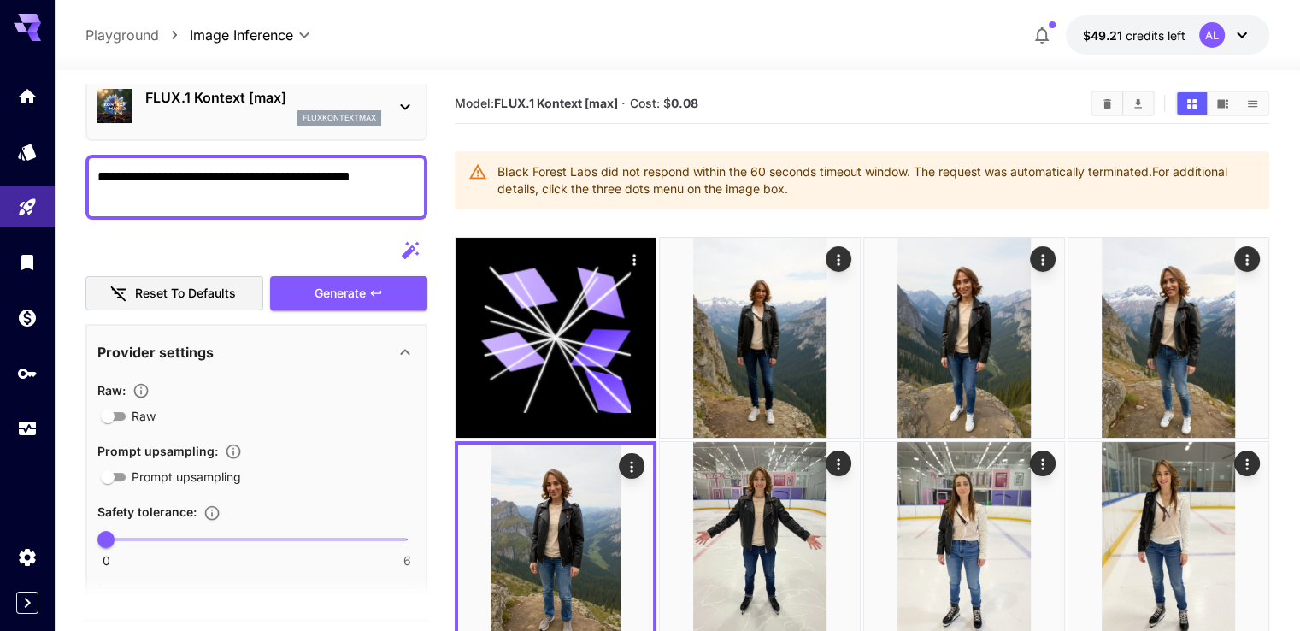
drag, startPoint x: 395, startPoint y: 178, endPoint x: 63, endPoint y: 180, distance: 331.5
paste textarea "**********"
type textarea "**********"
click at [358, 291] on span "Generate" at bounding box center [339, 293] width 51 height 21
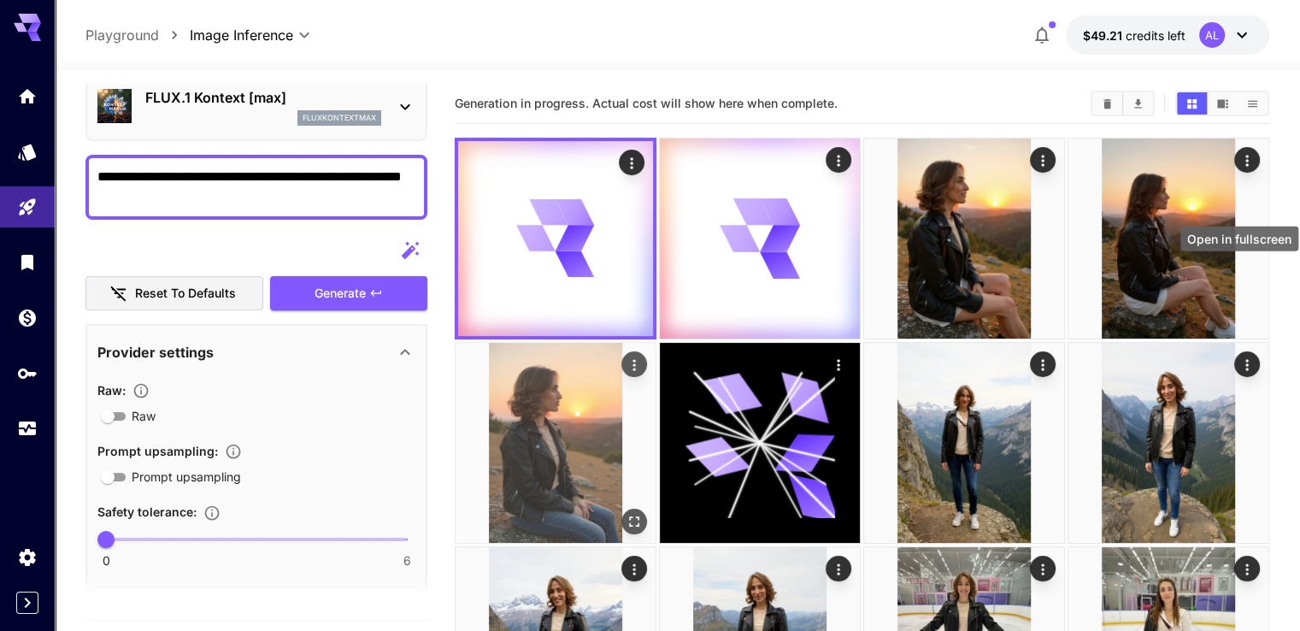
click at [643, 512] on icon "Open in fullscreen" at bounding box center [633, 520] width 17 height 17
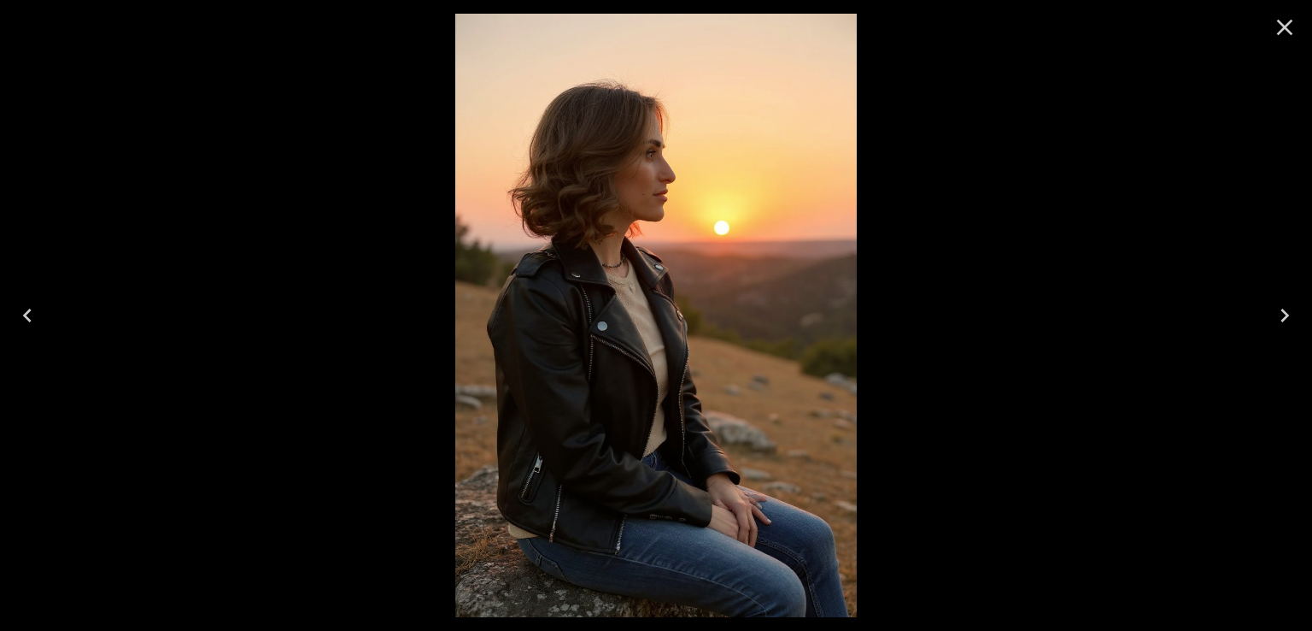
click at [36, 311] on icon "Previous" at bounding box center [27, 315] width 27 height 27
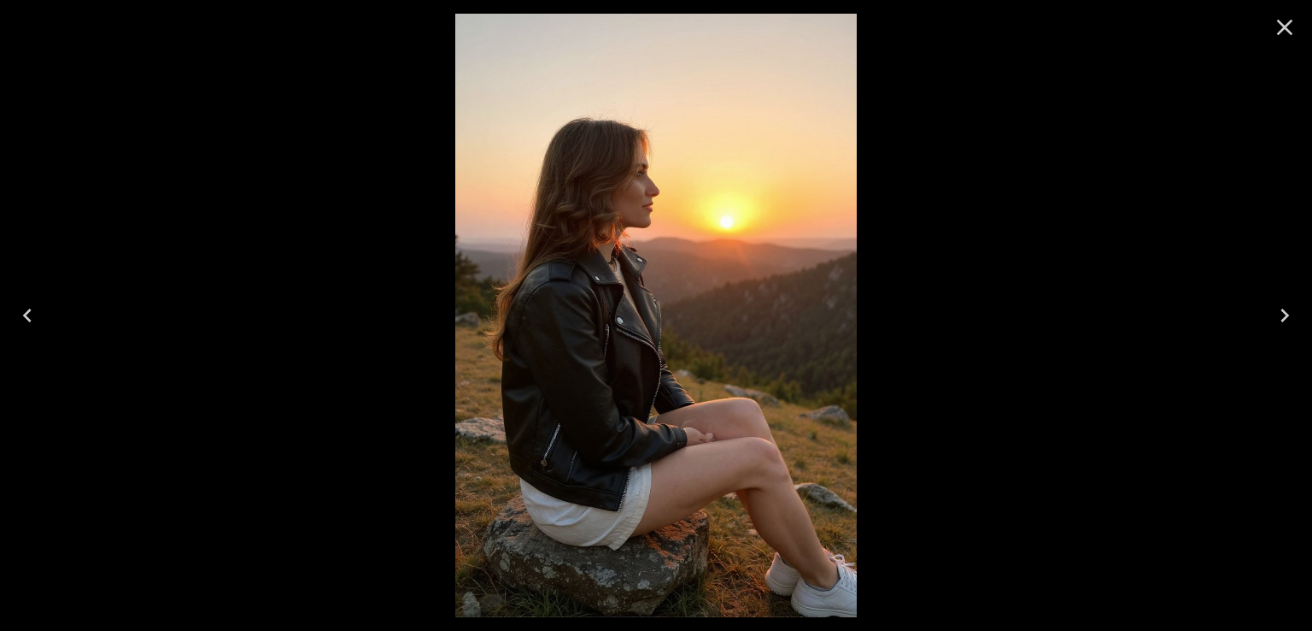
click at [38, 312] on icon "Previous" at bounding box center [27, 315] width 27 height 27
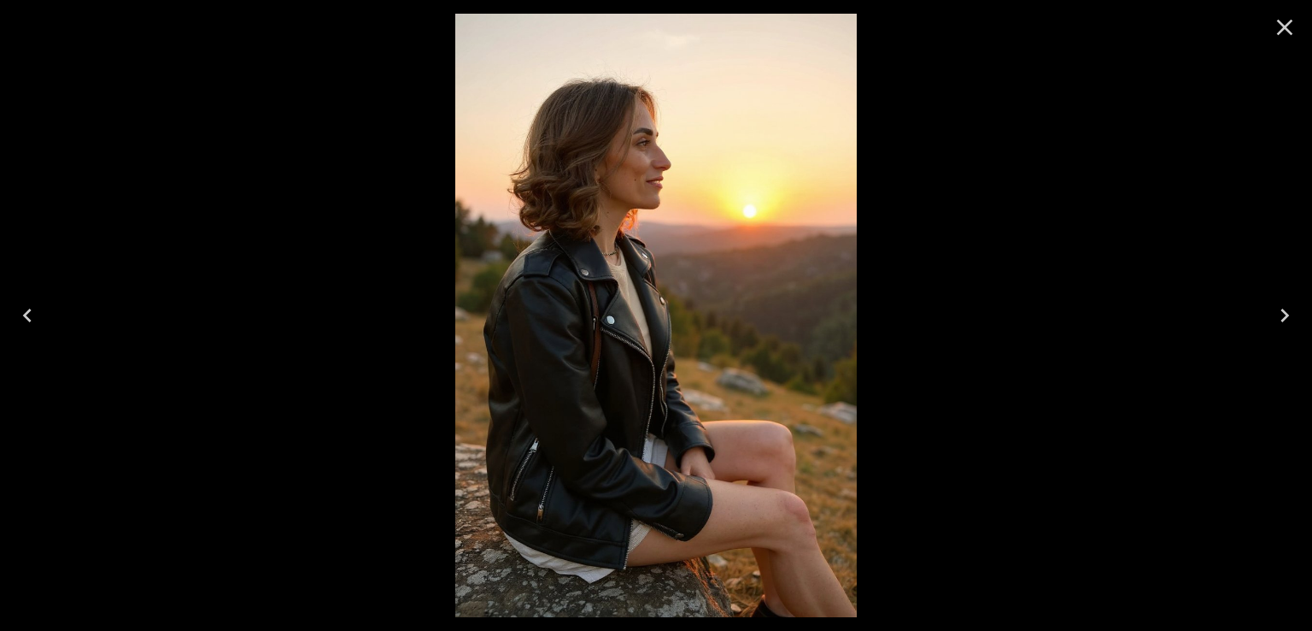
click at [33, 313] on icon "Previous" at bounding box center [27, 315] width 27 height 27
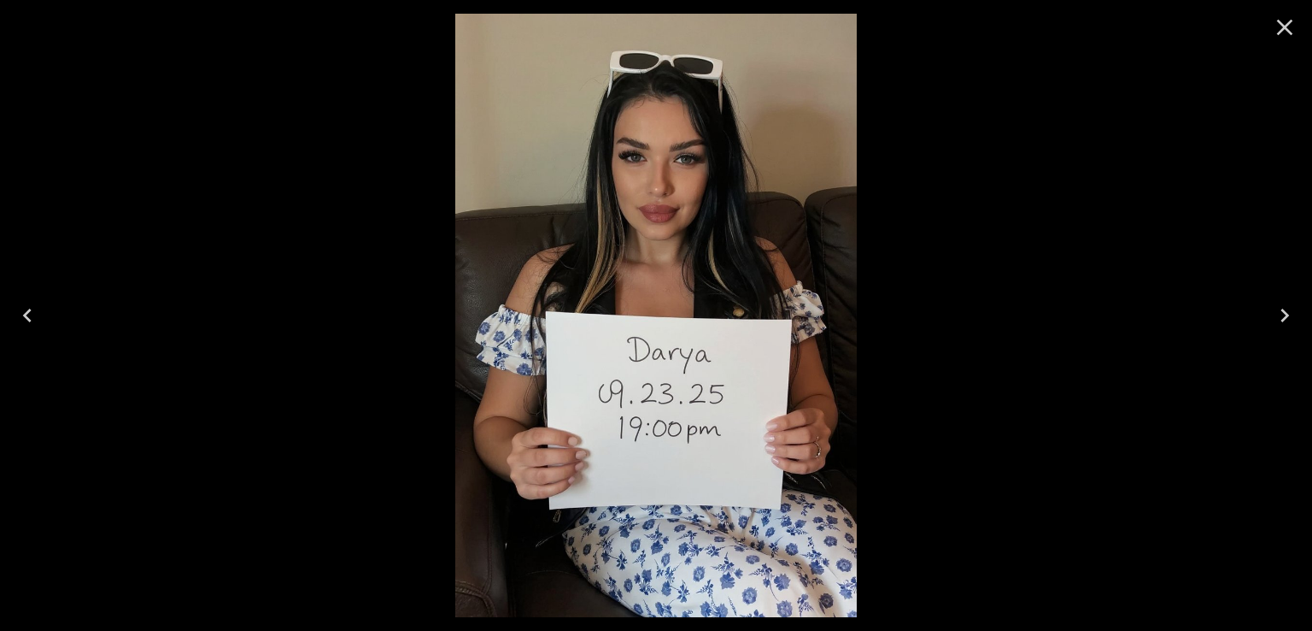
click at [1295, 36] on icon "Close" at bounding box center [1284, 27] width 27 height 27
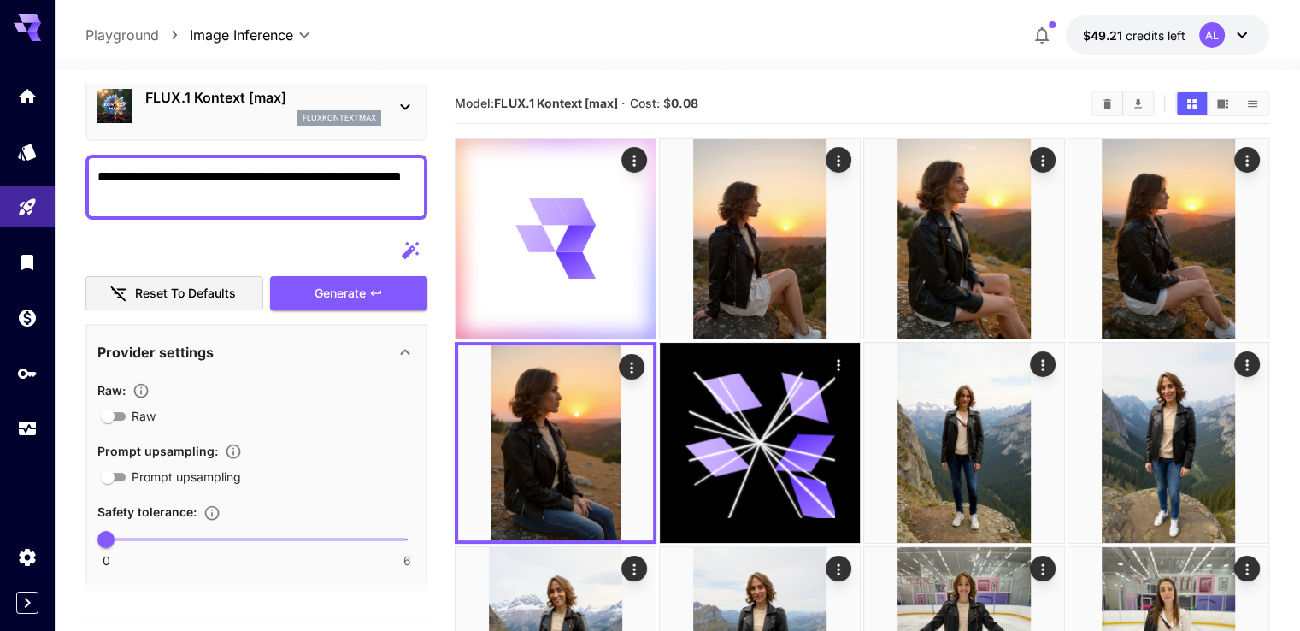
drag, startPoint x: 291, startPoint y: 200, endPoint x: 91, endPoint y: 158, distance: 203.4
click at [91, 158] on div "**********" at bounding box center [256, 187] width 342 height 65
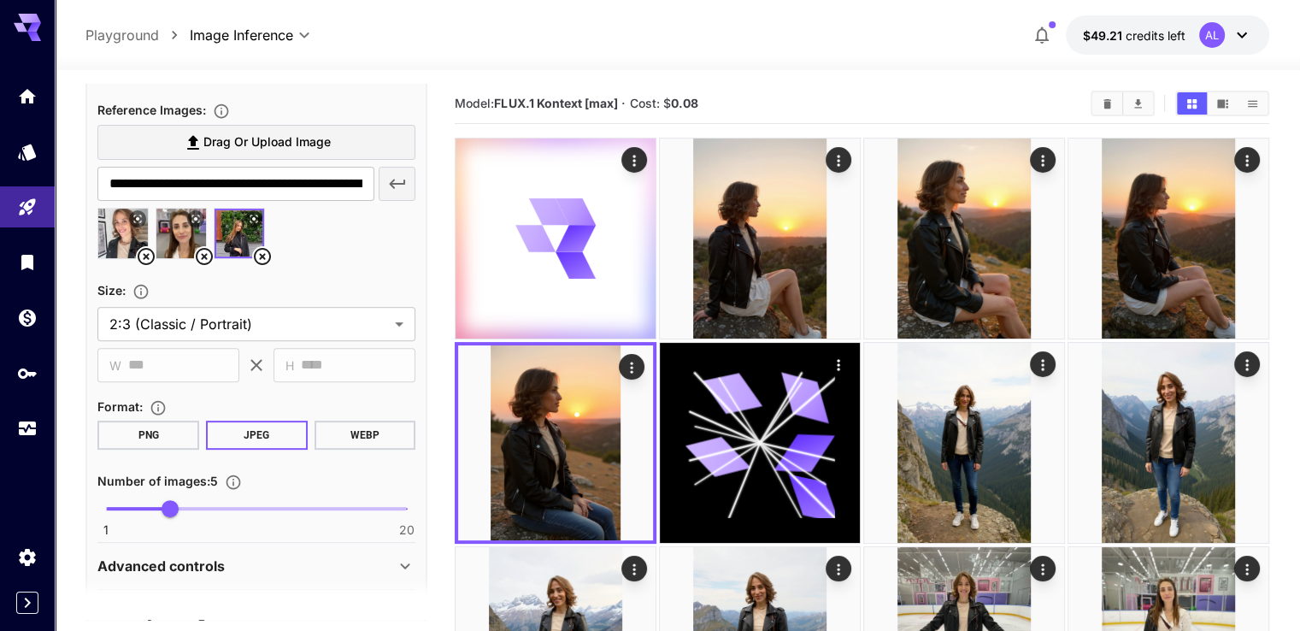
scroll to position [671, 0]
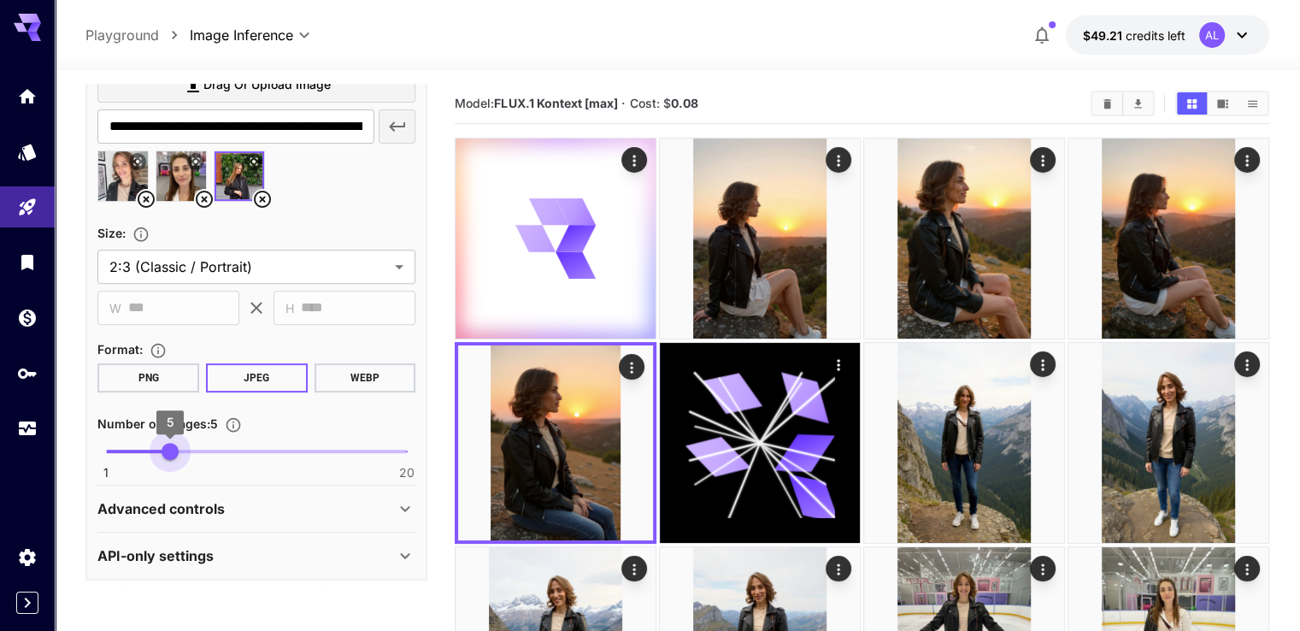
type input "*"
drag, startPoint x: 169, startPoint y: 455, endPoint x: 158, endPoint y: 455, distance: 11.1
click at [158, 455] on span "4" at bounding box center [153, 451] width 17 height 17
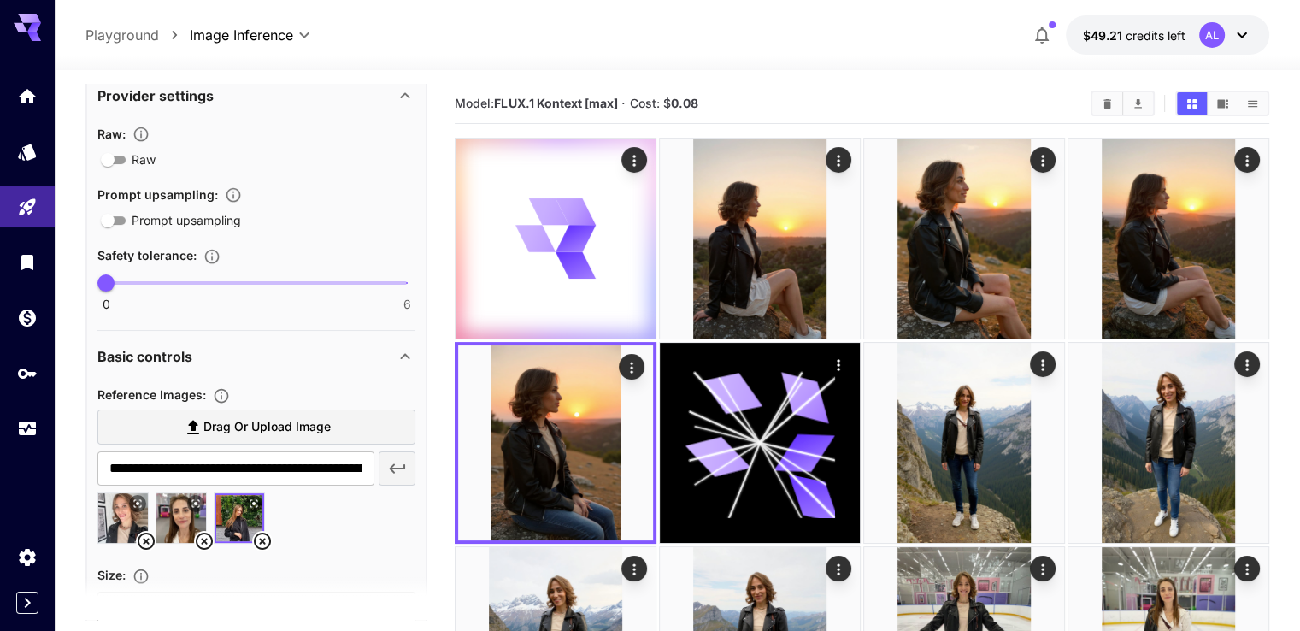
scroll to position [0, 0]
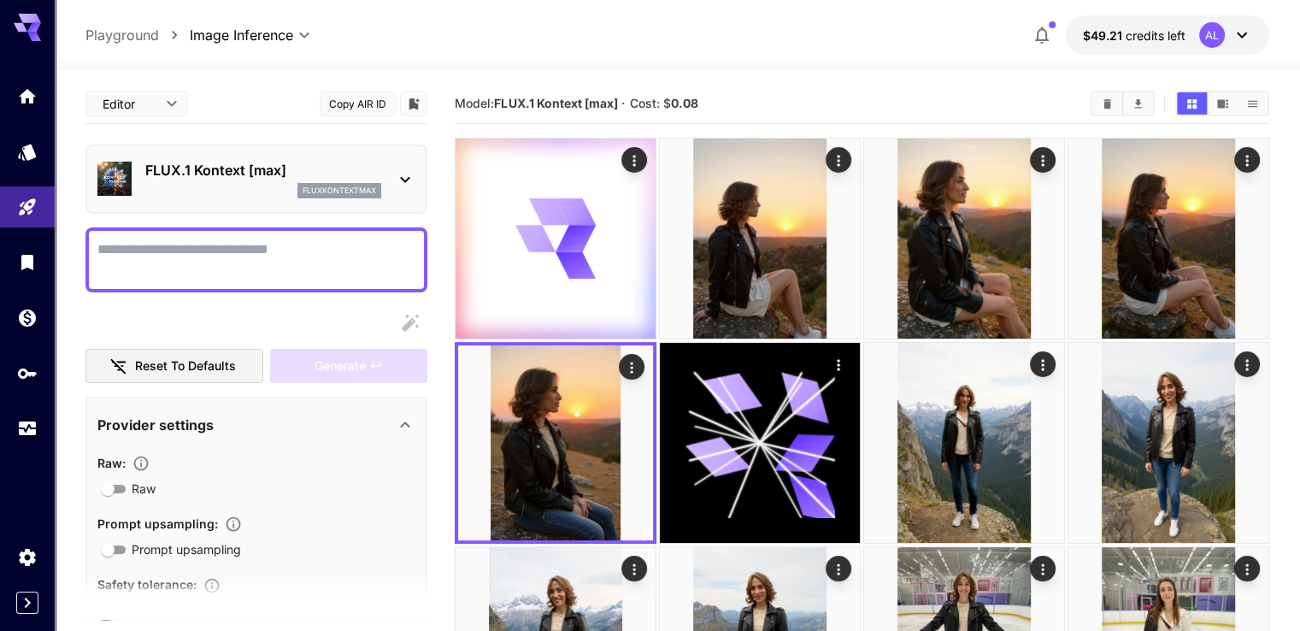
click at [302, 257] on textarea "Raw" at bounding box center [256, 259] width 318 height 41
paste textarea "**********"
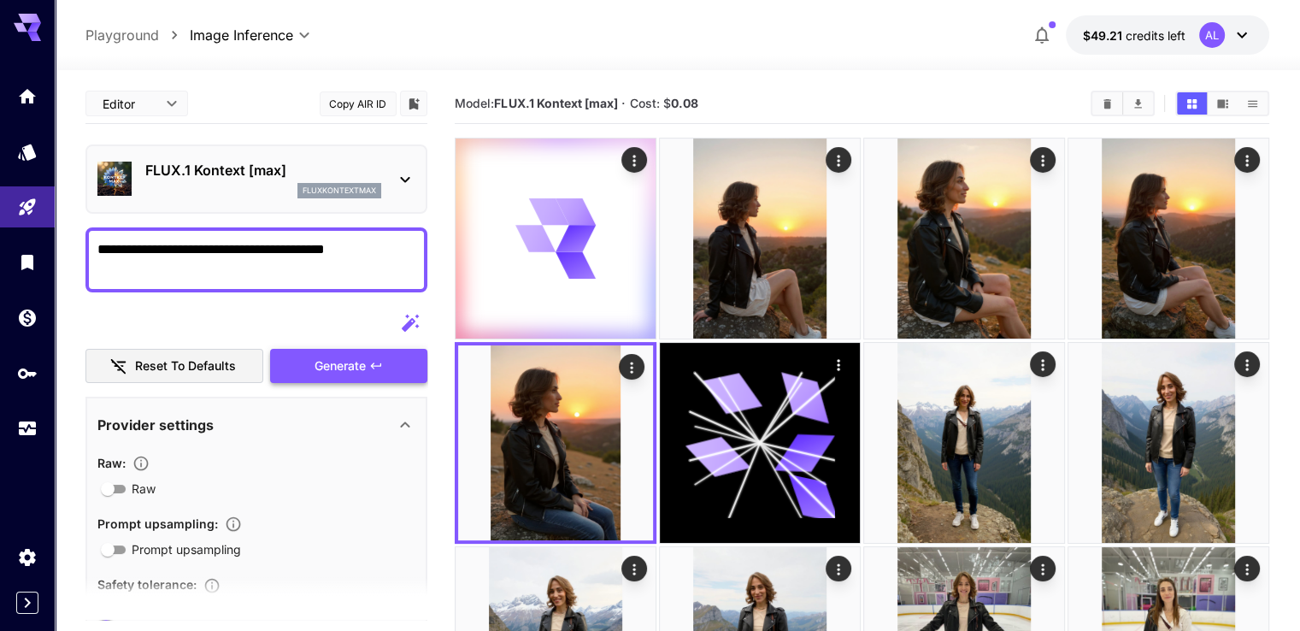
type textarea "**********"
click at [335, 356] on span "Generate" at bounding box center [339, 365] width 51 height 21
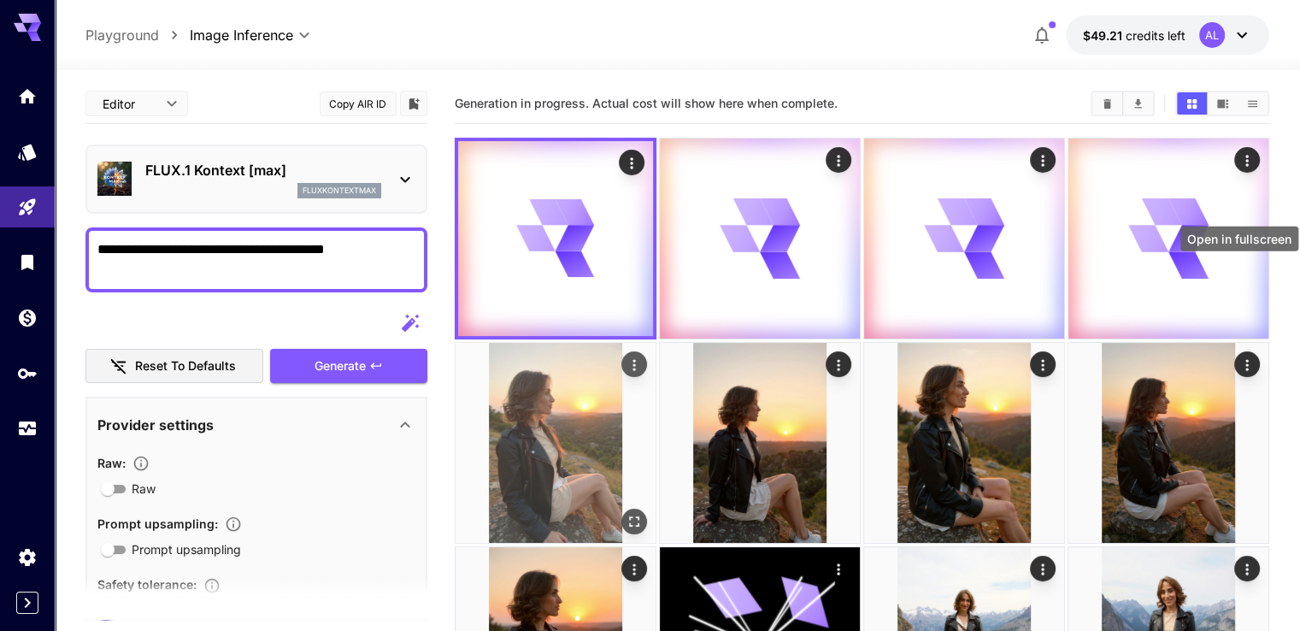
click at [643, 512] on icon "Open in fullscreen" at bounding box center [633, 520] width 17 height 17
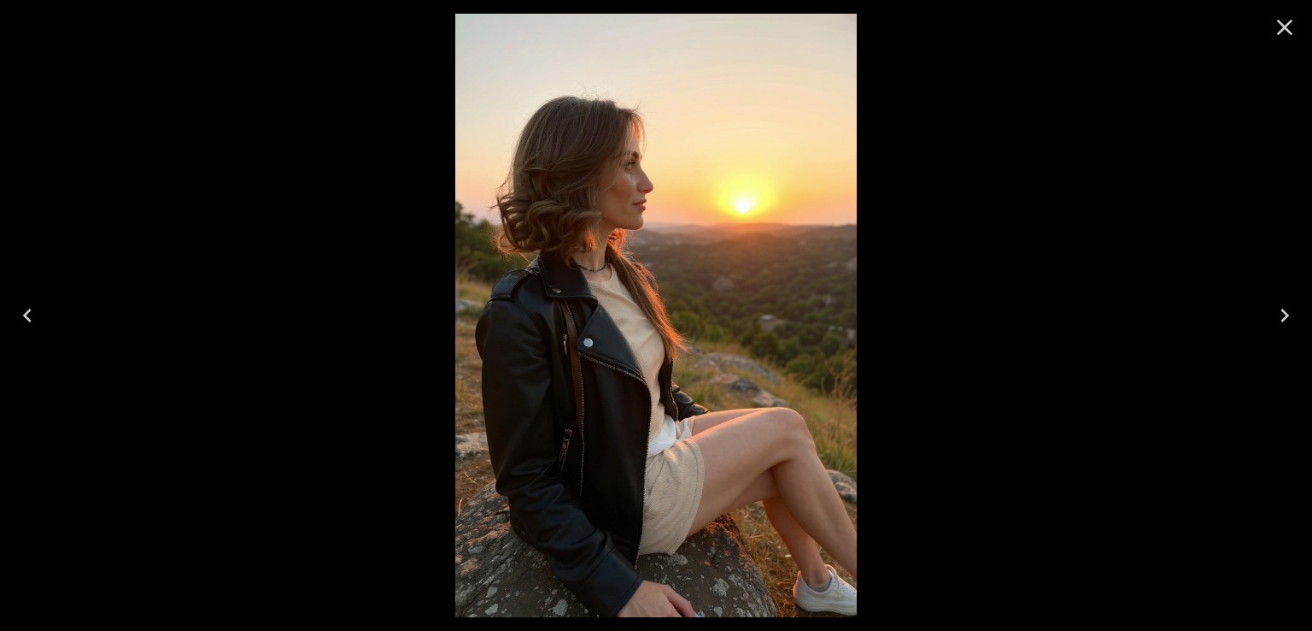
click at [1277, 32] on icon "Close" at bounding box center [1284, 27] width 27 height 27
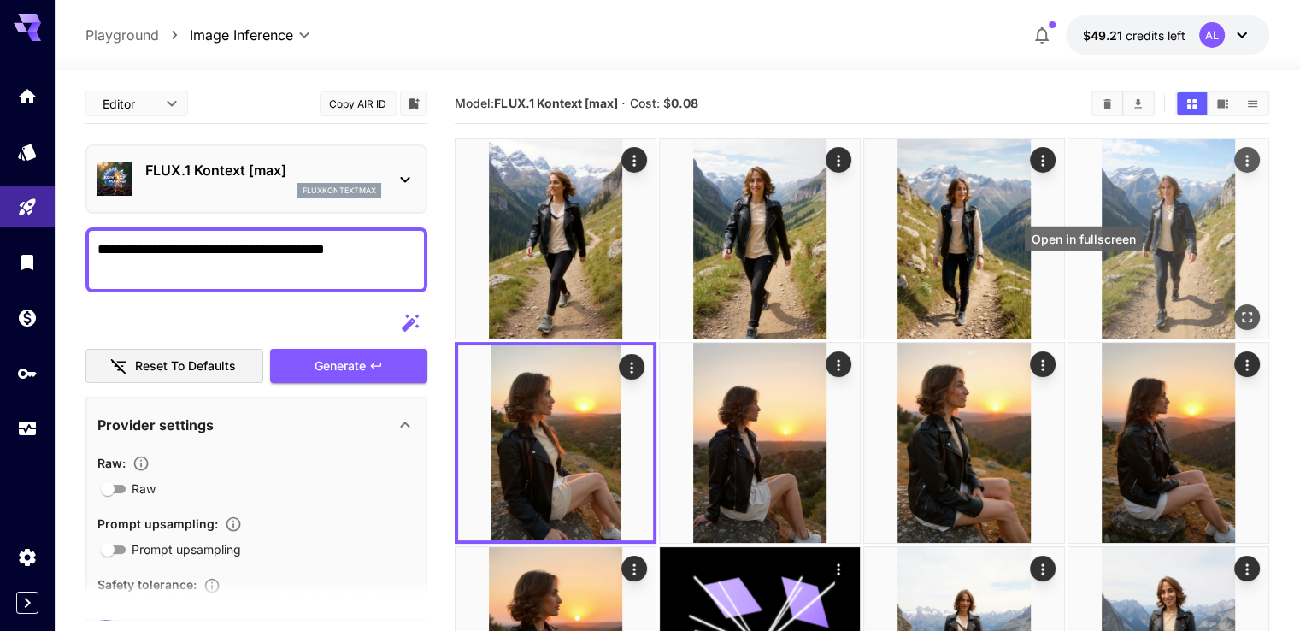
click at [1238, 308] on icon "Open in fullscreen" at bounding box center [1246, 316] width 17 height 17
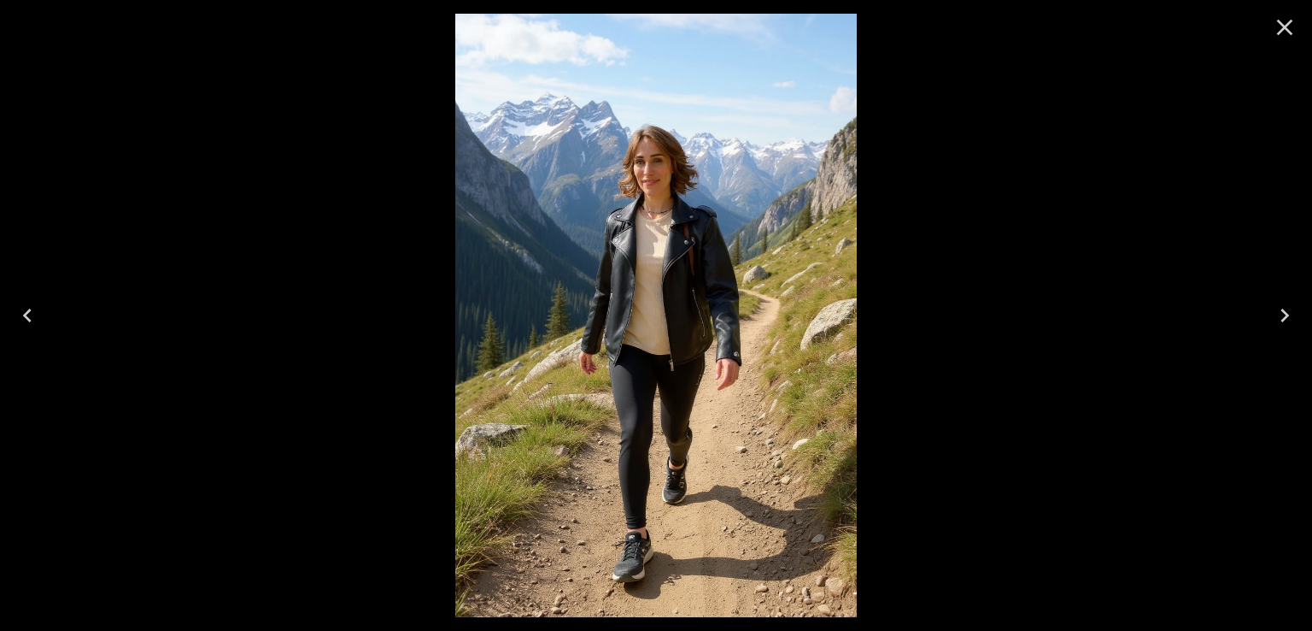
drag, startPoint x: 703, startPoint y: 268, endPoint x: 32, endPoint y: 314, distance: 672.3
click at [32, 314] on icon "Previous" at bounding box center [27, 315] width 27 height 27
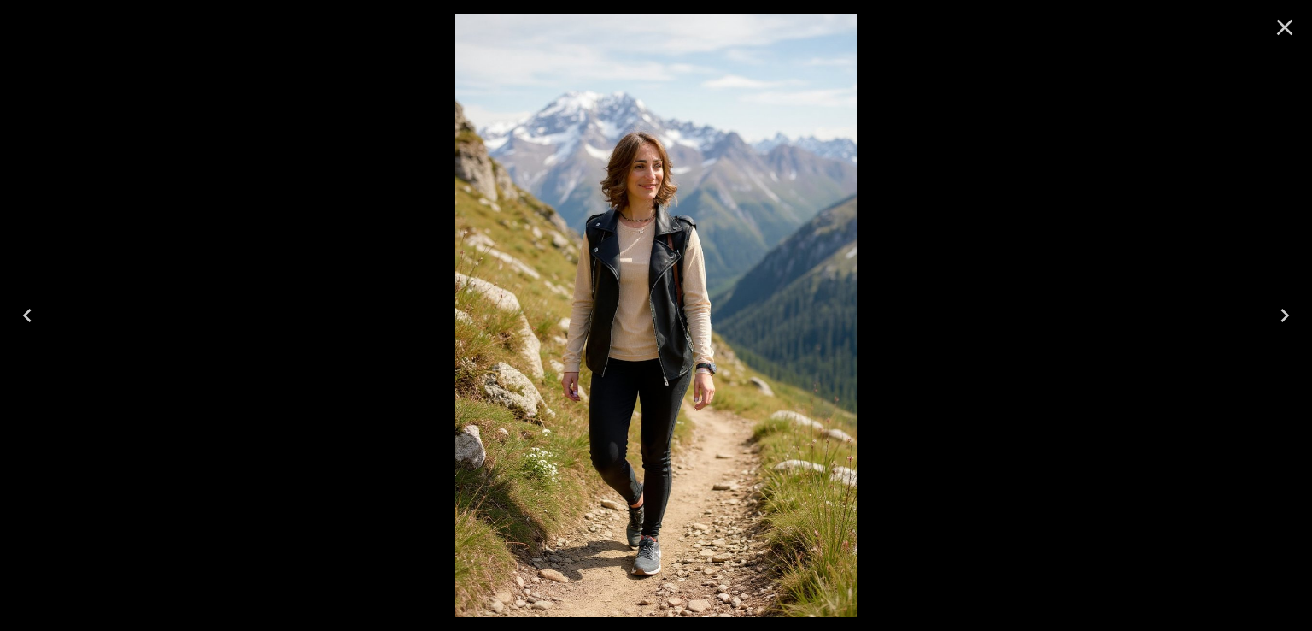
click at [41, 311] on button "Previous" at bounding box center [27, 315] width 55 height 68
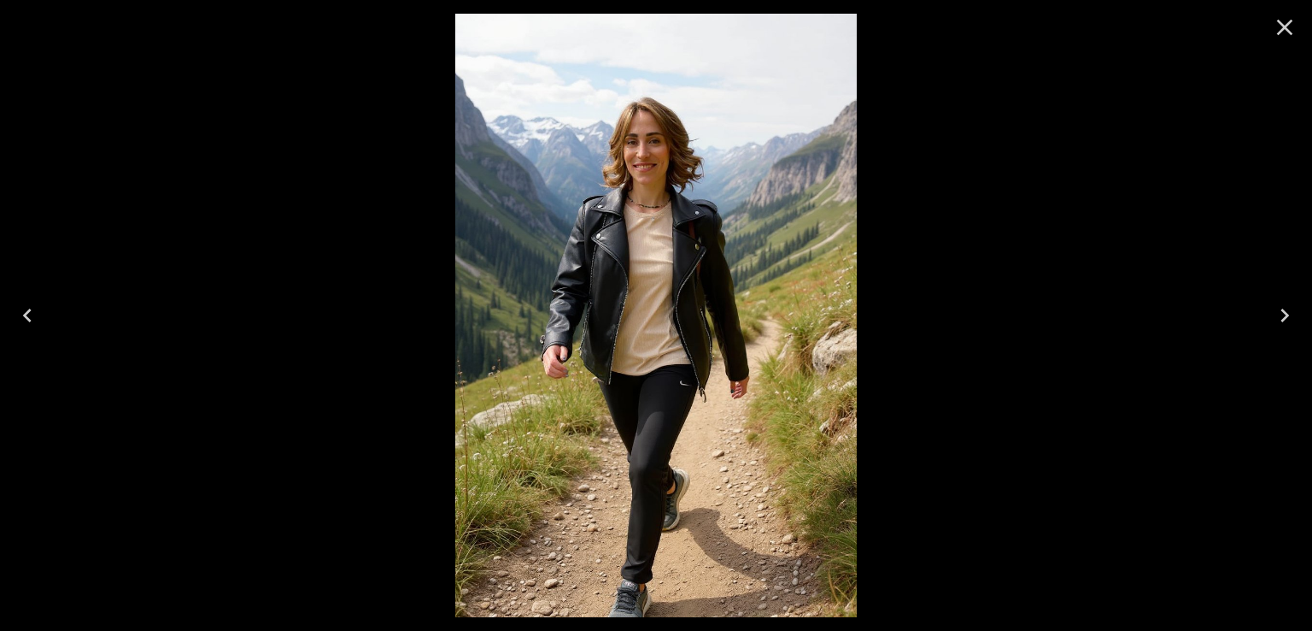
click at [21, 318] on icon "Previous" at bounding box center [27, 315] width 27 height 27
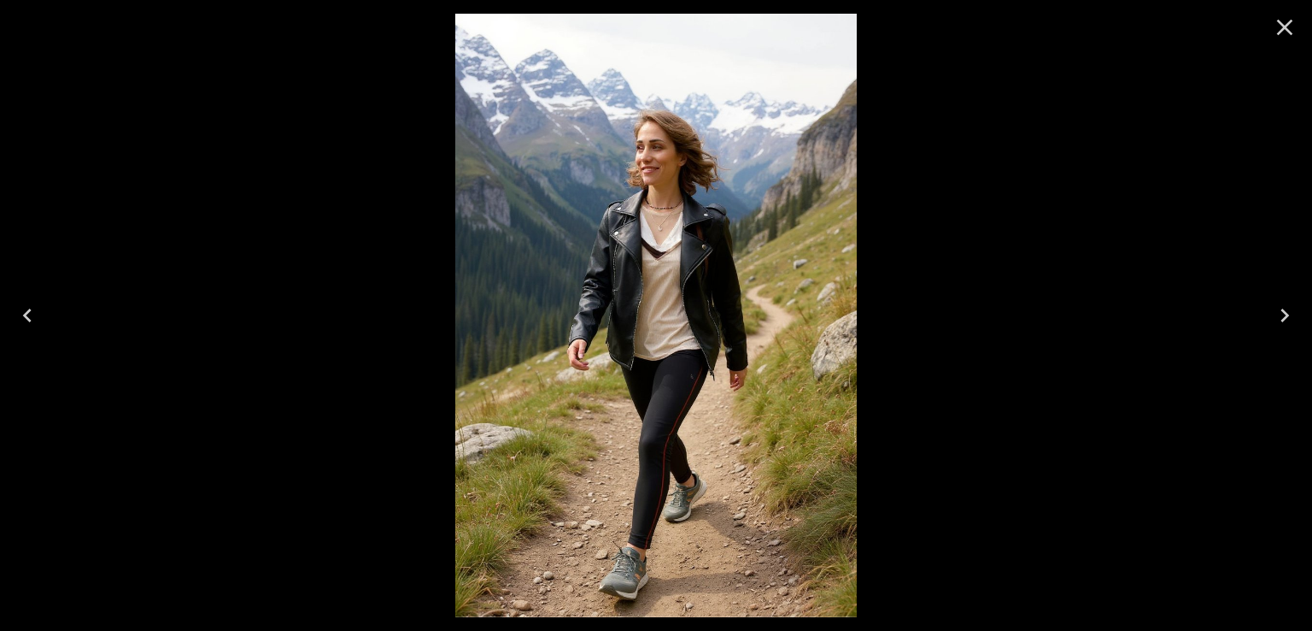
click at [21, 318] on icon "Previous" at bounding box center [27, 315] width 27 height 27
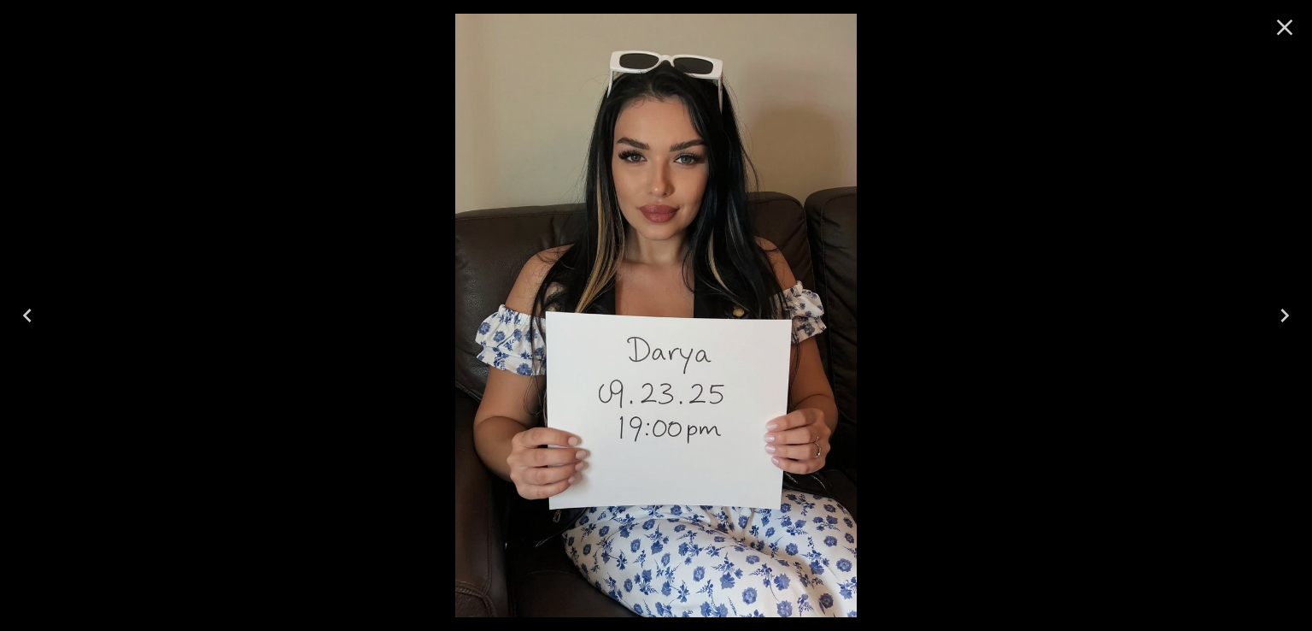
drag, startPoint x: 1289, startPoint y: 40, endPoint x: 674, endPoint y: 121, distance: 620.5
click at [1289, 40] on icon "Close" at bounding box center [1284, 27] width 27 height 27
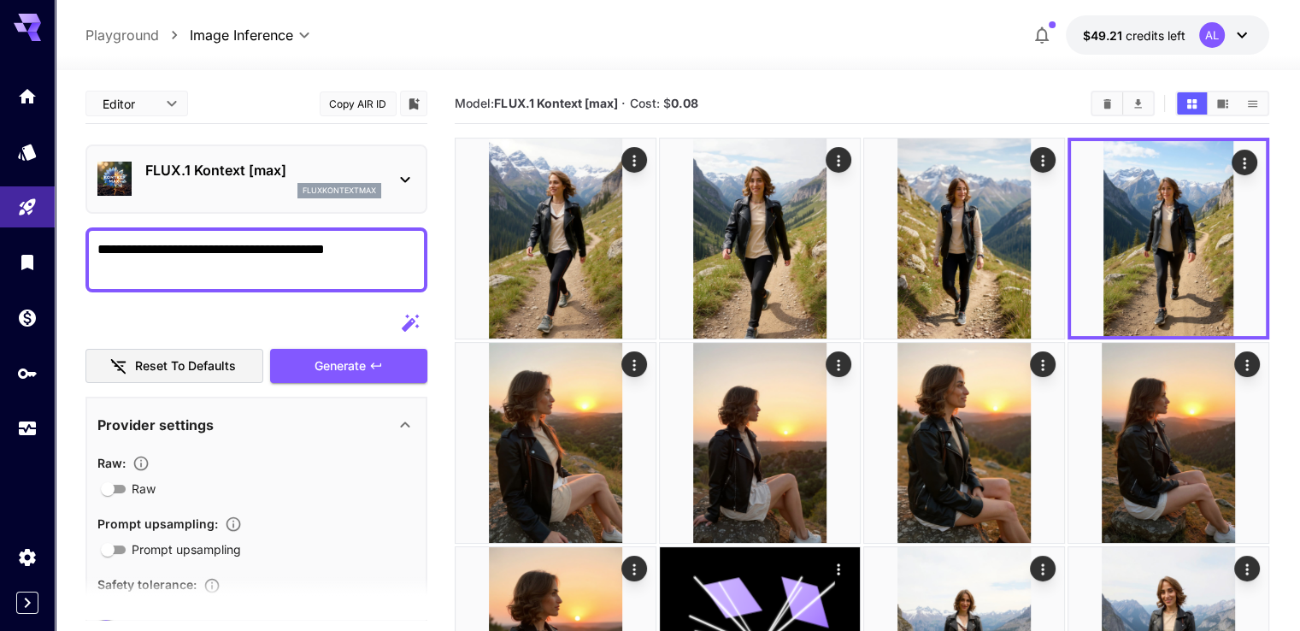
drag, startPoint x: 139, startPoint y: 247, endPoint x: 85, endPoint y: 250, distance: 53.9
click at [85, 250] on div "**********" at bounding box center [256, 259] width 342 height 65
type textarea "**********"
click at [346, 353] on button "Generate" at bounding box center [348, 366] width 157 height 35
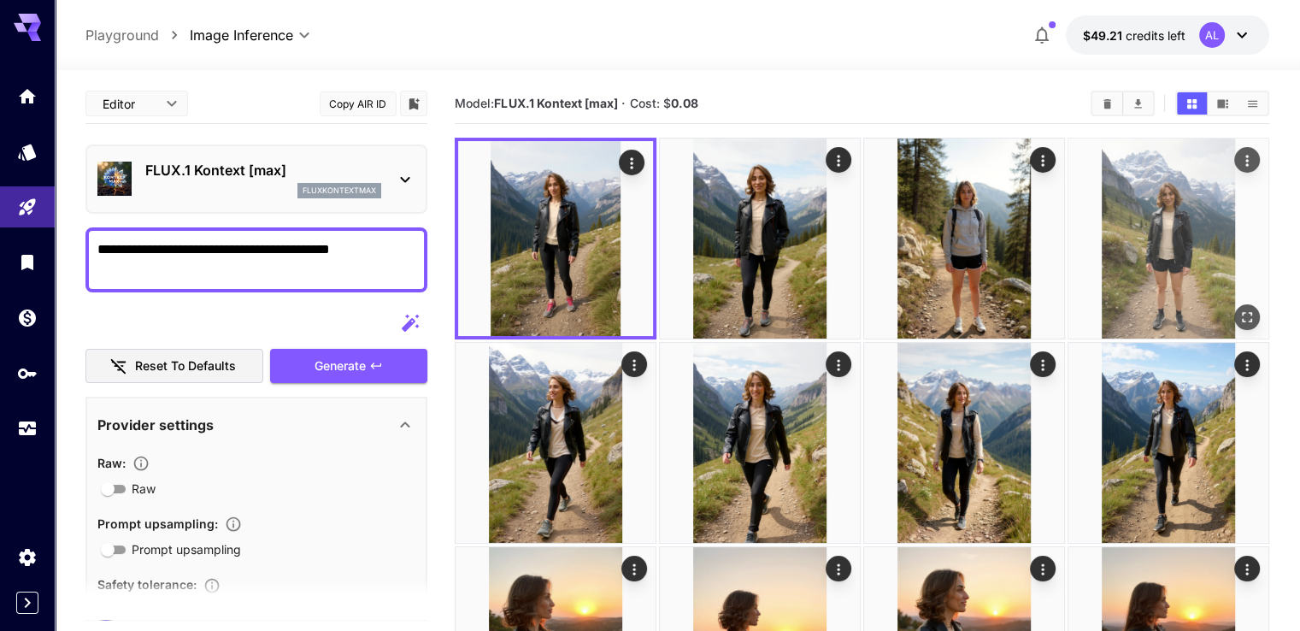
click at [1238, 308] on icon "Open in fullscreen" at bounding box center [1246, 316] width 17 height 17
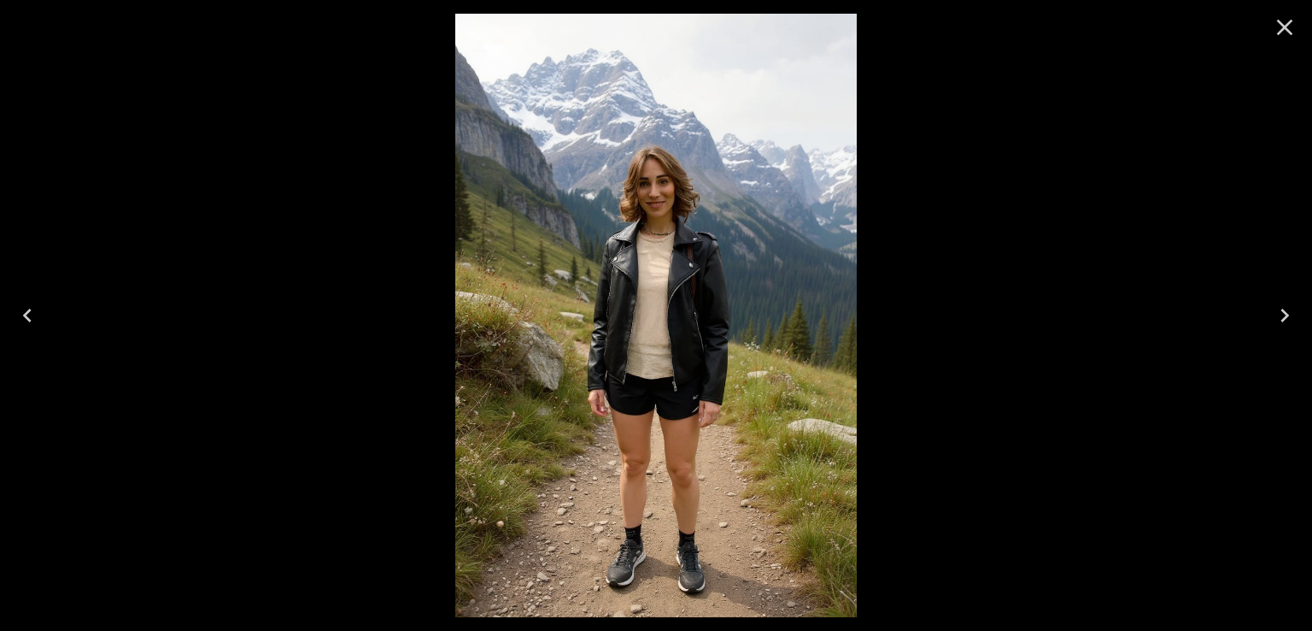
click at [39, 314] on icon "Previous" at bounding box center [27, 315] width 27 height 27
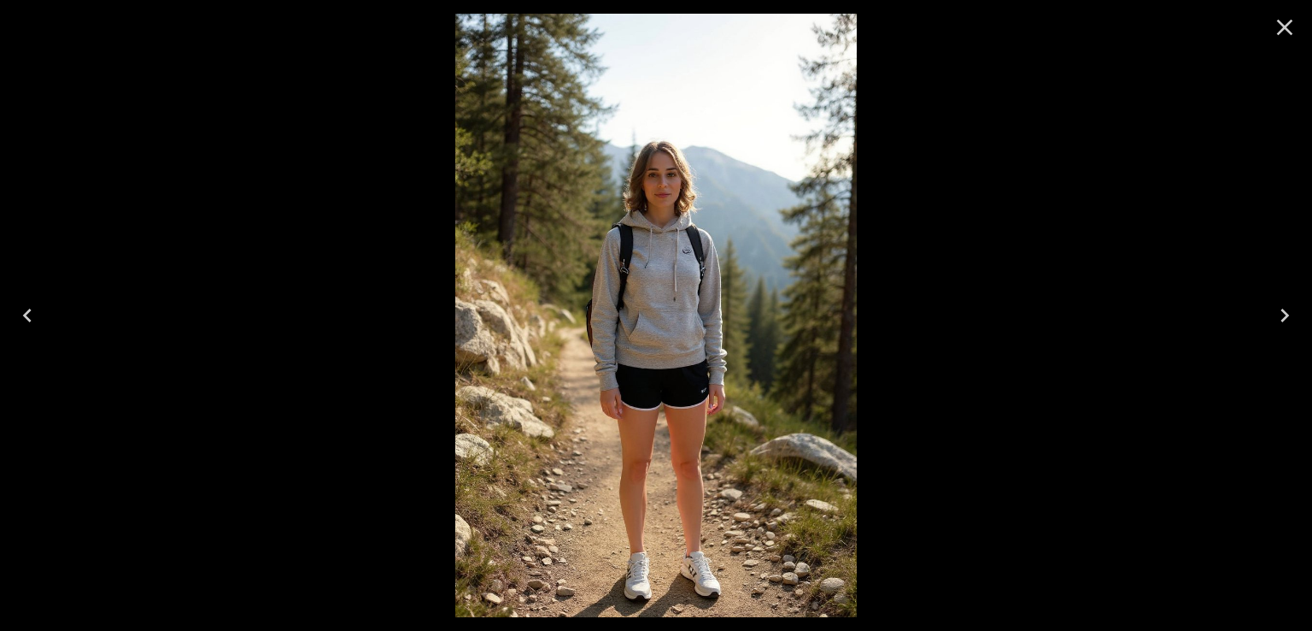
drag, startPoint x: 1287, startPoint y: 311, endPoint x: 1148, endPoint y: 339, distance: 141.3
click at [1287, 313] on icon "Next" at bounding box center [1284, 315] width 27 height 27
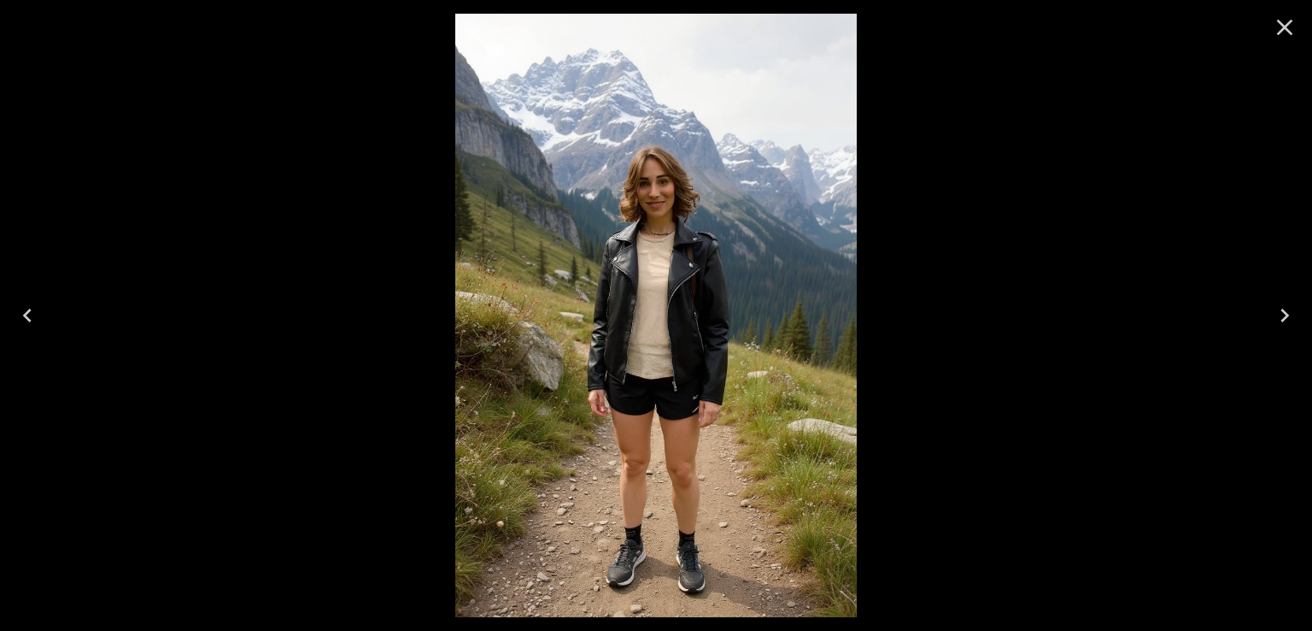
click at [1283, 31] on icon "Close" at bounding box center [1284, 27] width 27 height 27
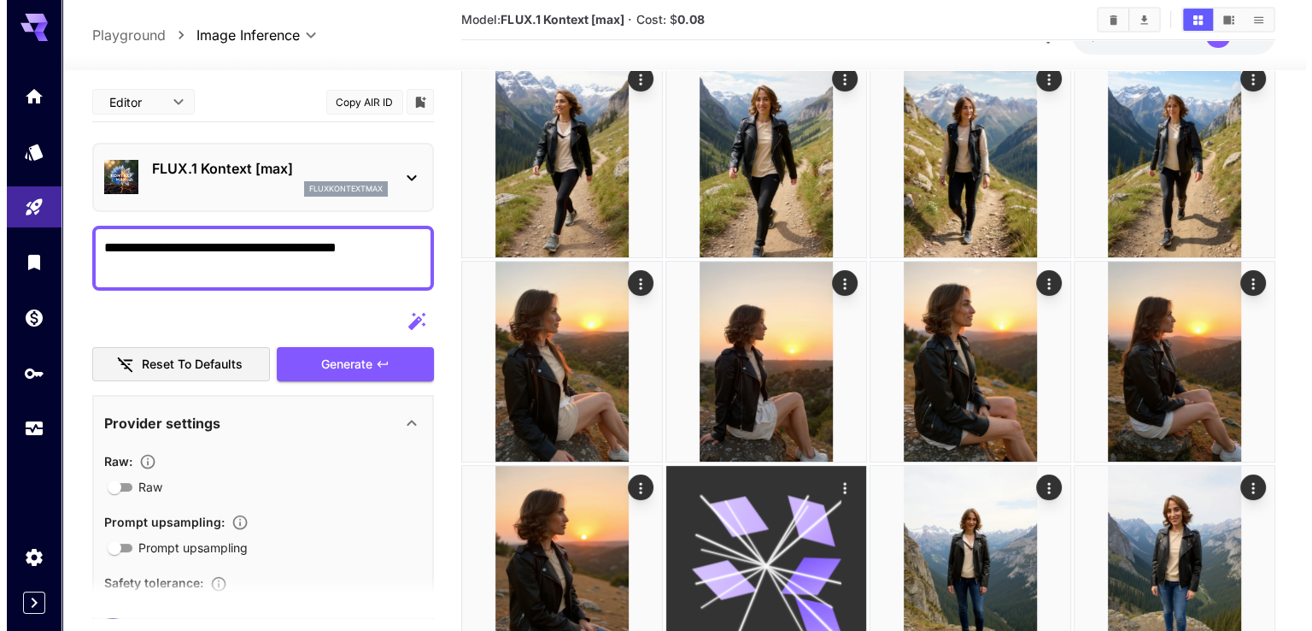
scroll to position [256, 0]
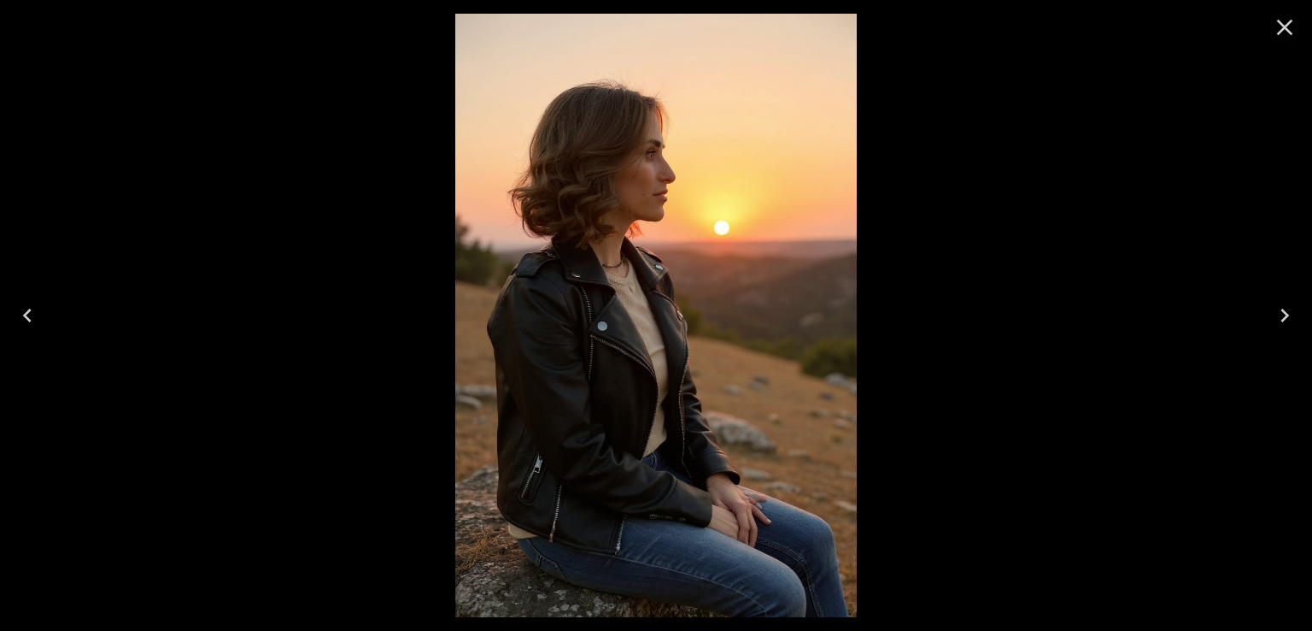
click at [1275, 34] on icon "Close" at bounding box center [1284, 27] width 27 height 27
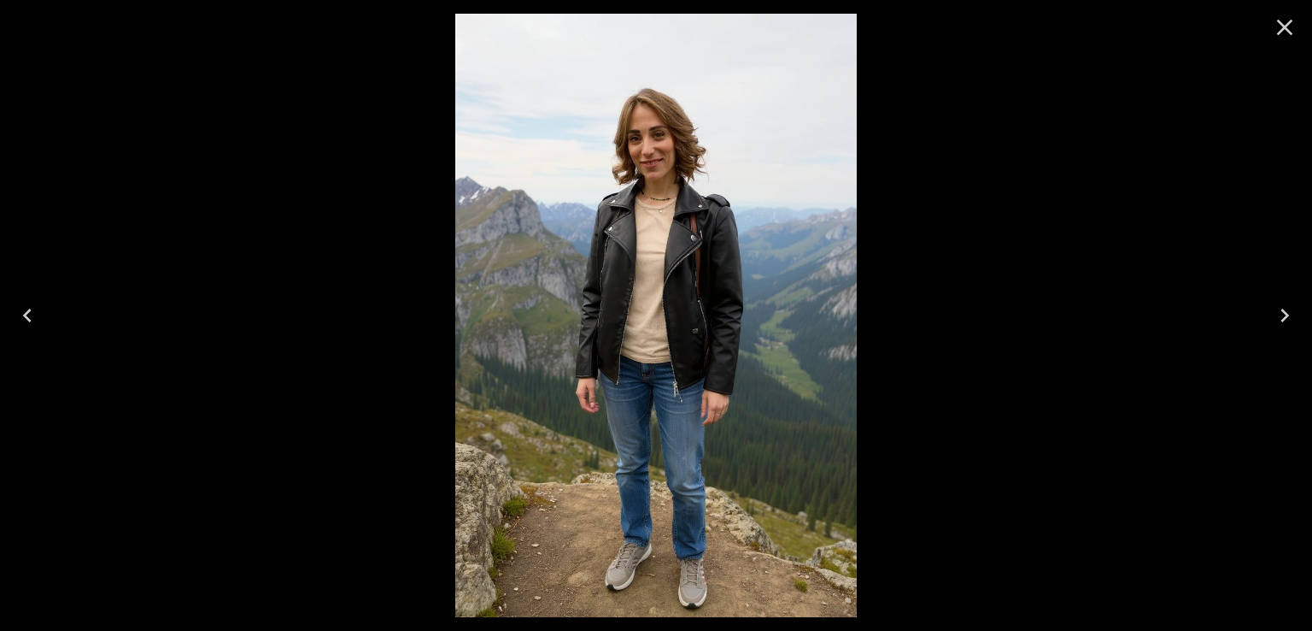
drag, startPoint x: 21, startPoint y: 303, endPoint x: 31, endPoint y: 303, distance: 10.3
click at [21, 303] on icon "Previous" at bounding box center [27, 315] width 27 height 27
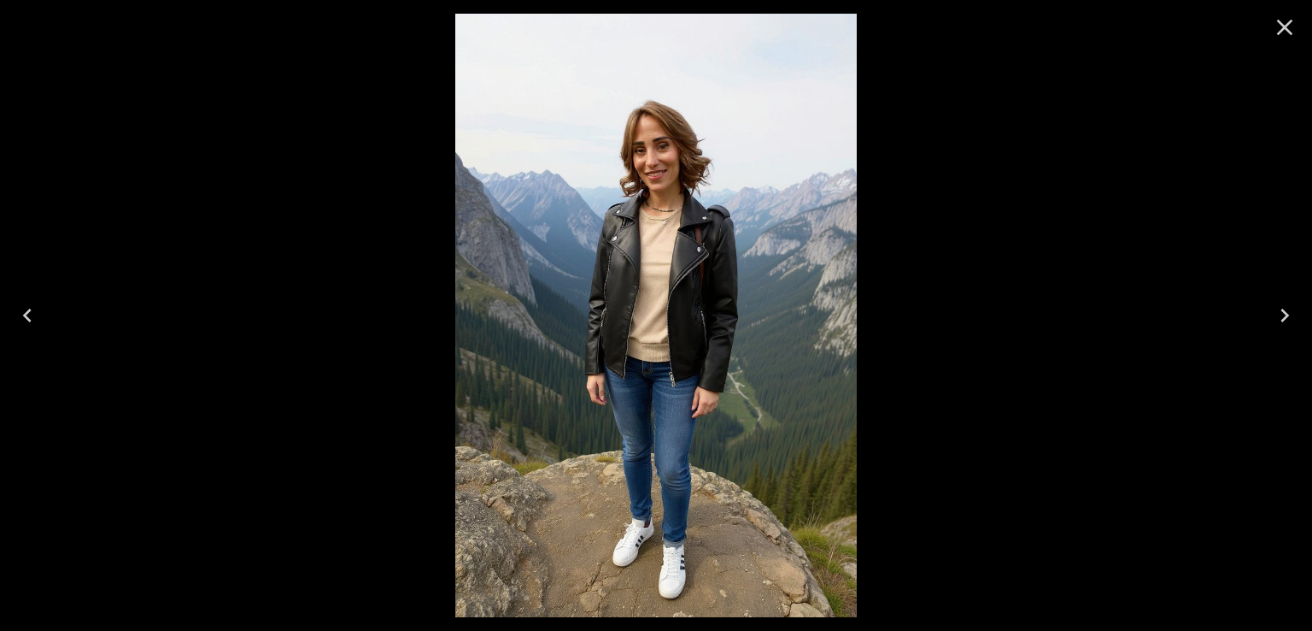
click at [39, 334] on button "Previous" at bounding box center [27, 315] width 55 height 68
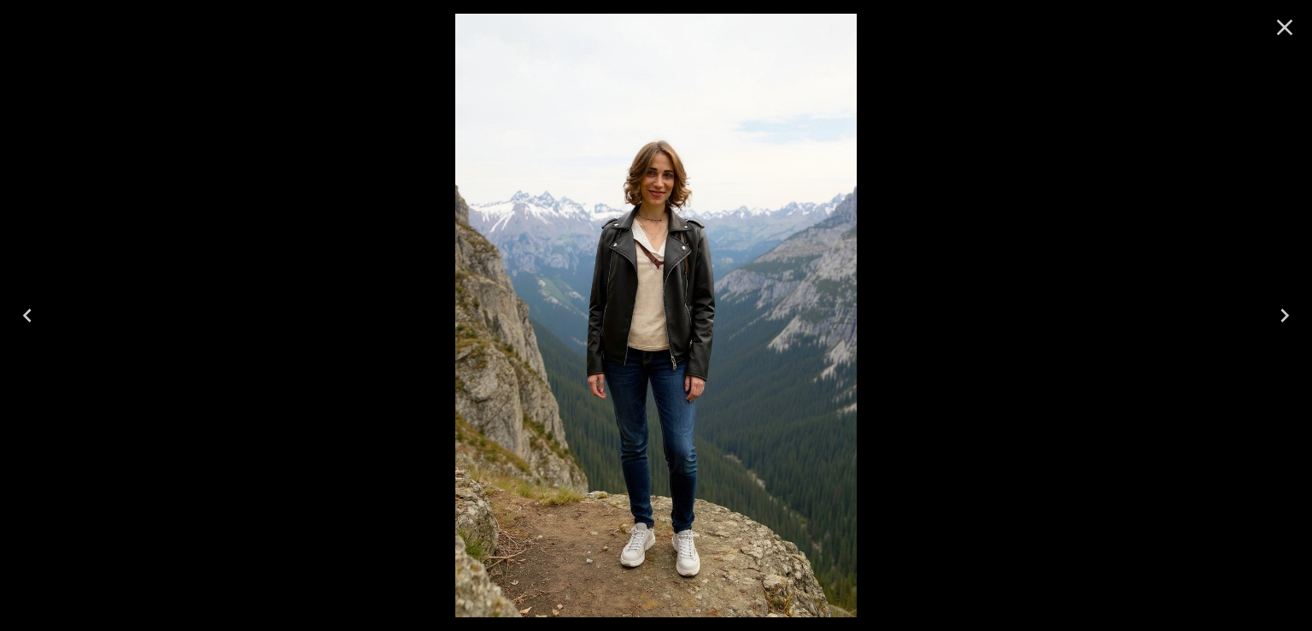
drag, startPoint x: 38, startPoint y: 324, endPoint x: 53, endPoint y: 323, distance: 15.4
click at [38, 324] on icon "Previous" at bounding box center [27, 315] width 27 height 27
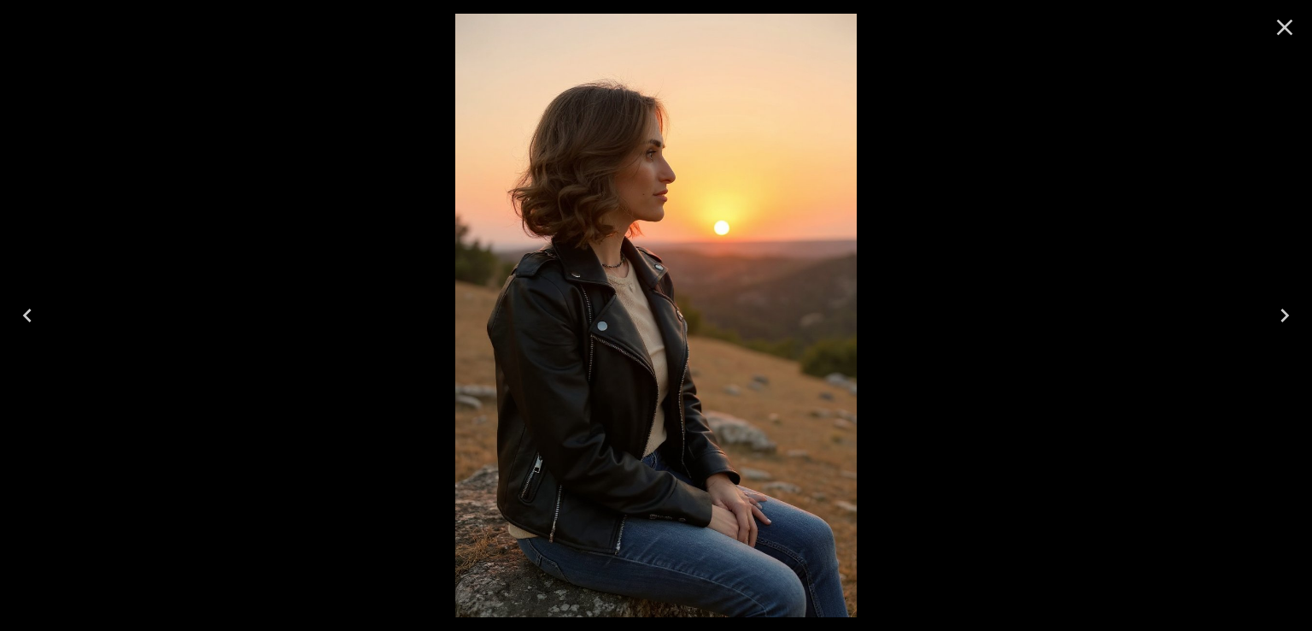
drag, startPoint x: 18, startPoint y: 310, endPoint x: 26, endPoint y: 312, distance: 8.7
click at [19, 310] on icon "Previous" at bounding box center [27, 315] width 27 height 27
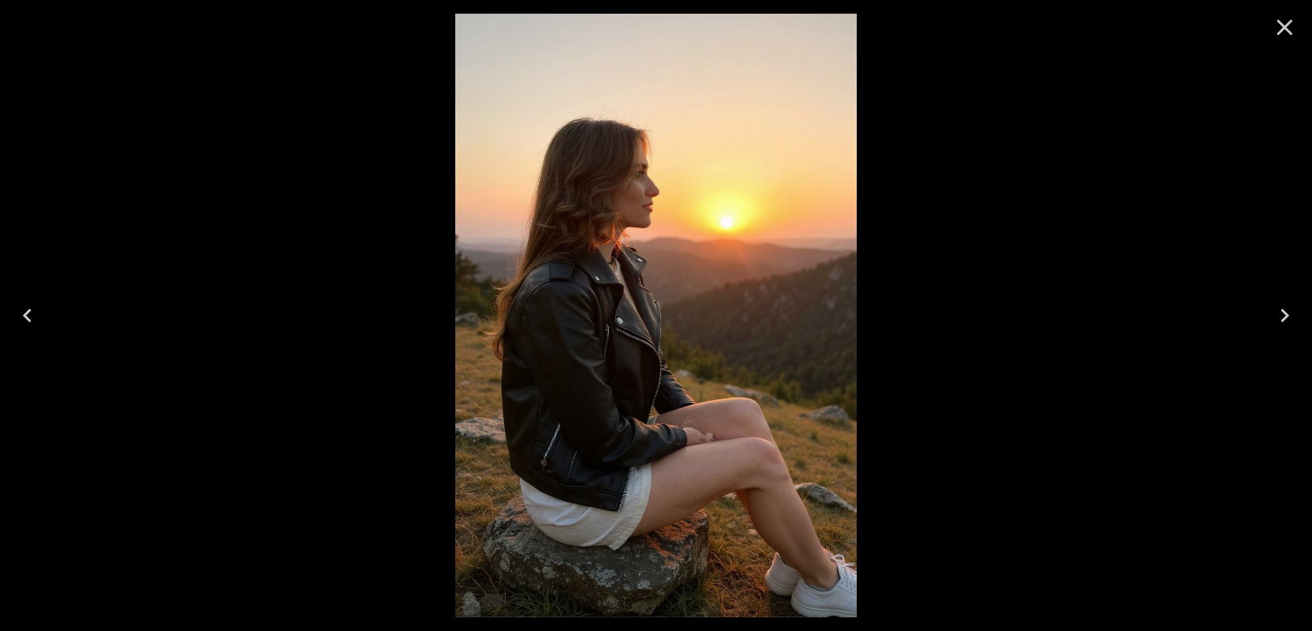
click at [42, 319] on button "Previous" at bounding box center [27, 315] width 55 height 68
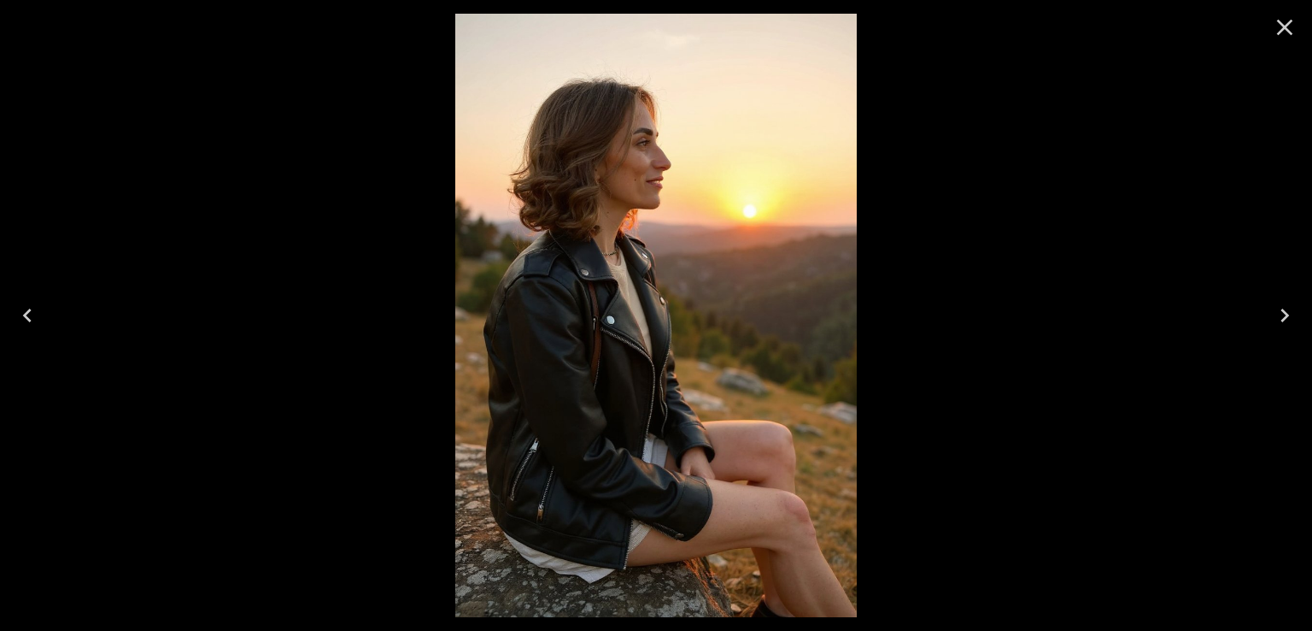
click at [17, 308] on icon "Previous" at bounding box center [27, 315] width 27 height 27
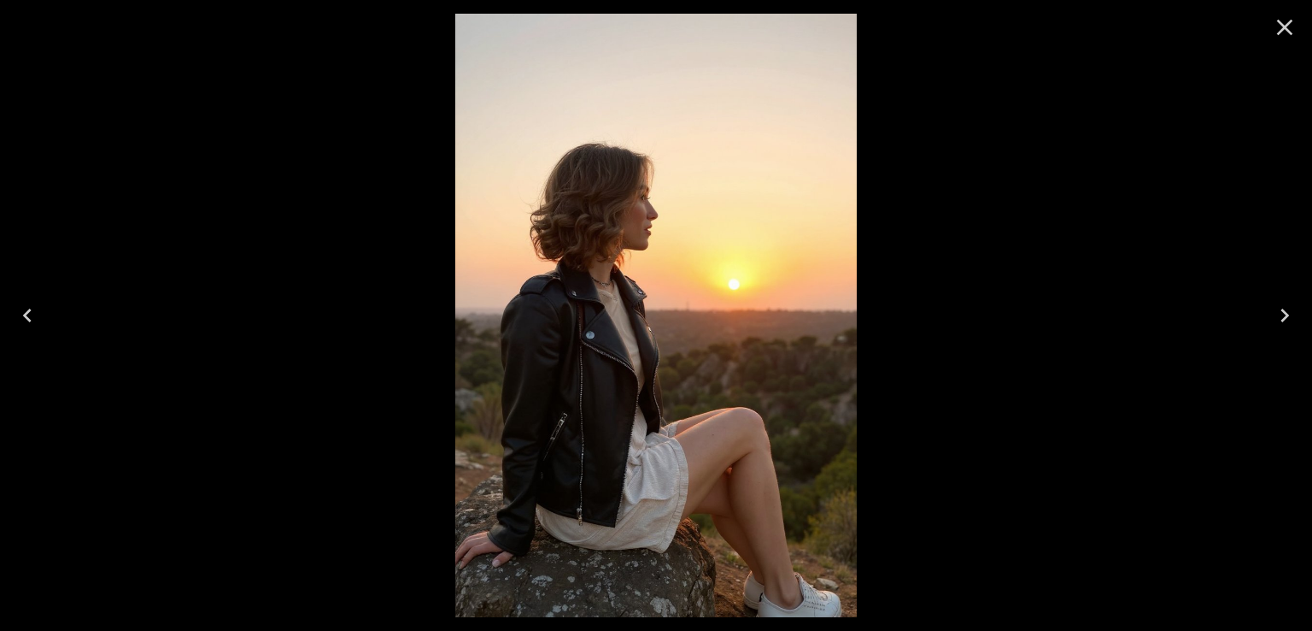
click at [26, 314] on icon "Previous" at bounding box center [27, 315] width 27 height 27
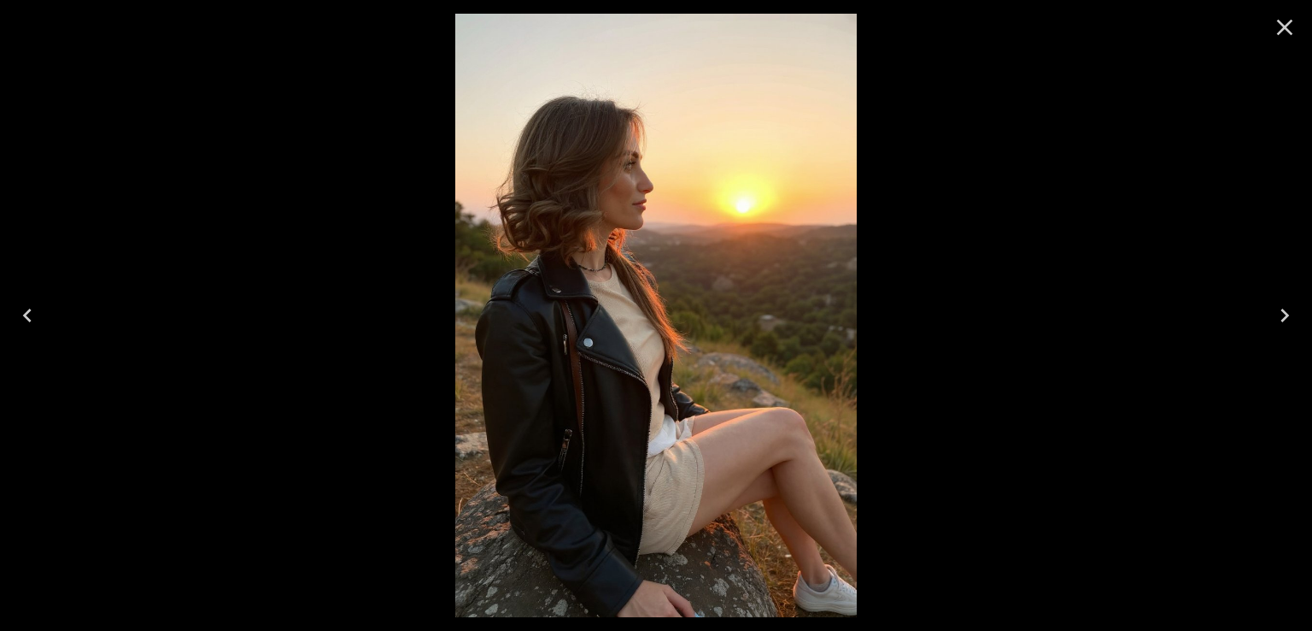
drag, startPoint x: 14, startPoint y: 315, endPoint x: 35, endPoint y: 319, distance: 21.6
click at [16, 315] on icon "Previous" at bounding box center [27, 315] width 27 height 27
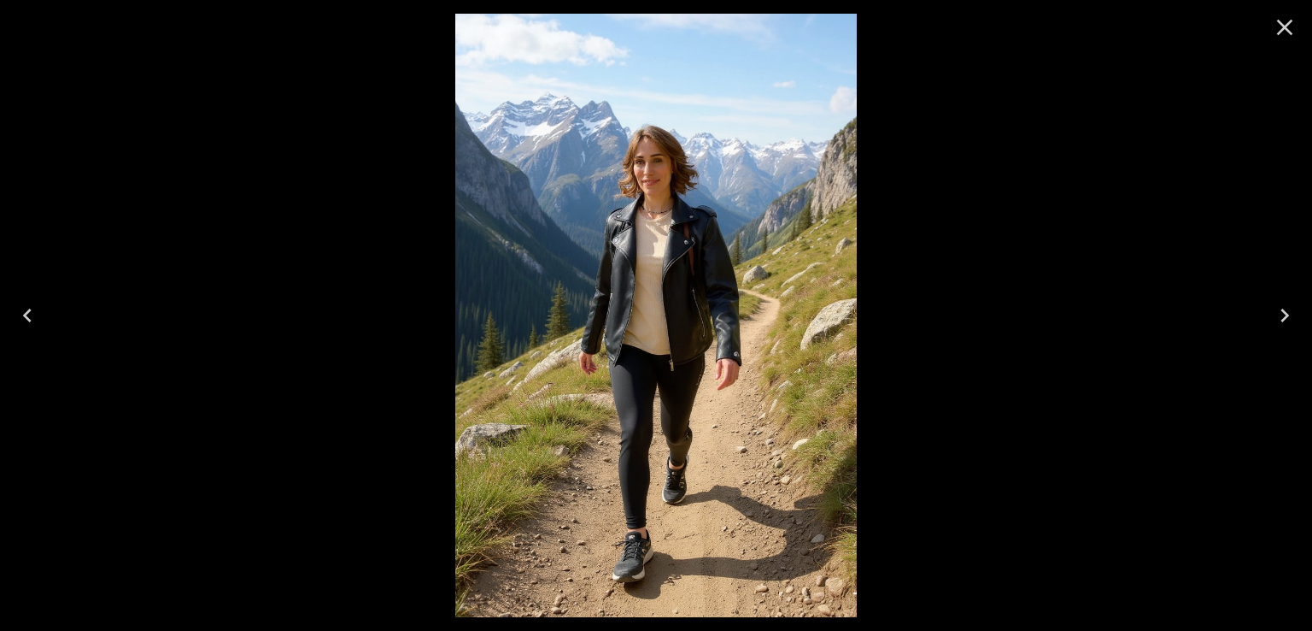
click at [39, 323] on icon "Previous" at bounding box center [27, 315] width 27 height 27
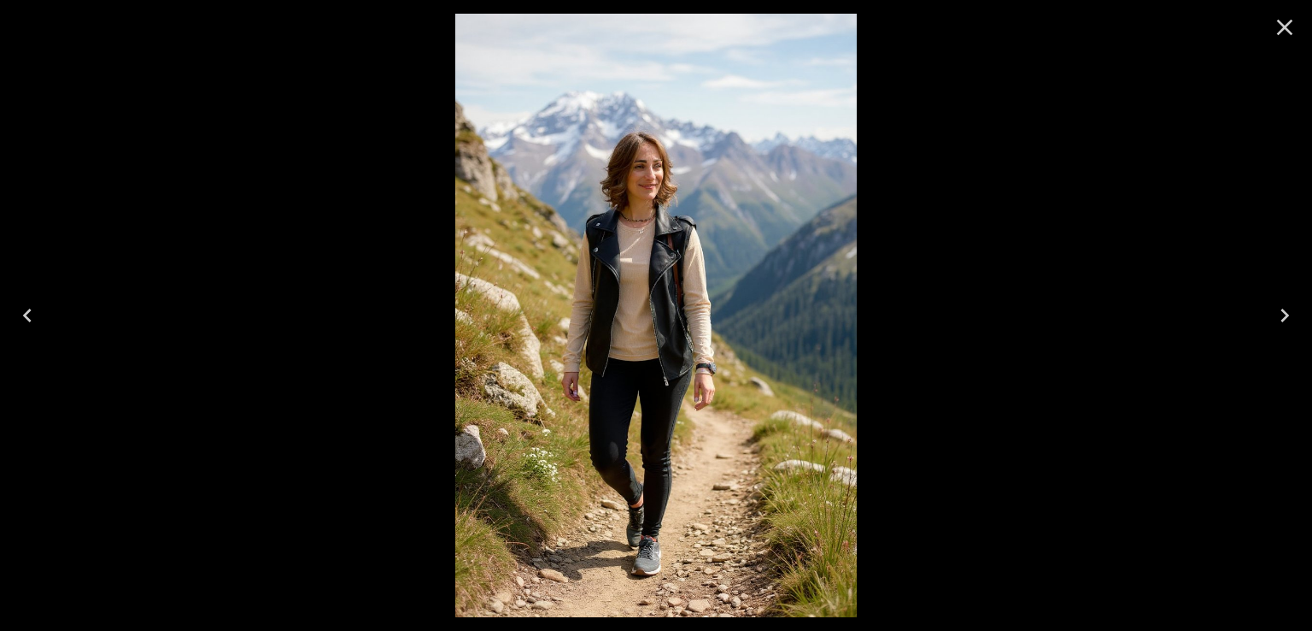
click at [38, 324] on icon "Previous" at bounding box center [27, 315] width 27 height 27
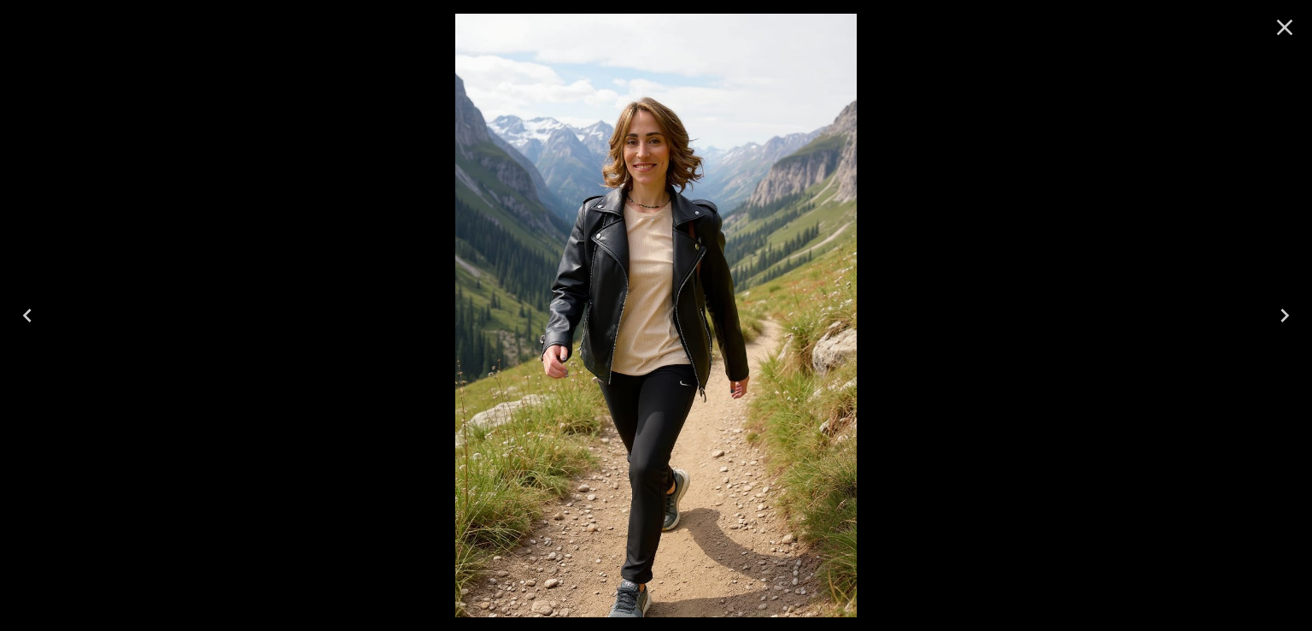
drag, startPoint x: 1300, startPoint y: 307, endPoint x: 1172, endPoint y: 318, distance: 128.6
click at [1299, 308] on button "Next" at bounding box center [1285, 315] width 55 height 68
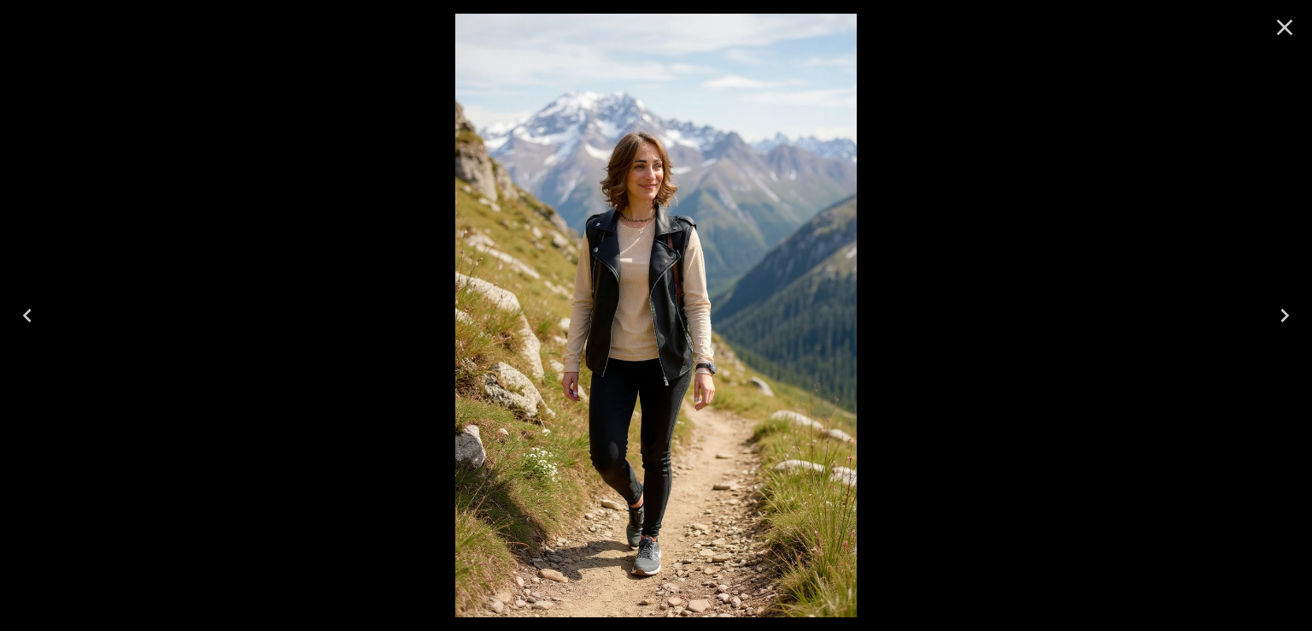
click at [36, 308] on icon "Previous" at bounding box center [27, 315] width 27 height 27
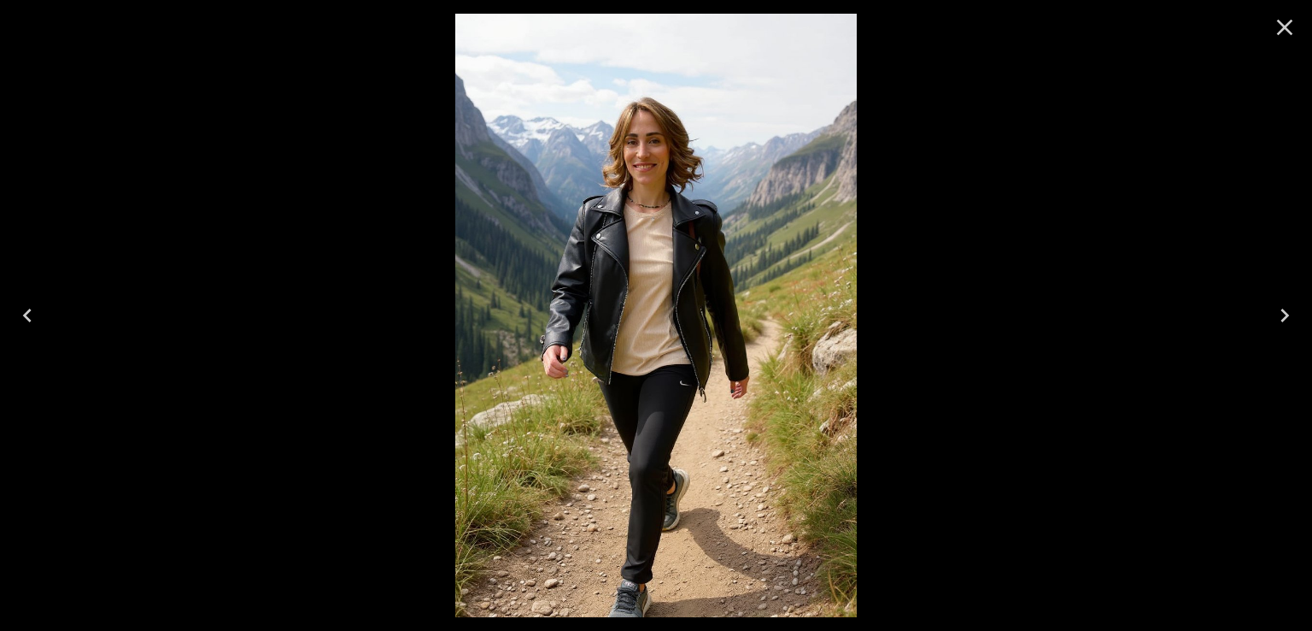
click at [38, 302] on icon "Previous" at bounding box center [27, 315] width 27 height 27
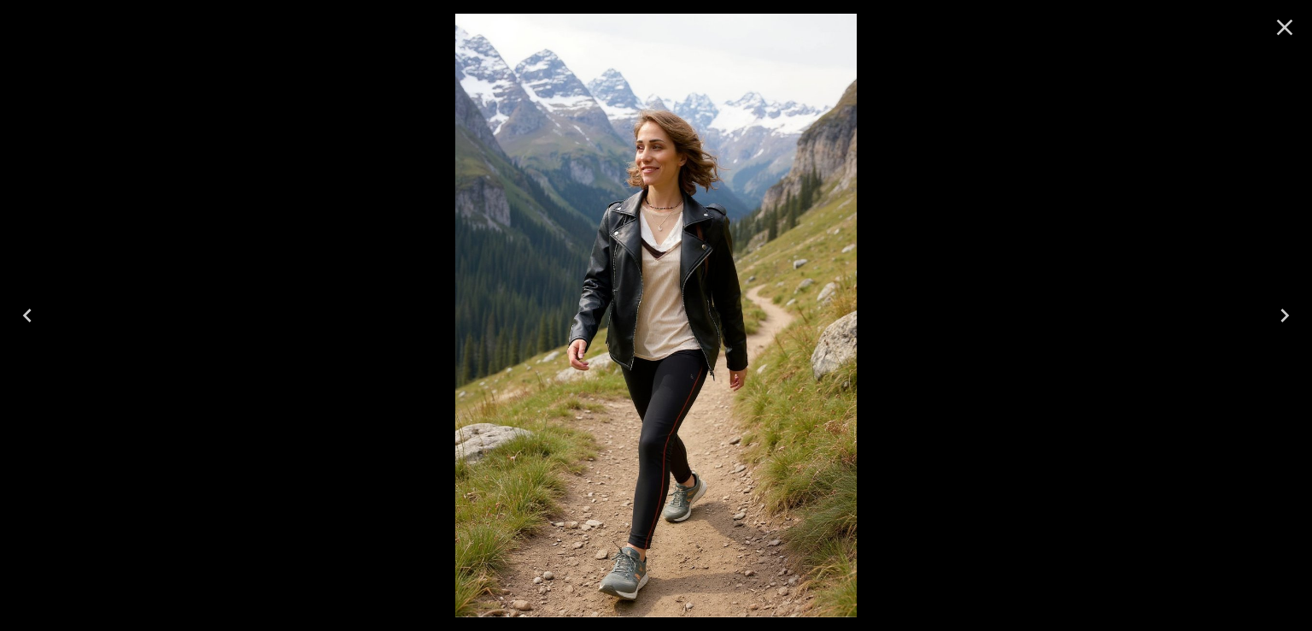
click at [38, 302] on icon "Previous" at bounding box center [27, 315] width 27 height 27
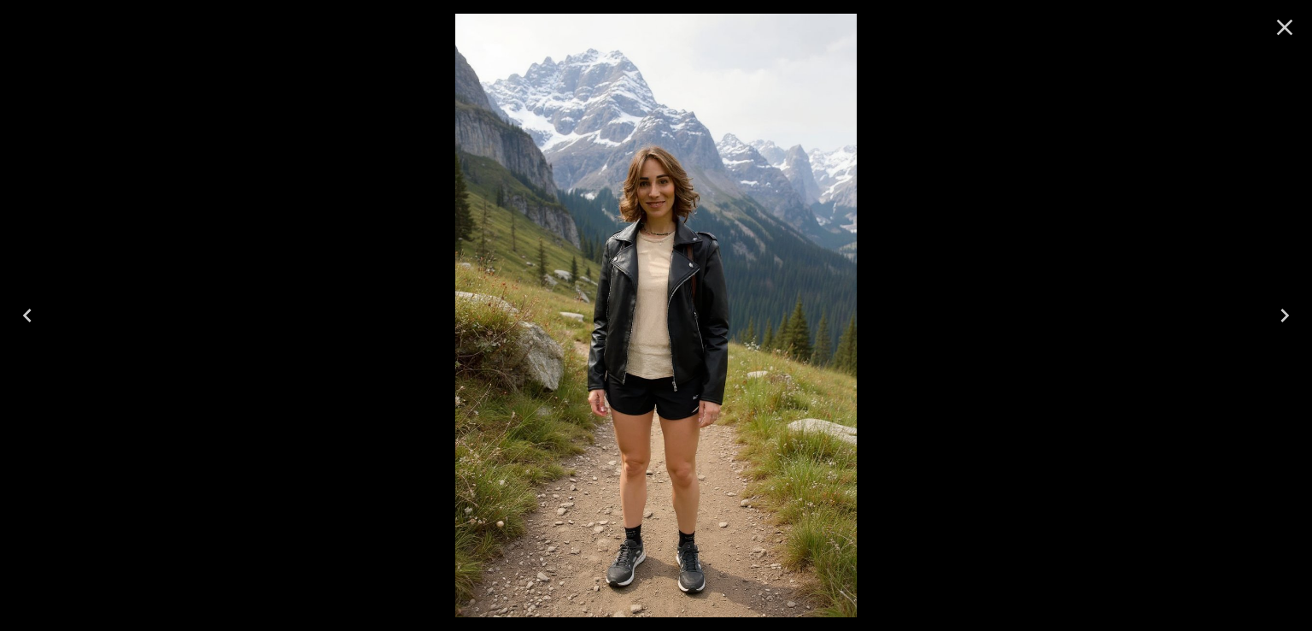
click at [40, 325] on icon "Previous" at bounding box center [27, 315] width 27 height 27
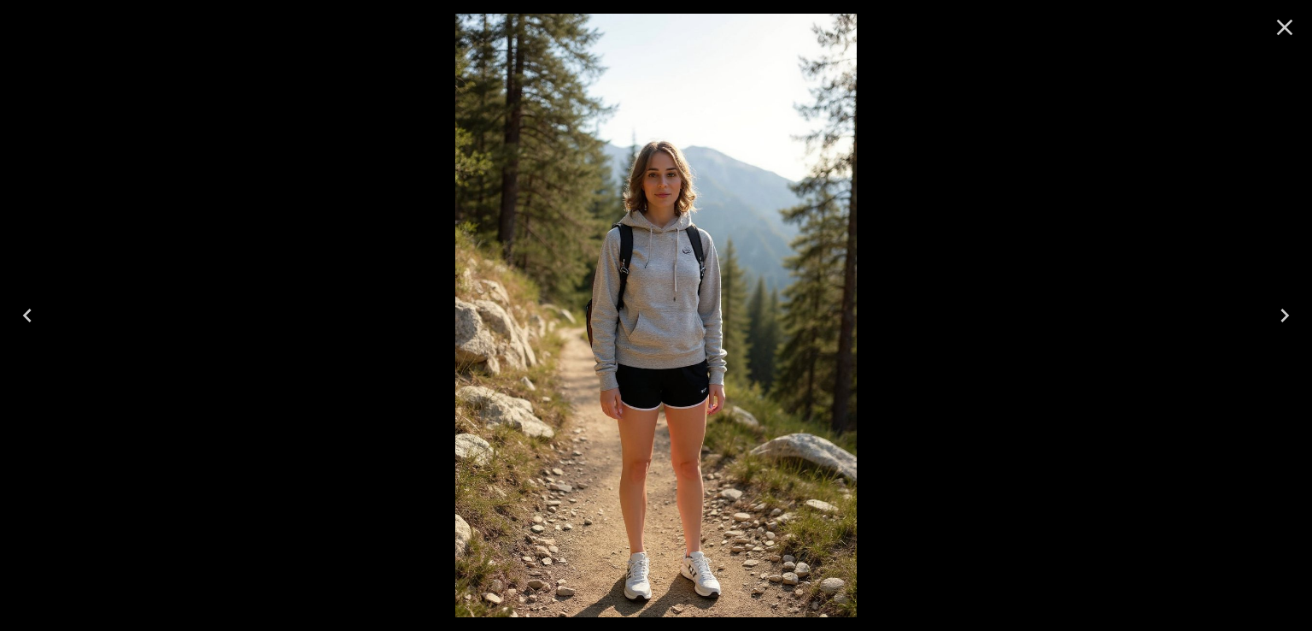
click at [16, 319] on icon "Previous" at bounding box center [27, 315] width 27 height 27
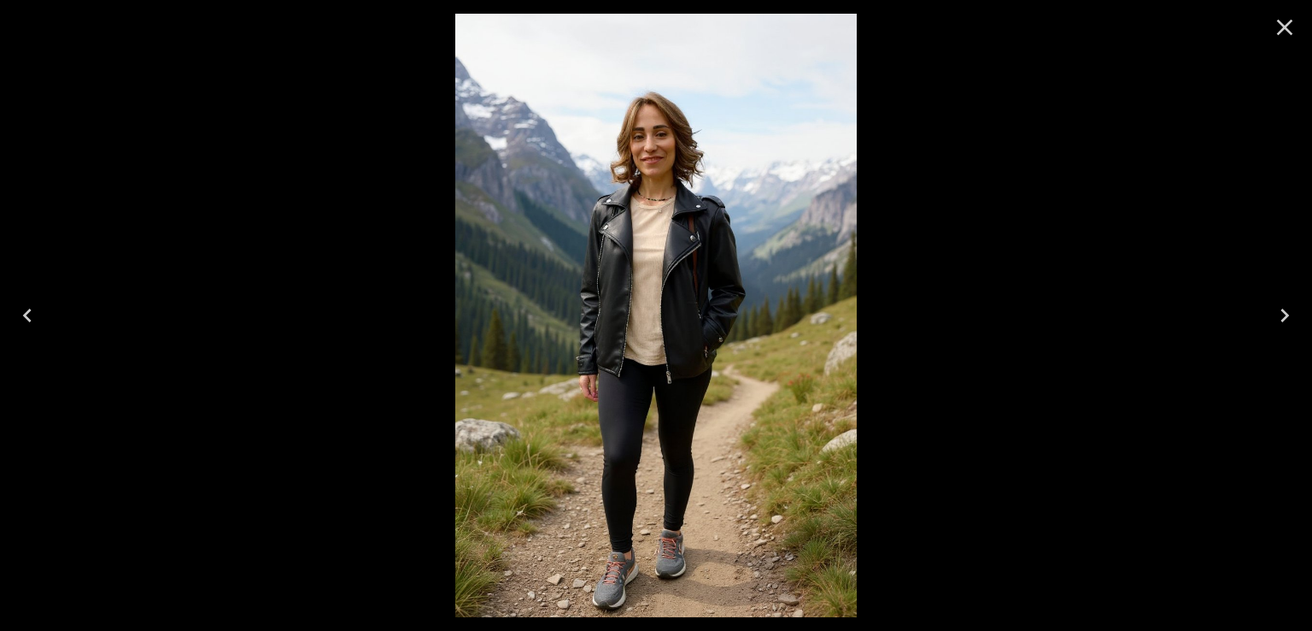
click at [30, 311] on icon "Previous" at bounding box center [27, 315] width 27 height 27
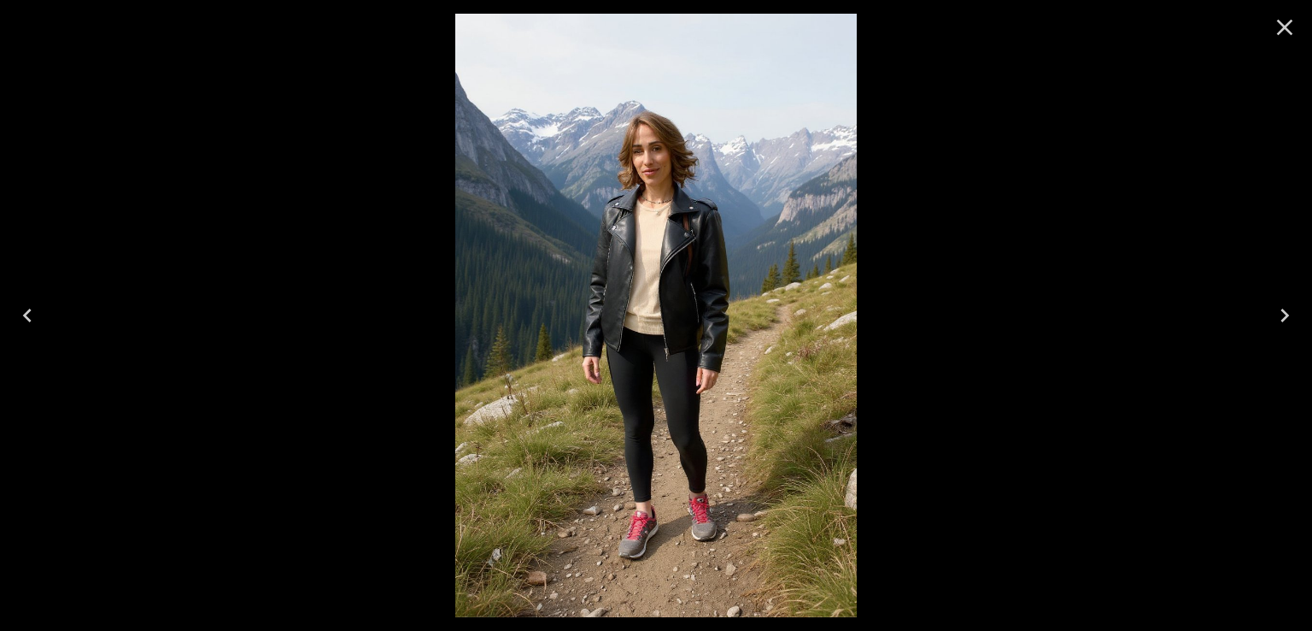
click at [33, 312] on icon "Previous" at bounding box center [27, 315] width 27 height 27
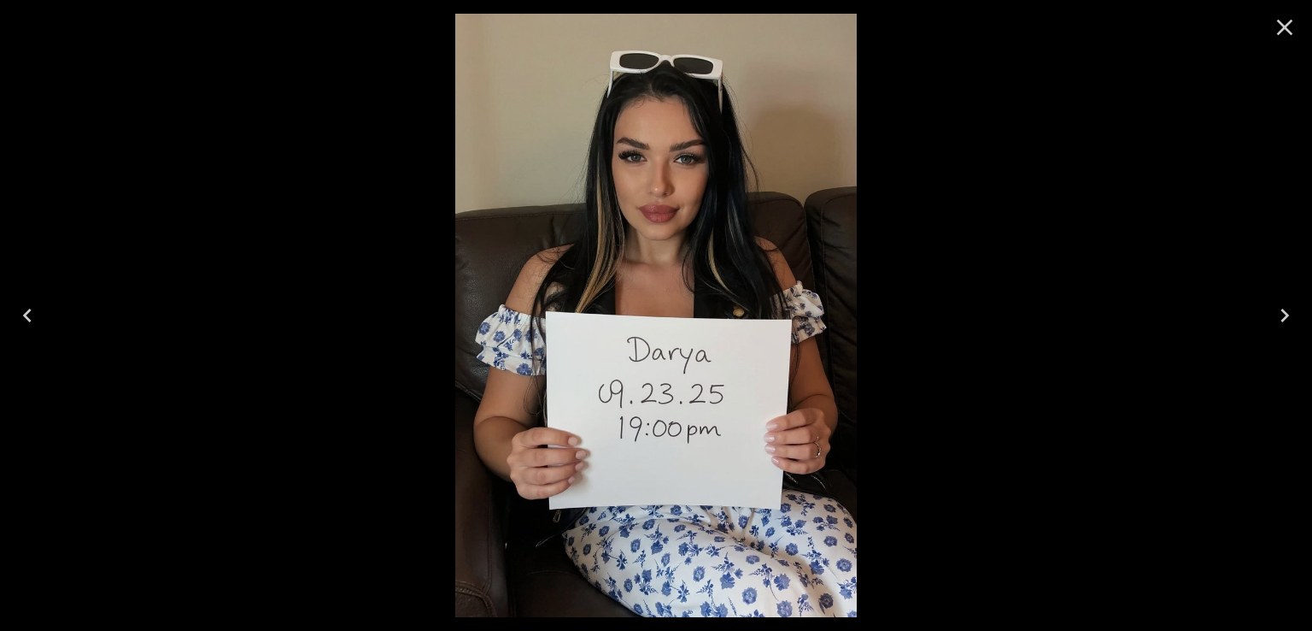
click at [1285, 26] on icon "Close" at bounding box center [1285, 28] width 16 height 16
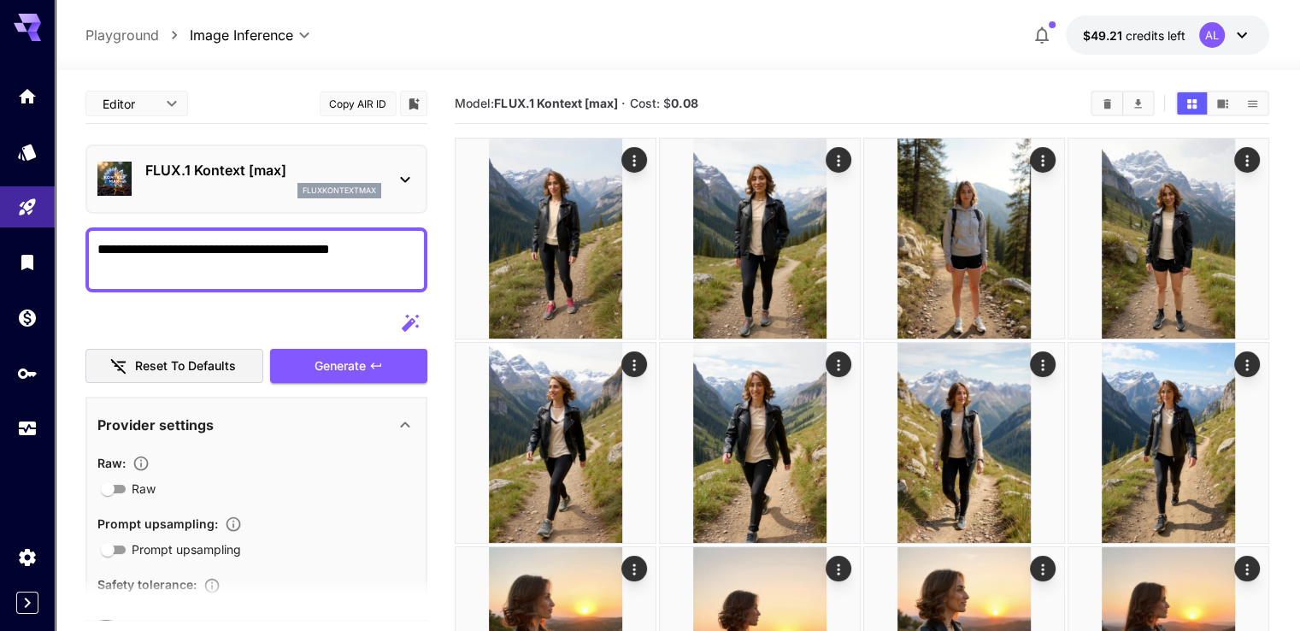
drag, startPoint x: 378, startPoint y: 250, endPoint x: 45, endPoint y: 240, distance: 332.5
type textarea "**********"
click at [405, 350] on button "Generate" at bounding box center [348, 366] width 157 height 35
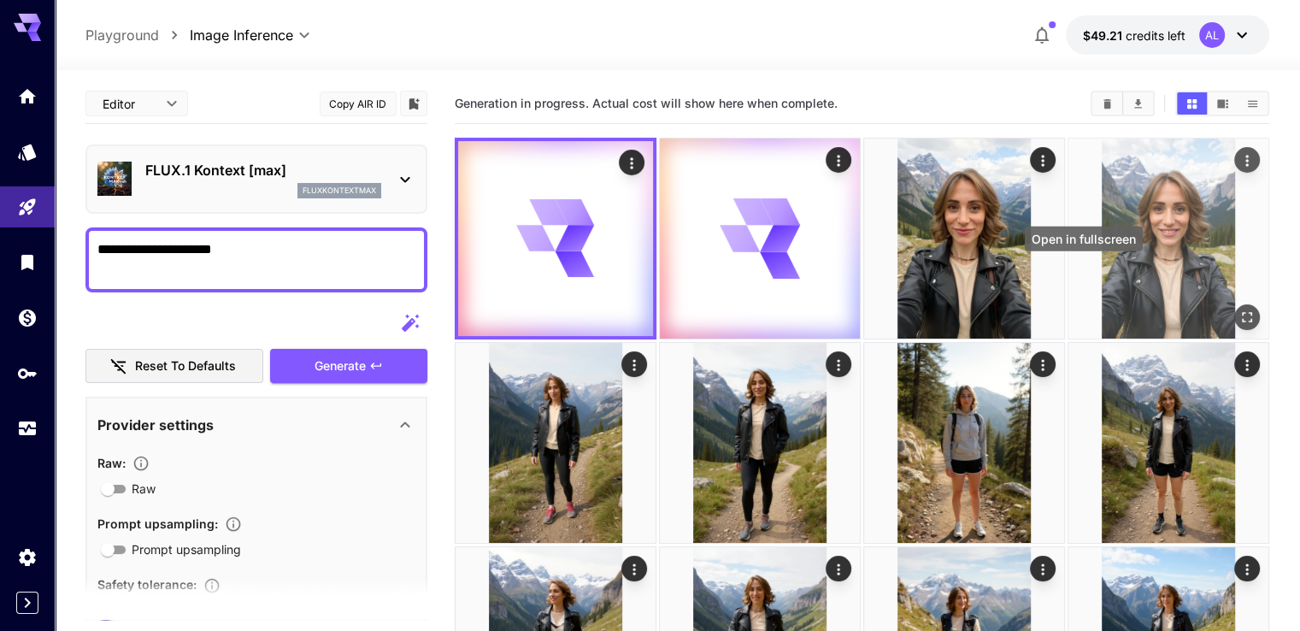
click at [1234, 304] on button "Open in fullscreen" at bounding box center [1247, 317] width 26 height 26
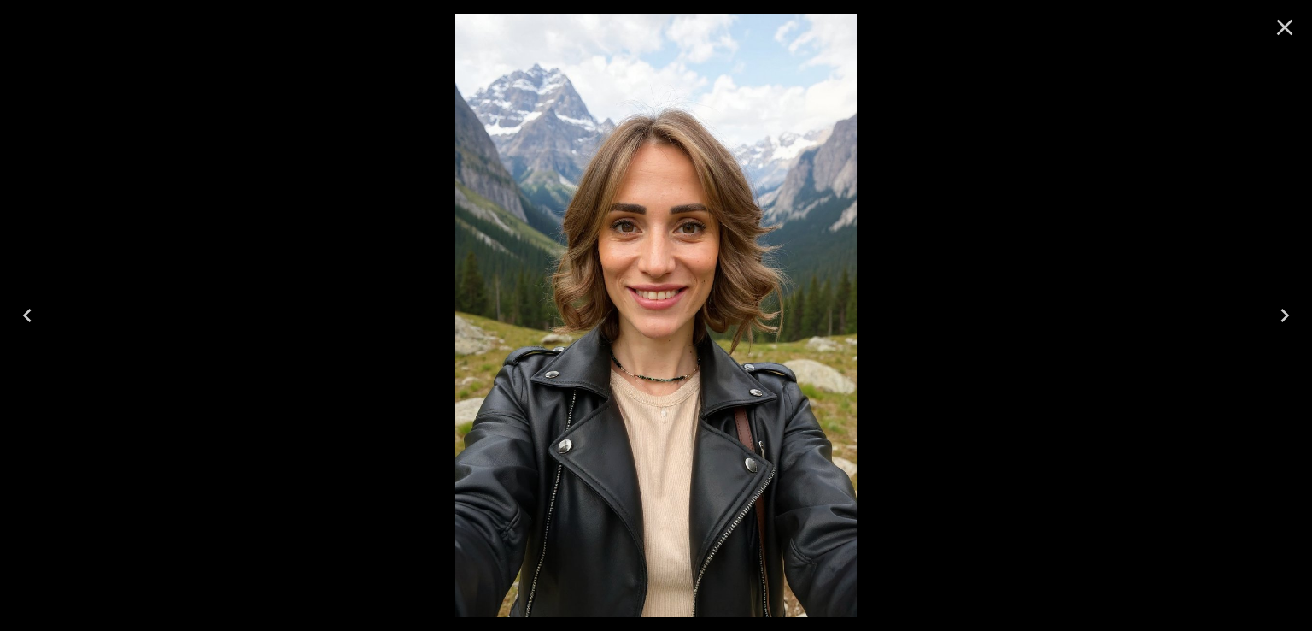
click at [34, 318] on icon "Previous" at bounding box center [27, 315] width 27 height 27
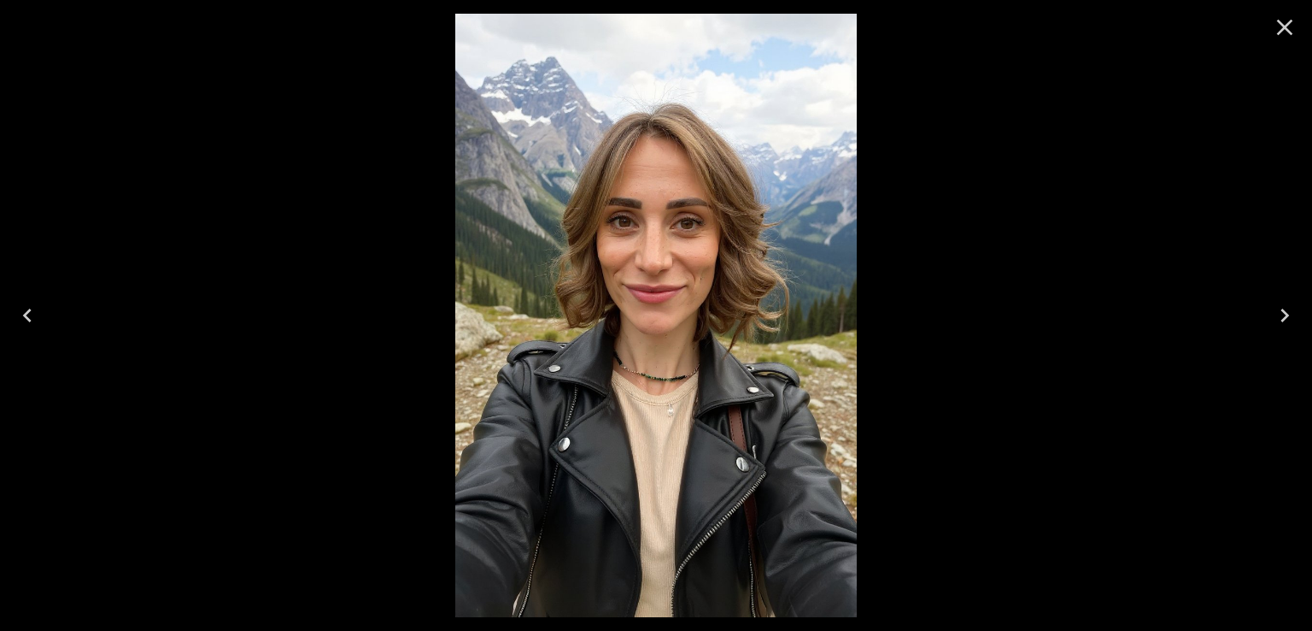
click at [23, 308] on icon "Previous" at bounding box center [27, 315] width 27 height 27
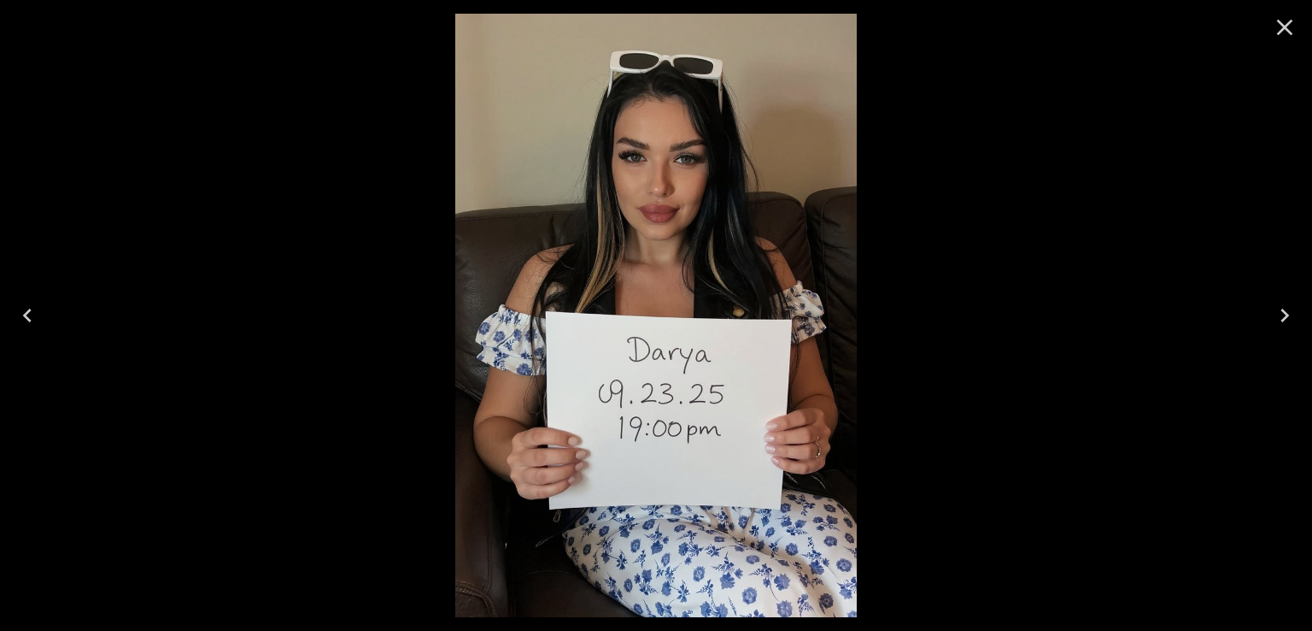
click at [1274, 20] on icon "Close" at bounding box center [1284, 27] width 27 height 27
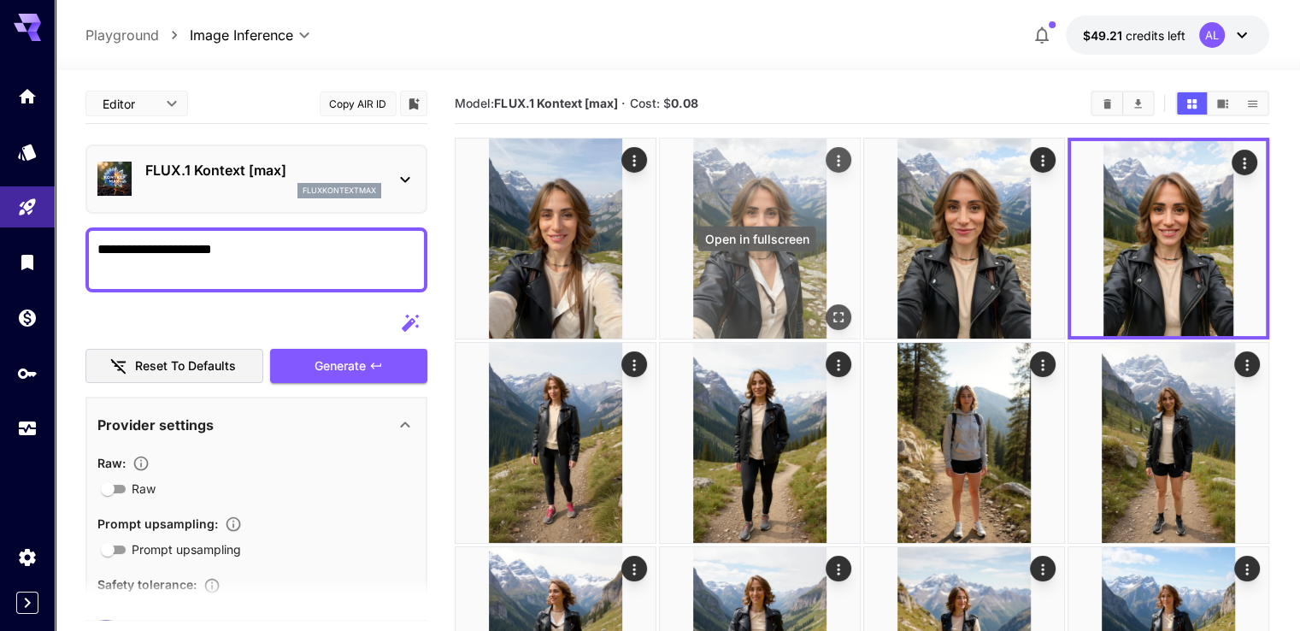
click at [830, 308] on icon "Open in fullscreen" at bounding box center [838, 316] width 17 height 17
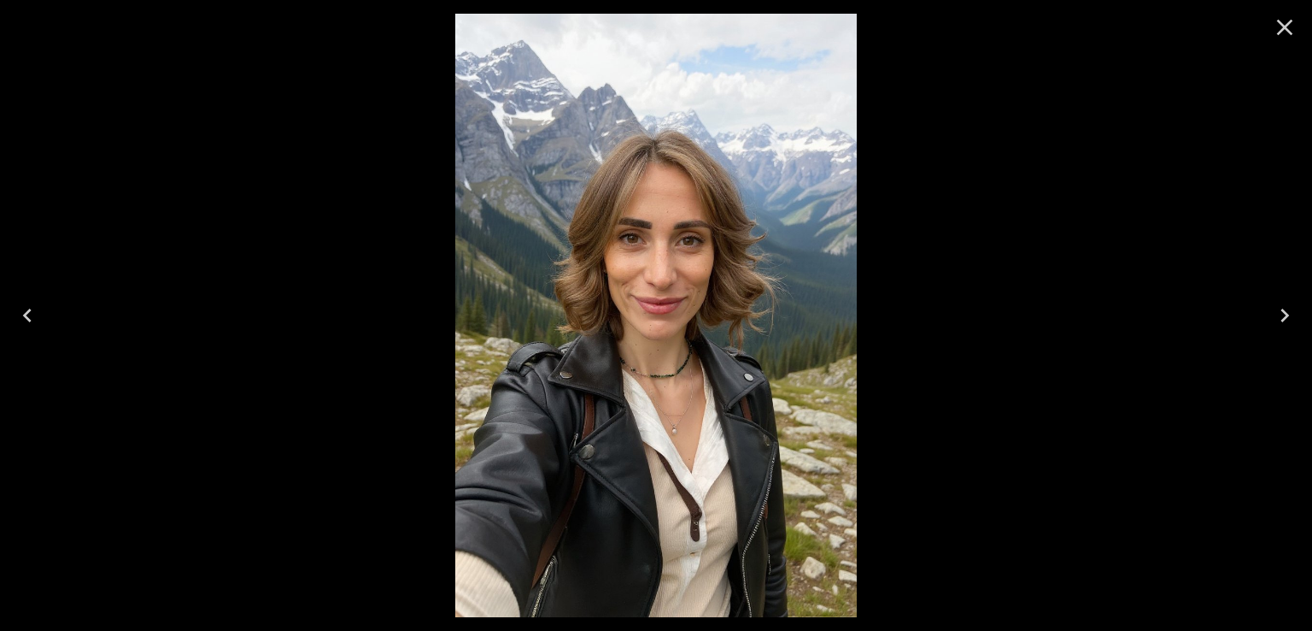
click at [1295, 26] on icon "Close" at bounding box center [1284, 27] width 27 height 27
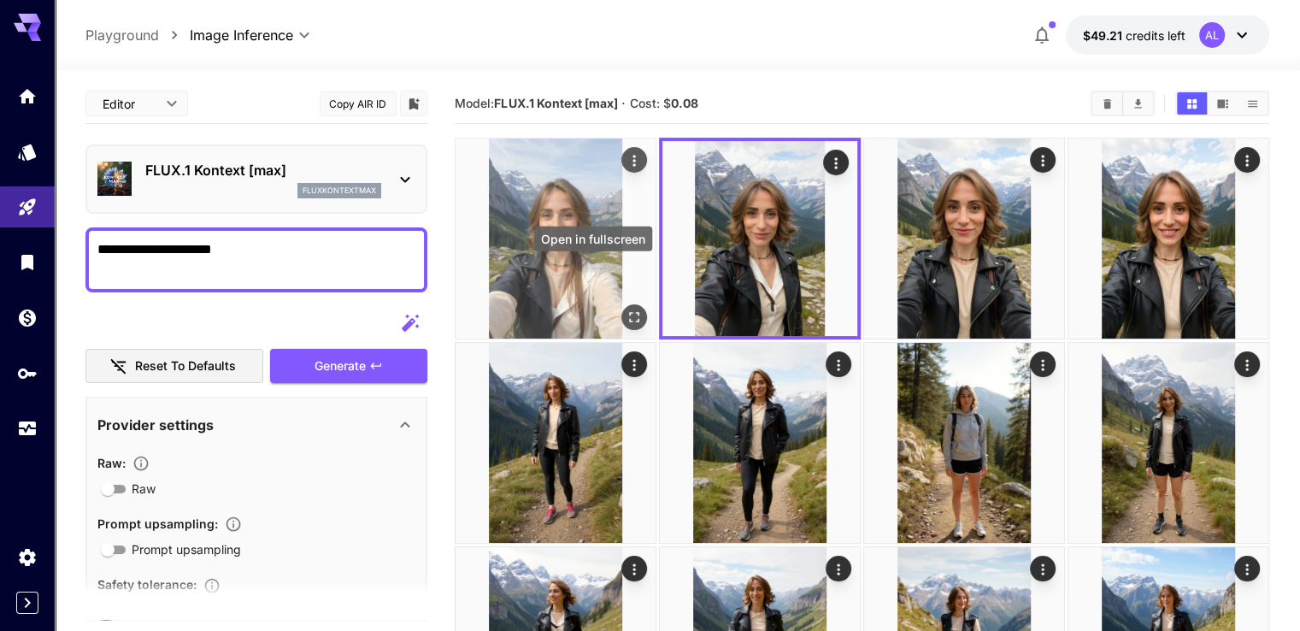
click at [625, 308] on icon "Open in fullscreen" at bounding box center [633, 316] width 17 height 17
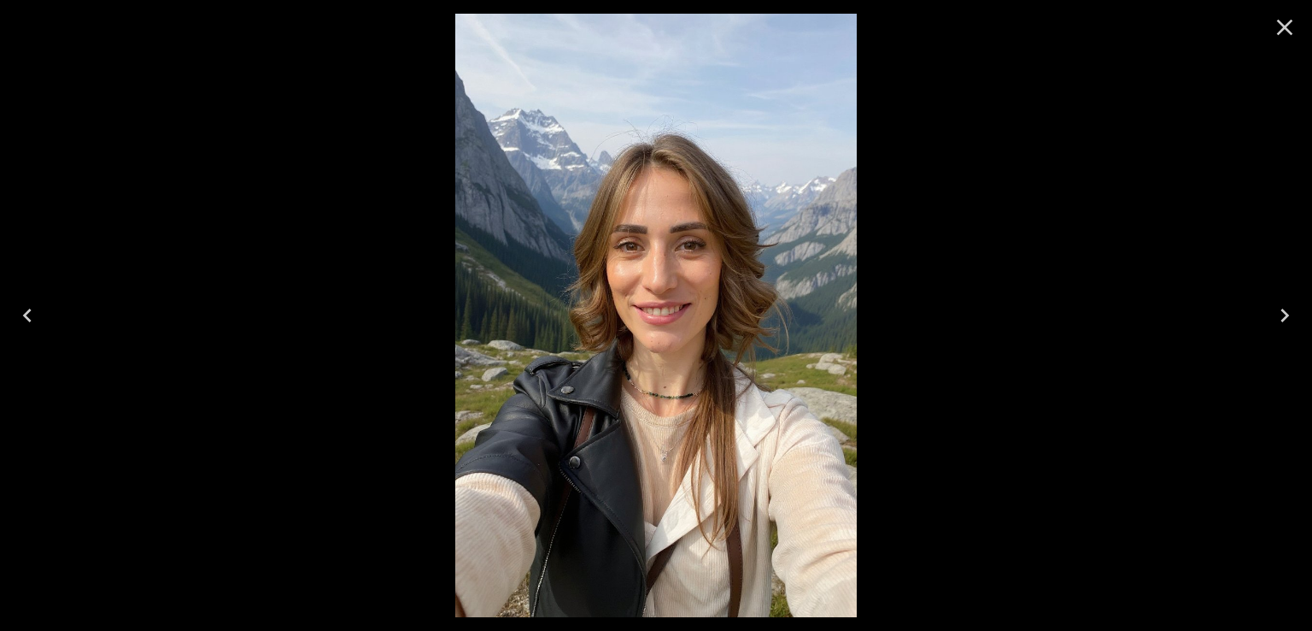
click at [1274, 26] on icon "Close" at bounding box center [1284, 27] width 27 height 27
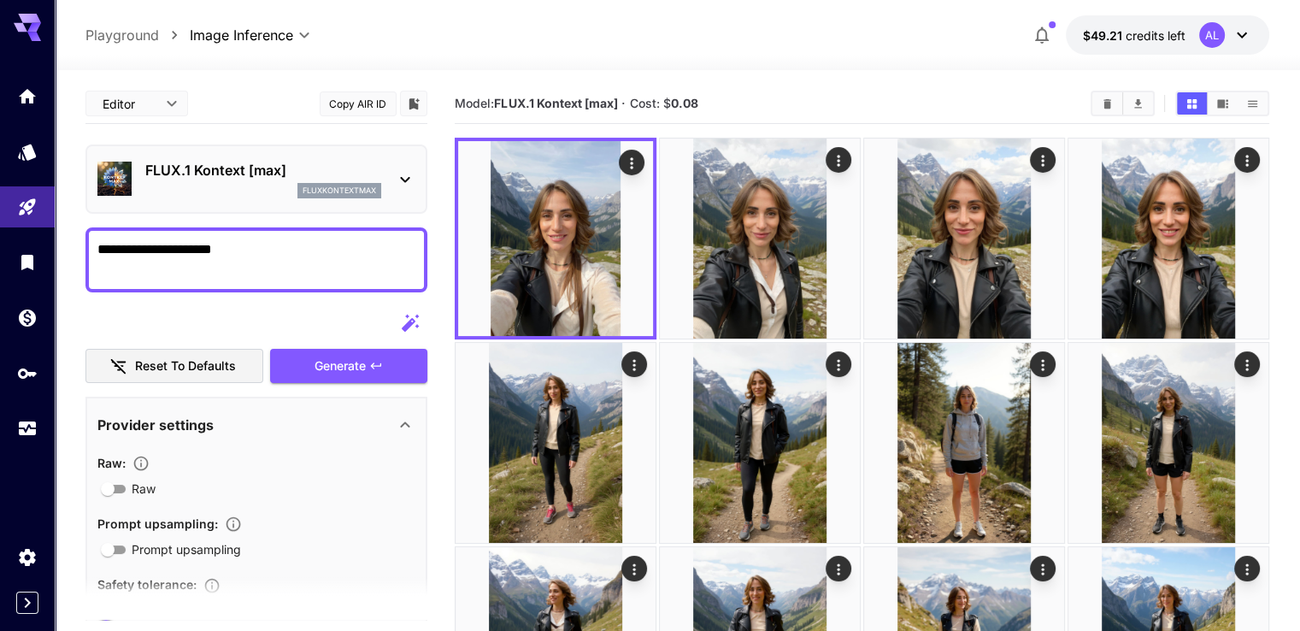
drag, startPoint x: 328, startPoint y: 232, endPoint x: 100, endPoint y: 246, distance: 228.6
click at [100, 246] on div "**********" at bounding box center [256, 259] width 342 height 65
click at [332, 272] on textarea "**********" at bounding box center [256, 259] width 318 height 41
drag, startPoint x: 308, startPoint y: 269, endPoint x: 72, endPoint y: 277, distance: 236.0
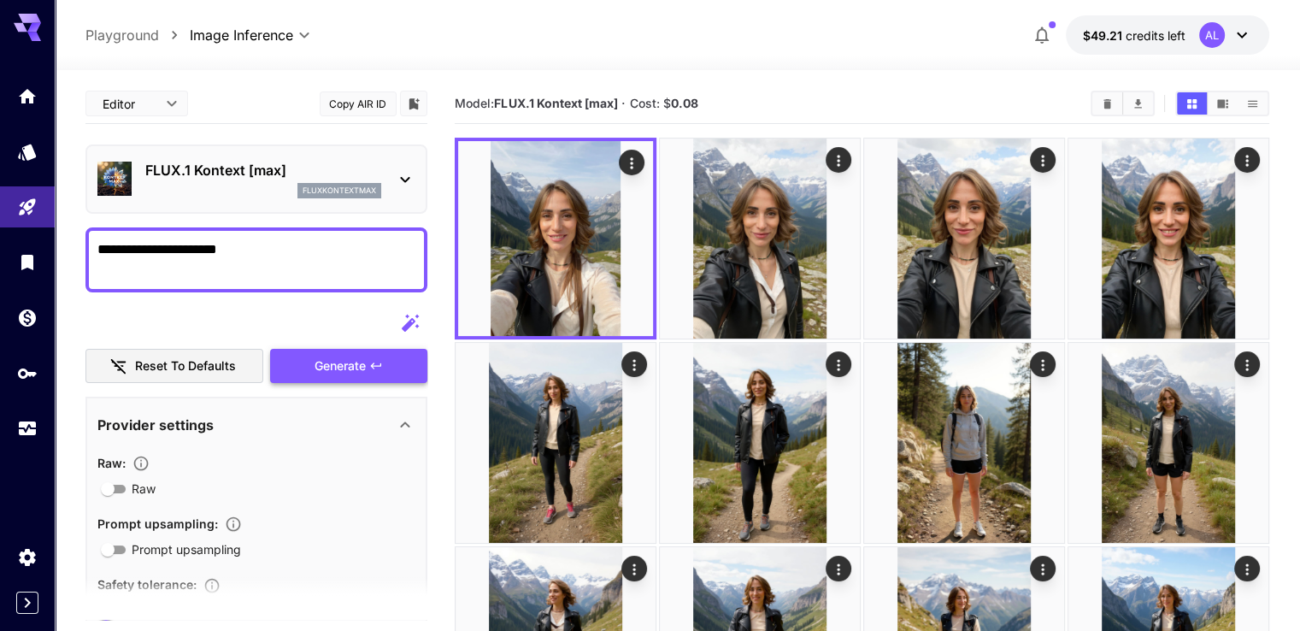
type textarea "**********"
click at [321, 361] on span "Generate" at bounding box center [339, 365] width 51 height 21
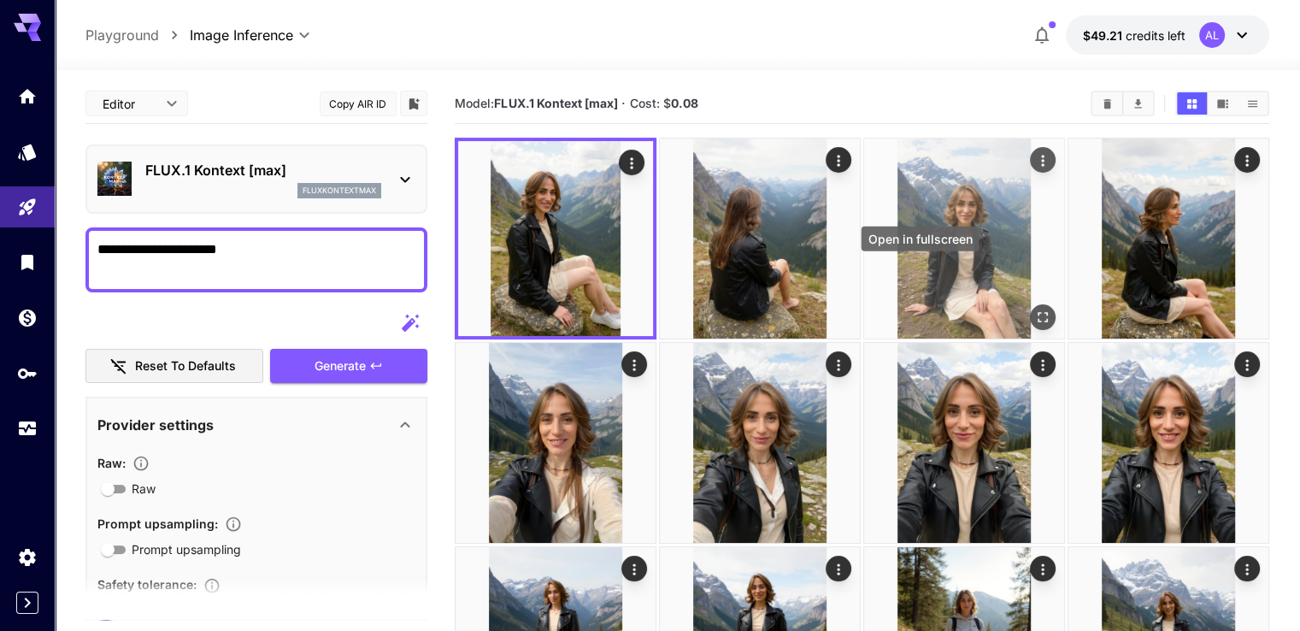
click at [1034, 308] on icon "Open in fullscreen" at bounding box center [1042, 316] width 17 height 17
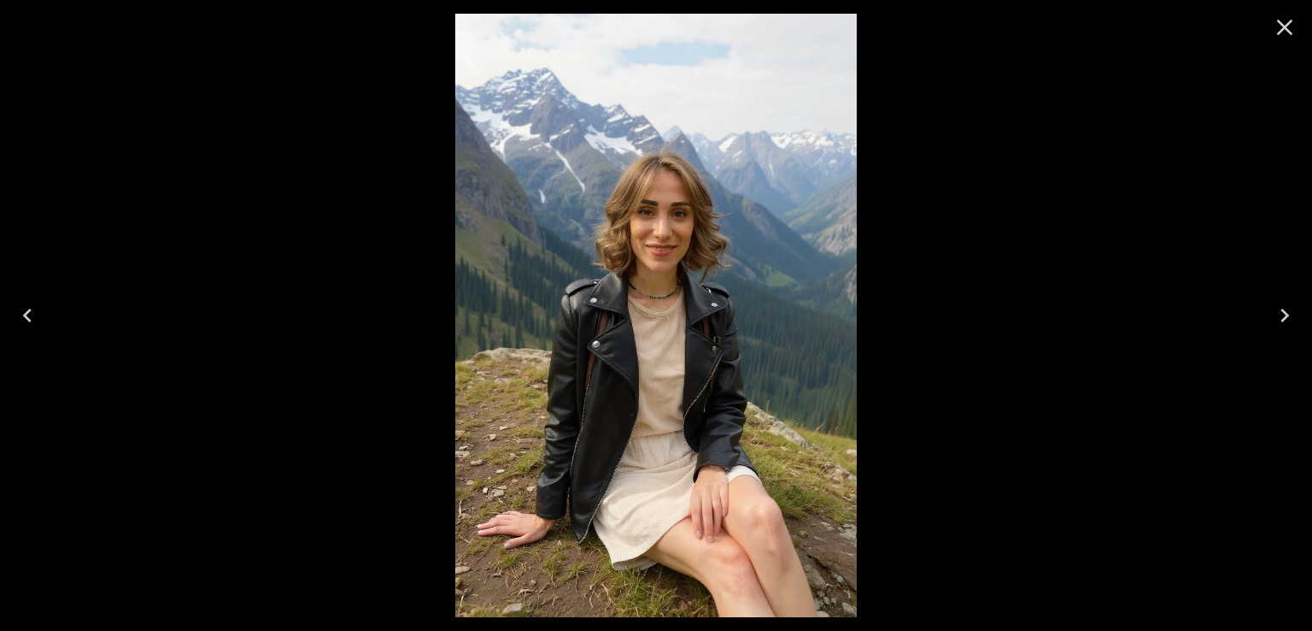
click at [32, 329] on button "Previous" at bounding box center [27, 315] width 55 height 68
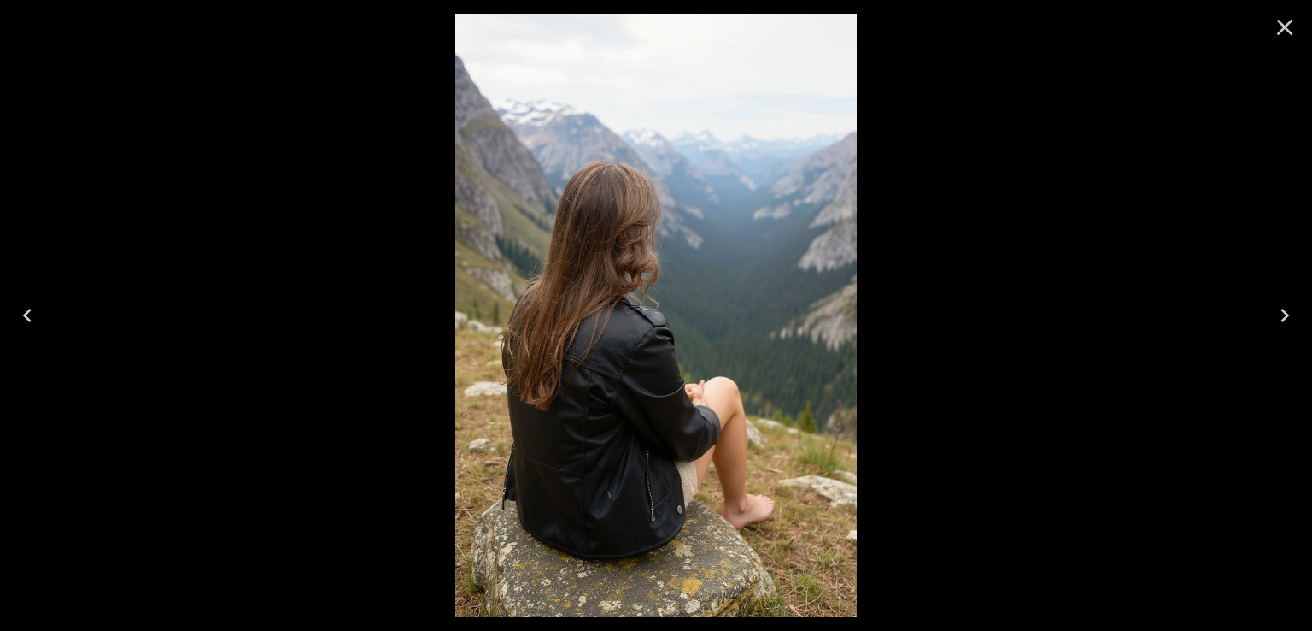
click at [25, 310] on icon "Previous" at bounding box center [27, 315] width 27 height 27
